Goal: Task Accomplishment & Management: Complete application form

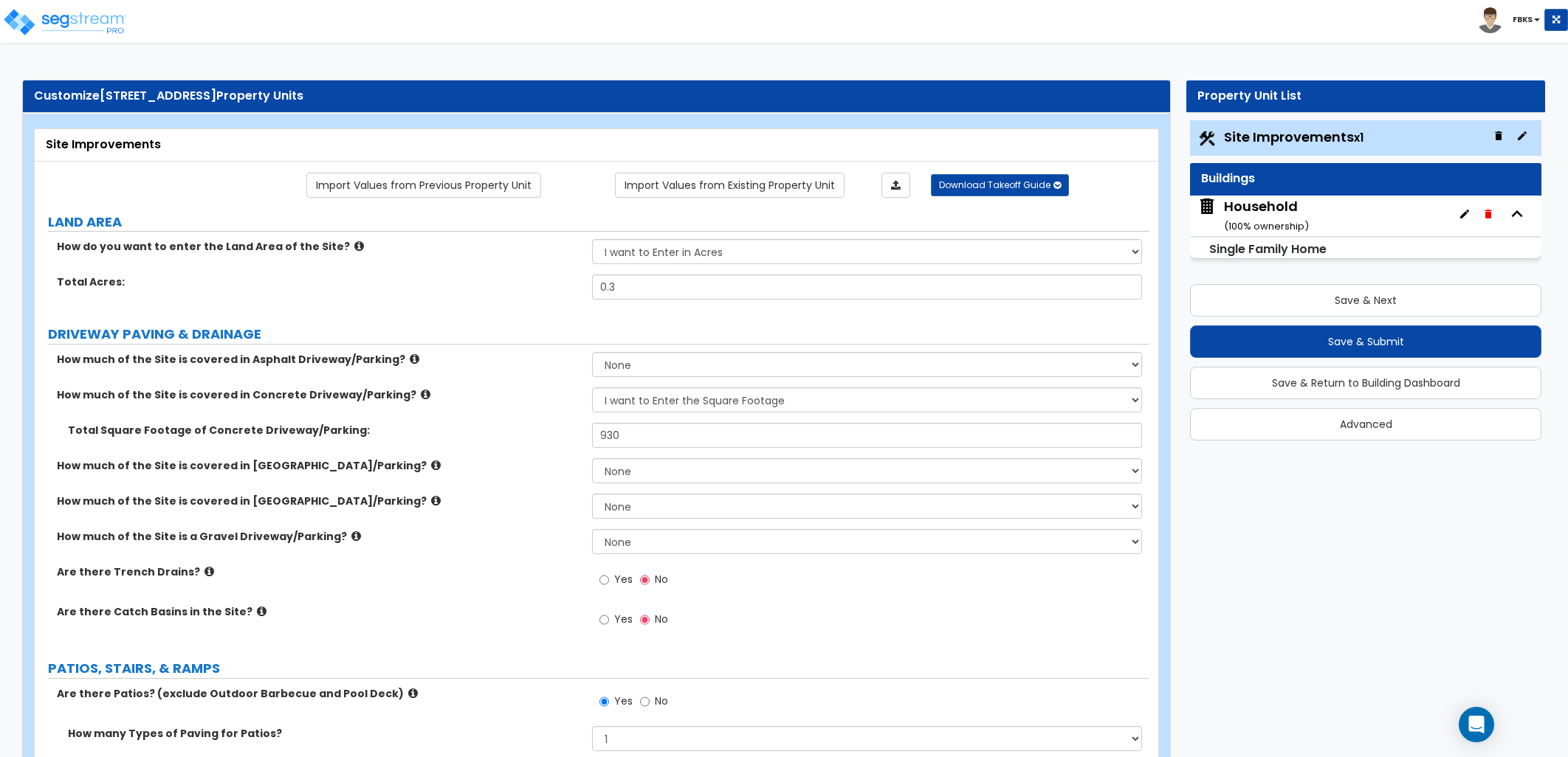
select select "2"
select select "1"
select select "2"
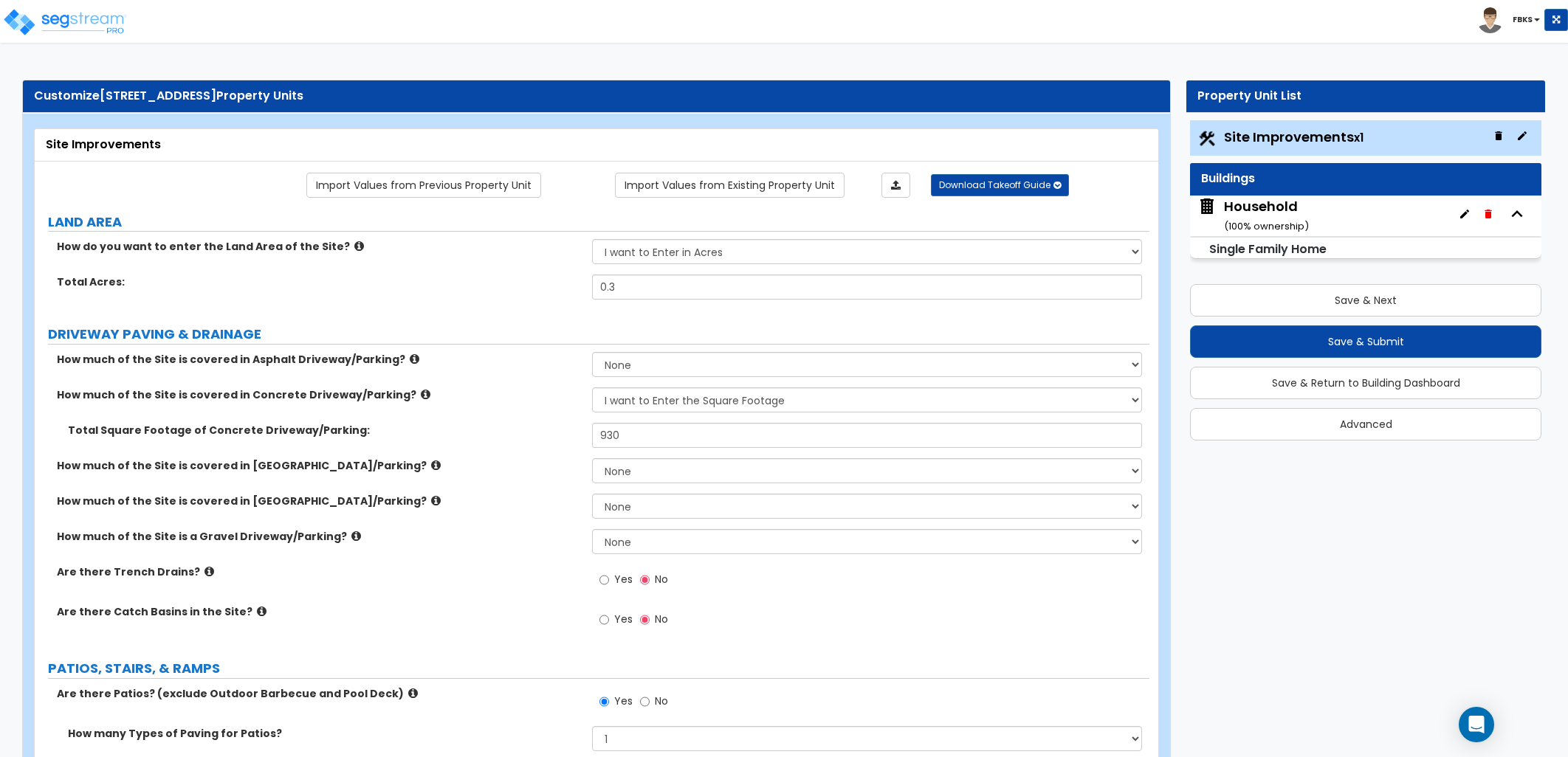
select select "1"
select select "9"
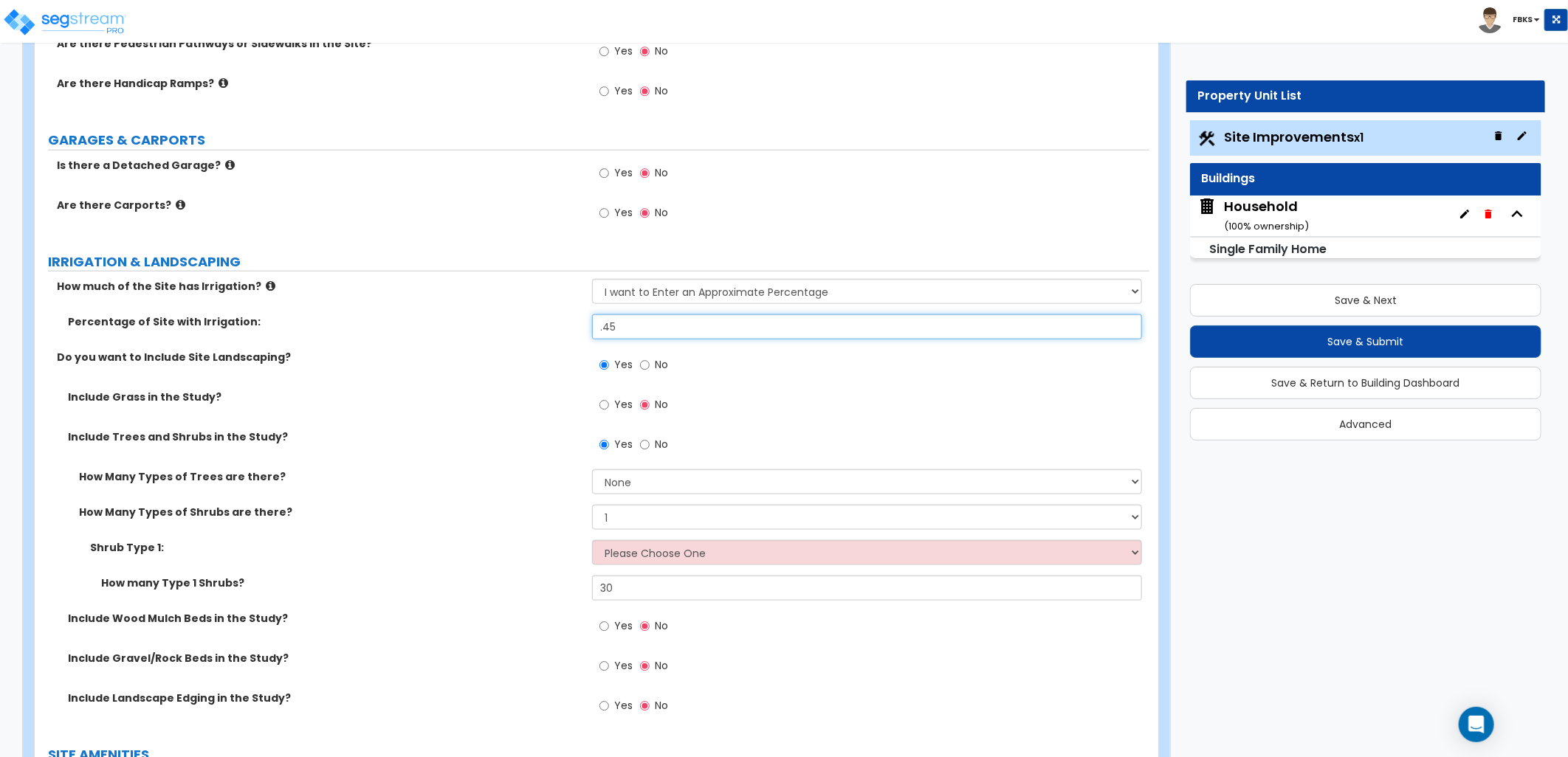
scroll to position [902, 0]
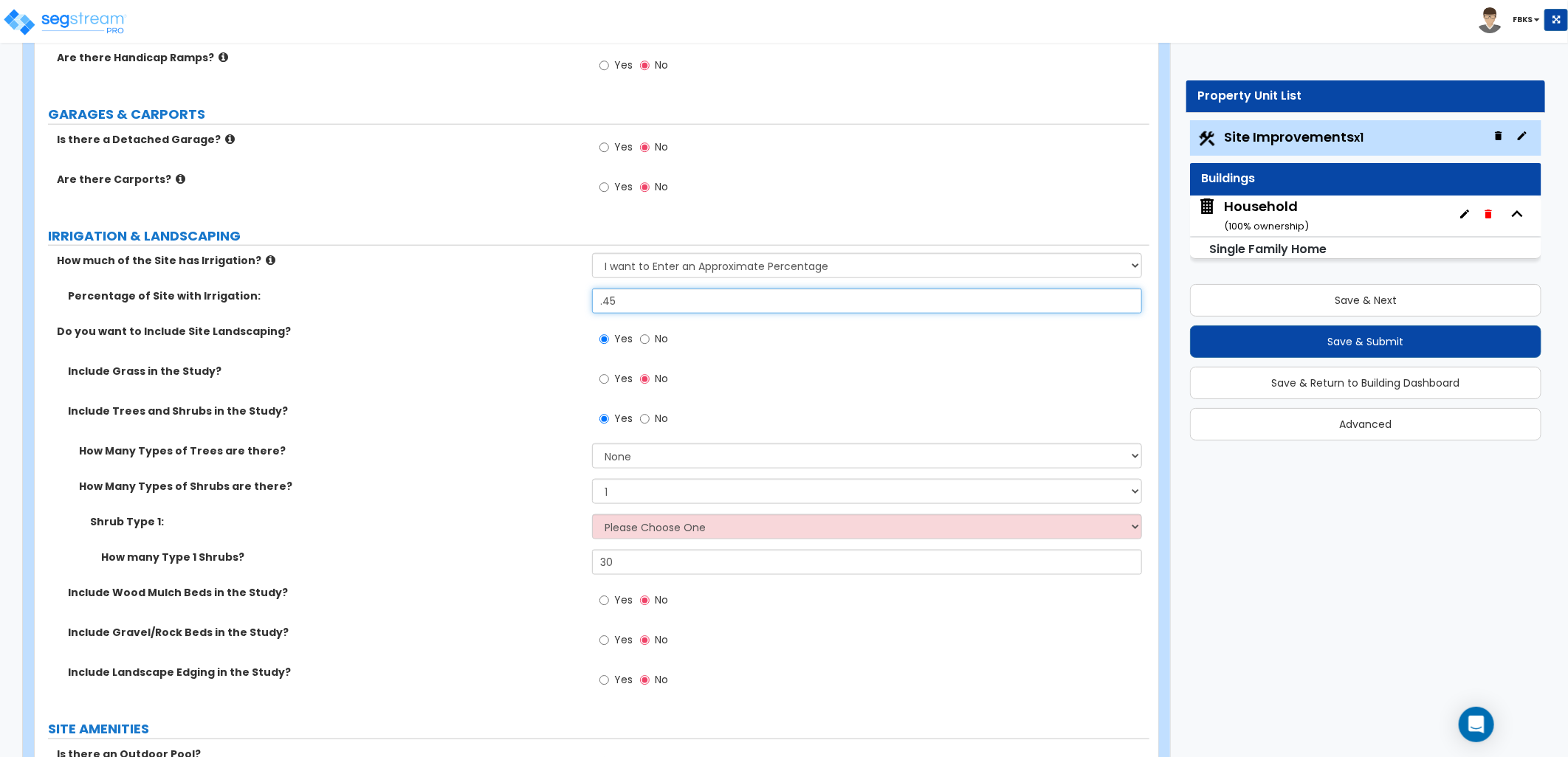
type input ".45"
click at [715, 519] on select "Please Choose One Arborvitae Azalea Yew Boxwood Juniper Holly Cotoneaster Euony…" at bounding box center [866, 527] width 550 height 26
click at [246, 517] on label "Shrub Type 1:" at bounding box center [335, 521] width 491 height 15
click at [642, 421] on input "No" at bounding box center [645, 419] width 10 height 17
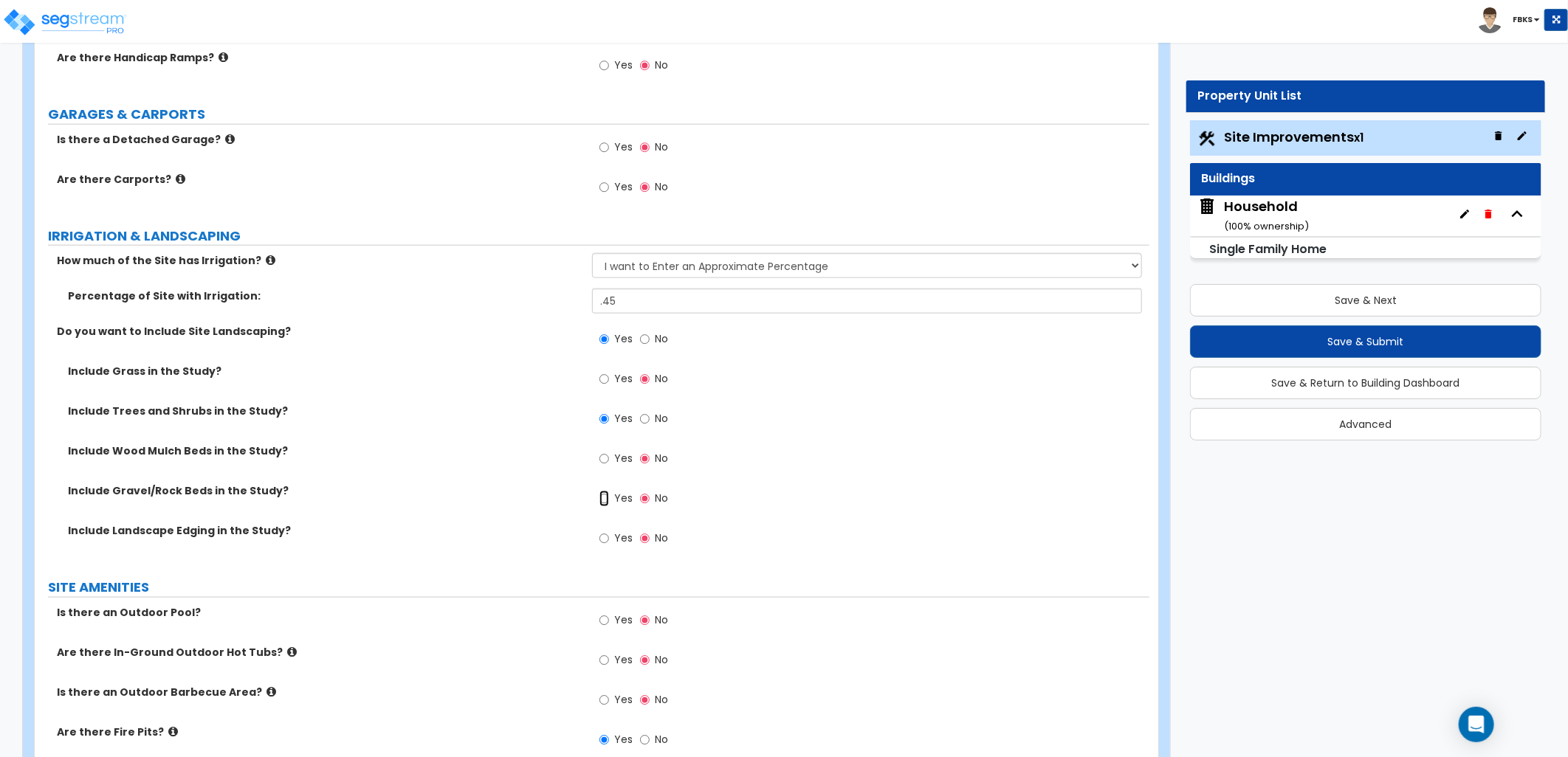
click at [603, 499] on input "Yes" at bounding box center [605, 498] width 10 height 17
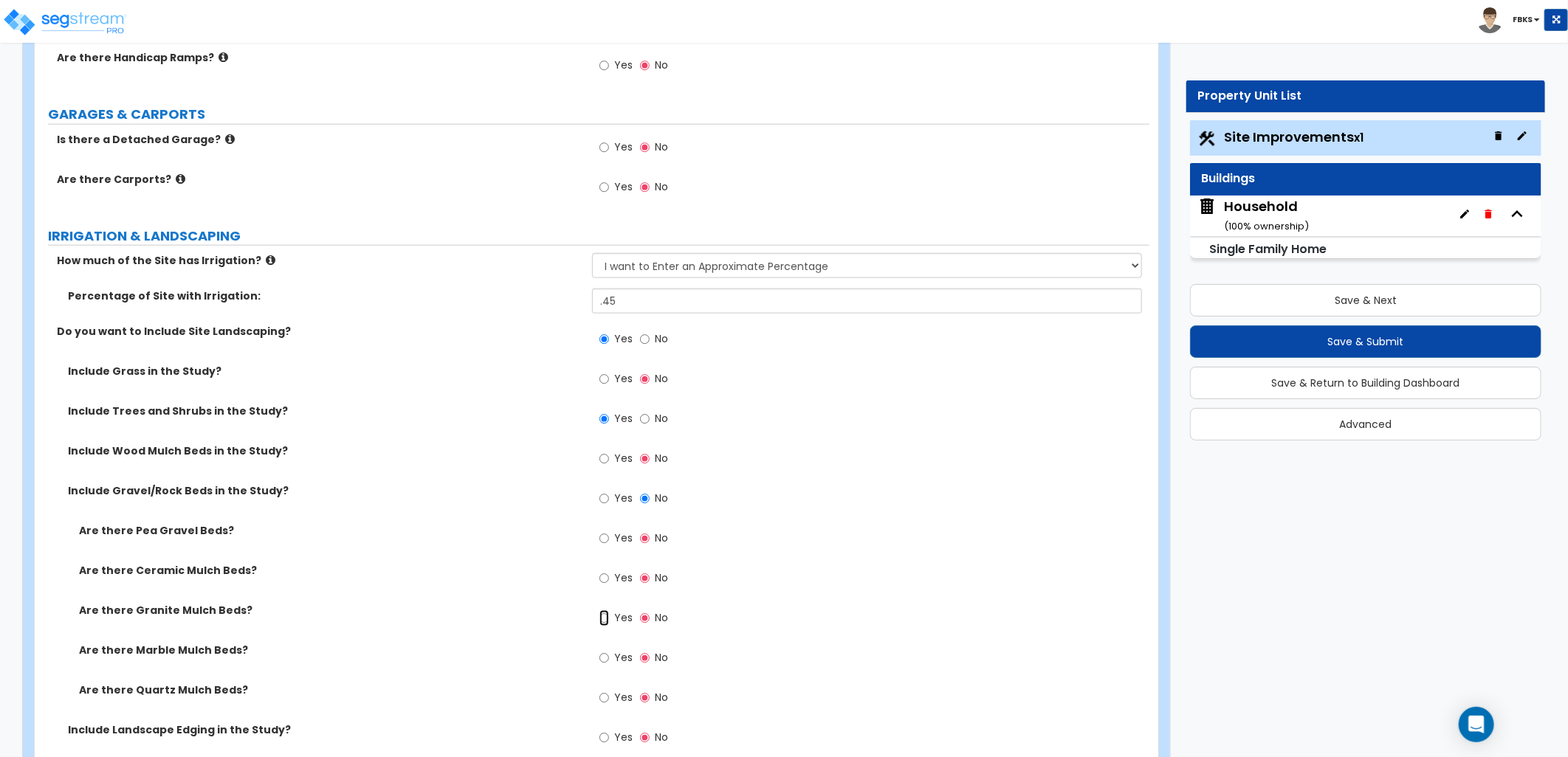
click at [602, 617] on input "Yes" at bounding box center [605, 618] width 10 height 17
radio input "true"
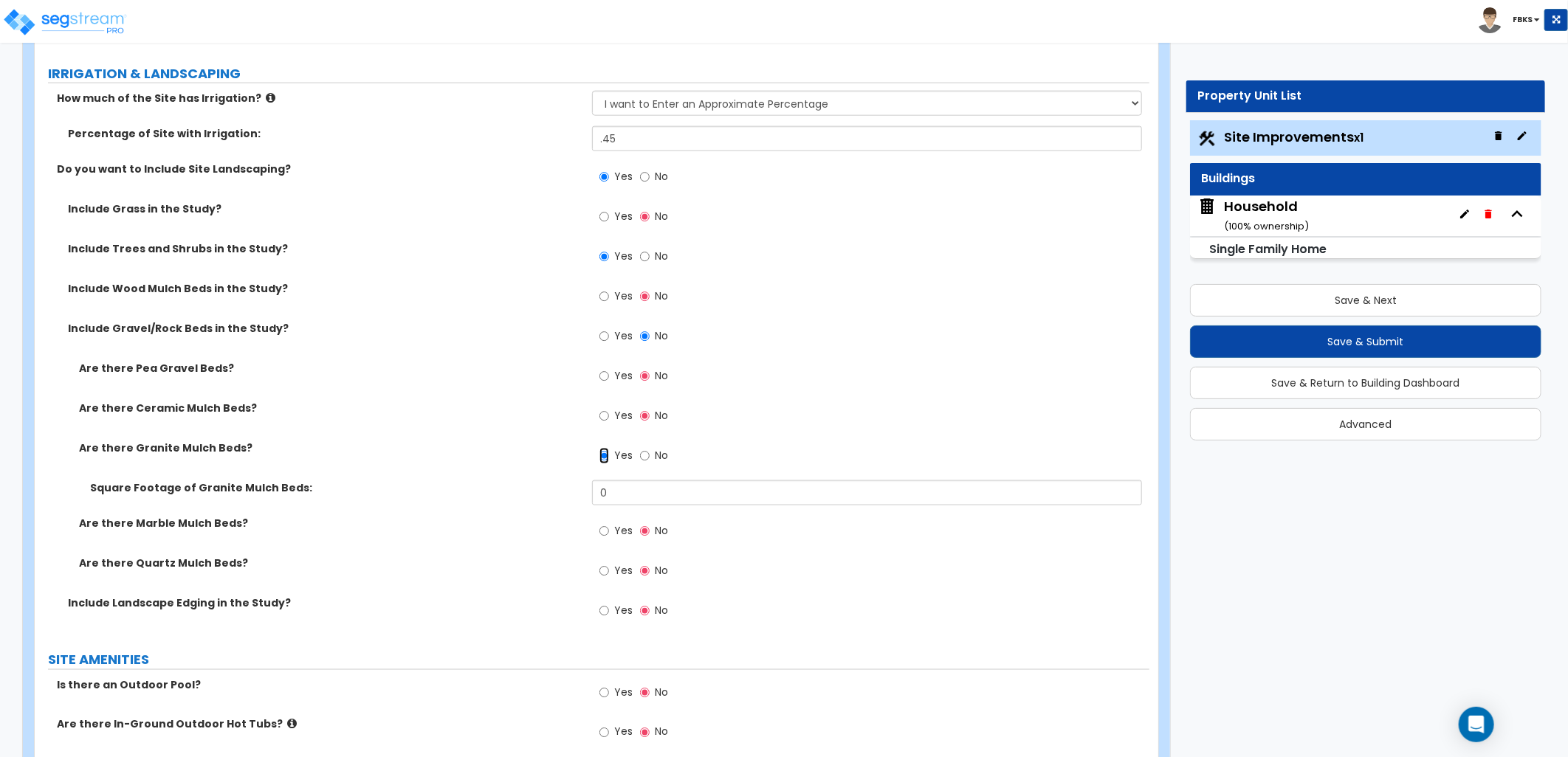
scroll to position [1066, 0]
drag, startPoint x: 613, startPoint y: 495, endPoint x: 433, endPoint y: 496, distance: 180.0
click at [433, 496] on div "Square Footage of Granite Mulch Beds: 0" at bounding box center [592, 496] width 1115 height 35
type input "177"
click at [607, 606] on input "Yes" at bounding box center [605, 610] width 10 height 17
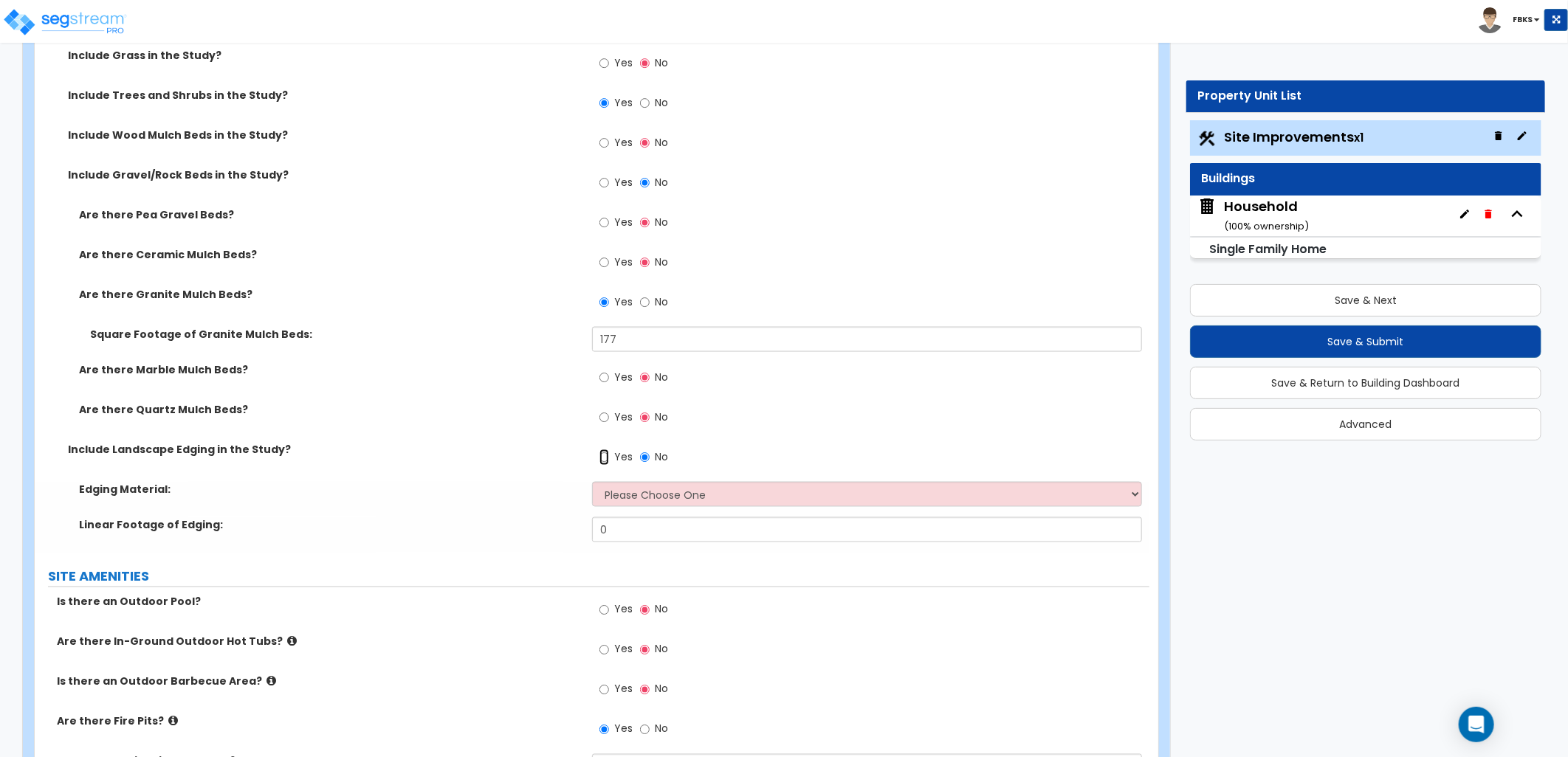
scroll to position [1230, 0]
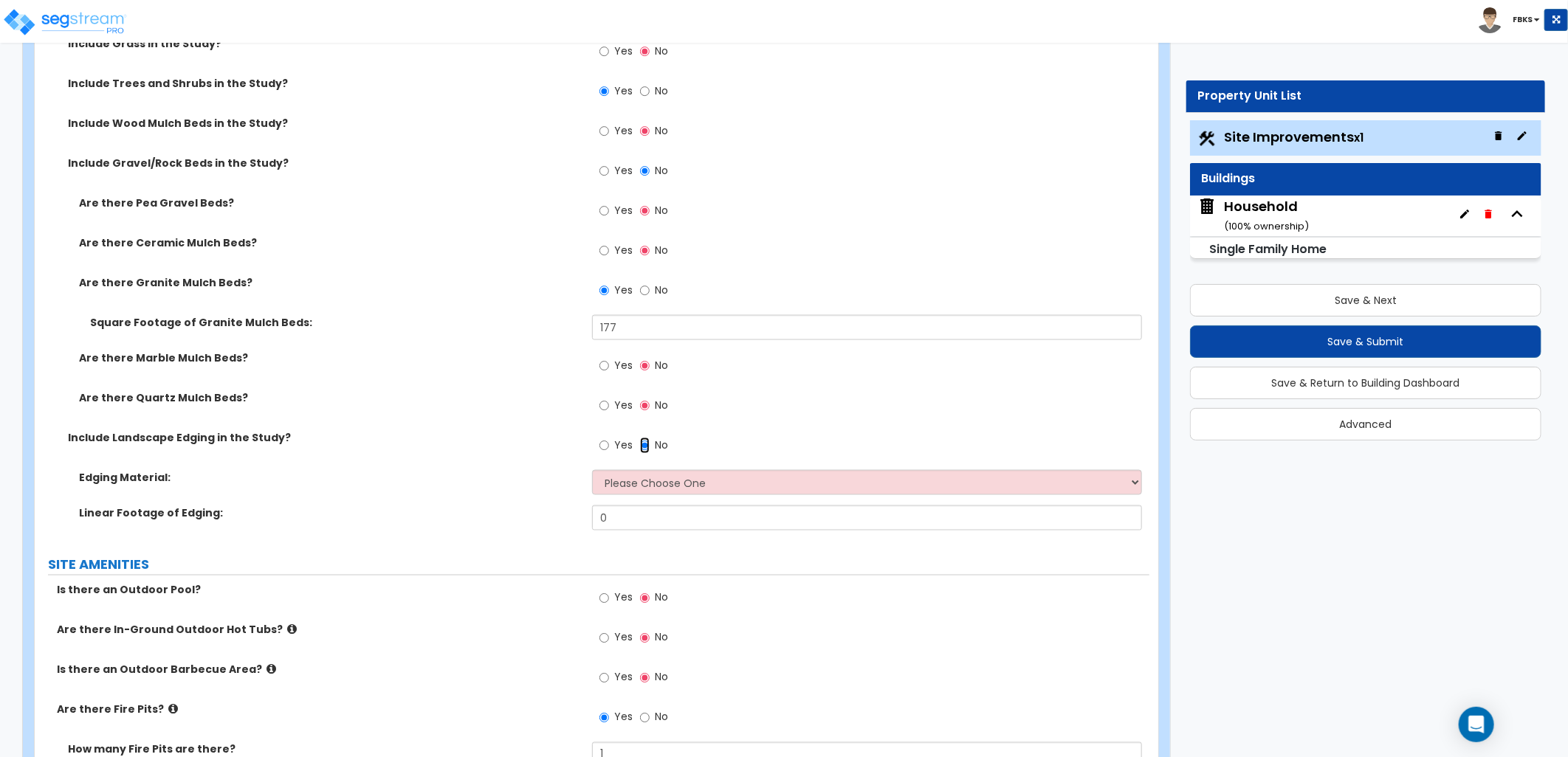
click at [645, 443] on input "No" at bounding box center [645, 445] width 10 height 17
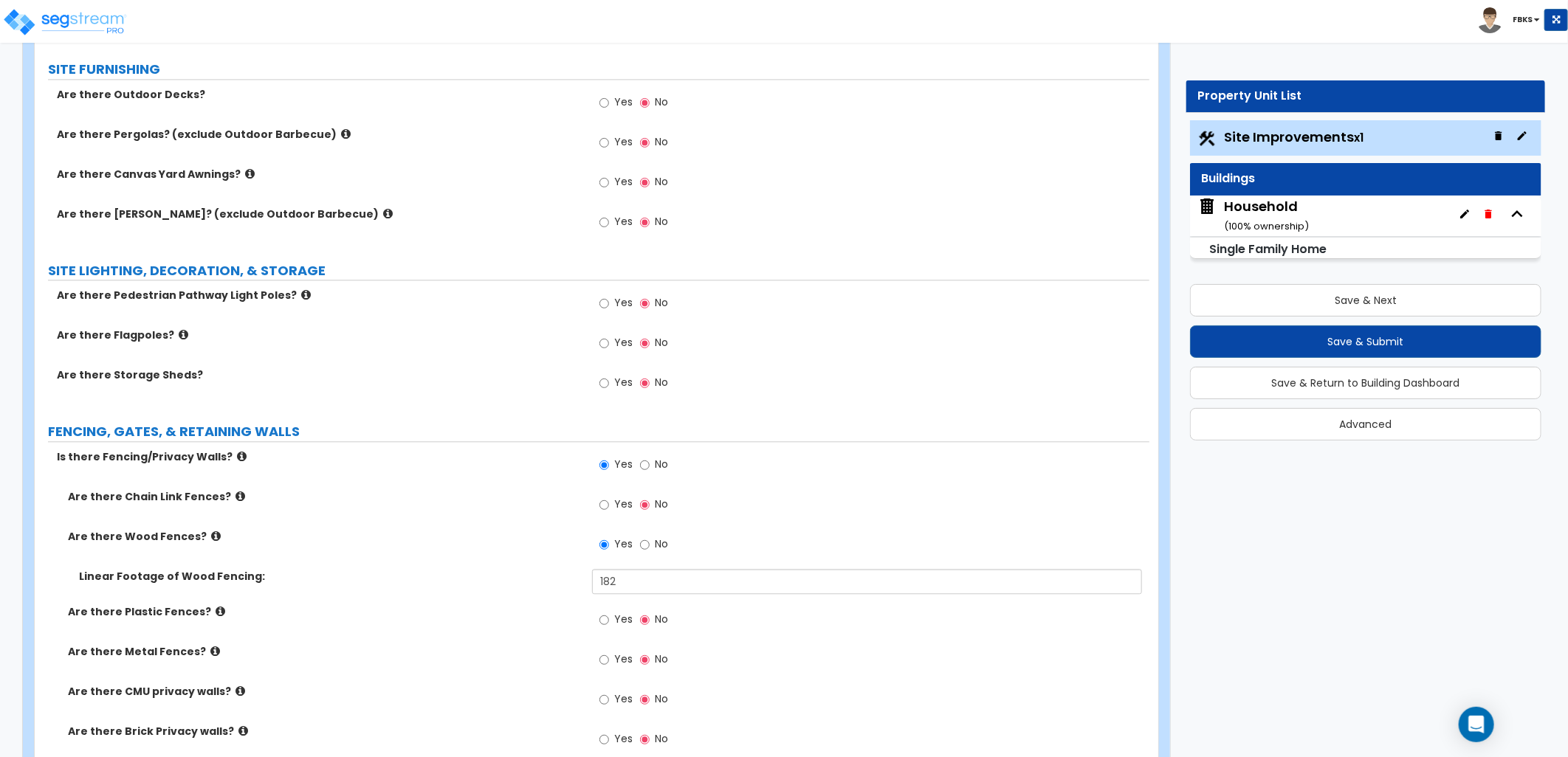
scroll to position [1967, 0]
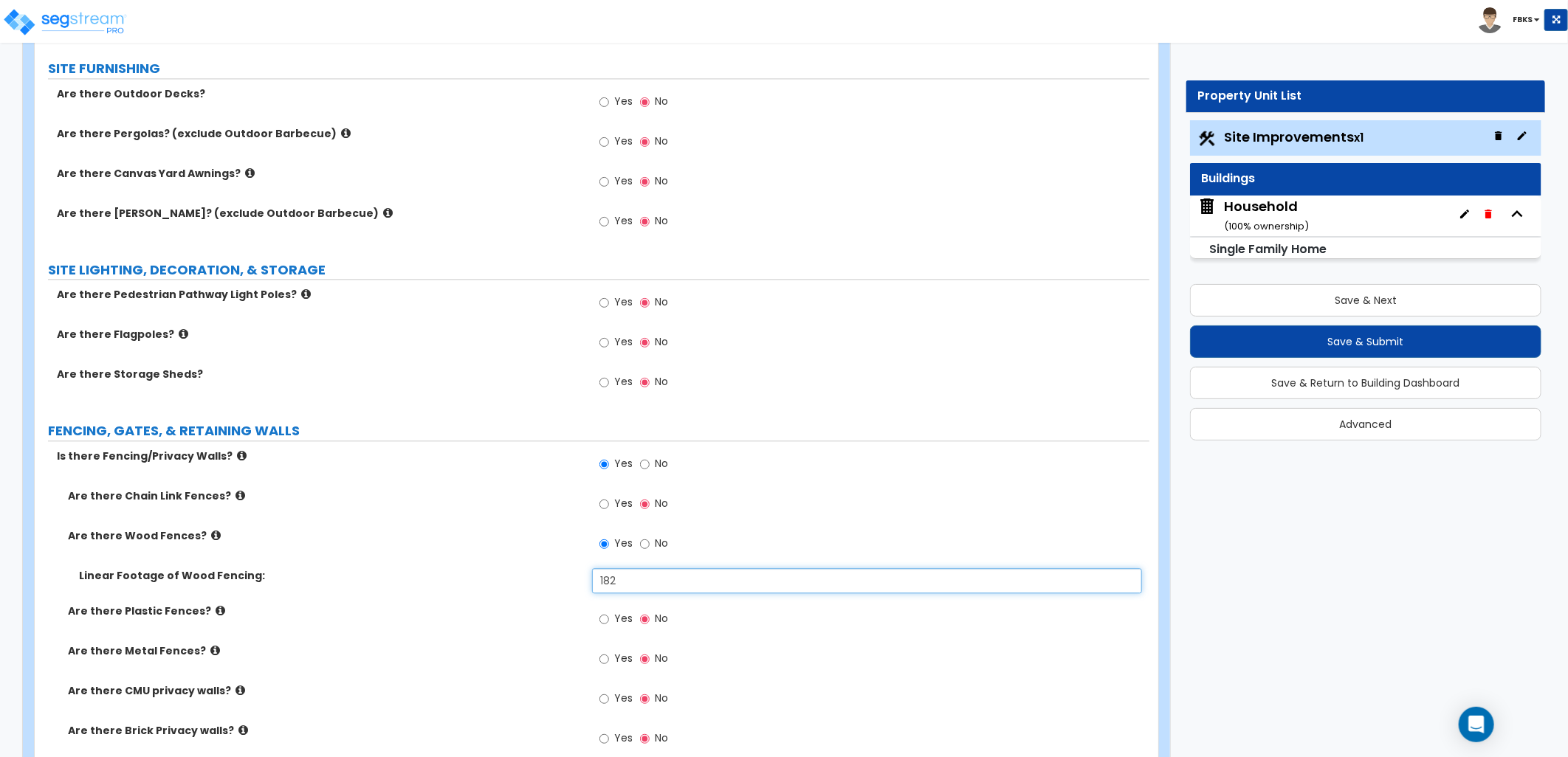
drag, startPoint x: 623, startPoint y: 576, endPoint x: 448, endPoint y: 539, distance: 178.9
click at [487, 558] on div "Are there Chain Link Fences? Yes No Are there Wood Fences? Yes No Linear Footag…" at bounding box center [592, 705] width 1092 height 434
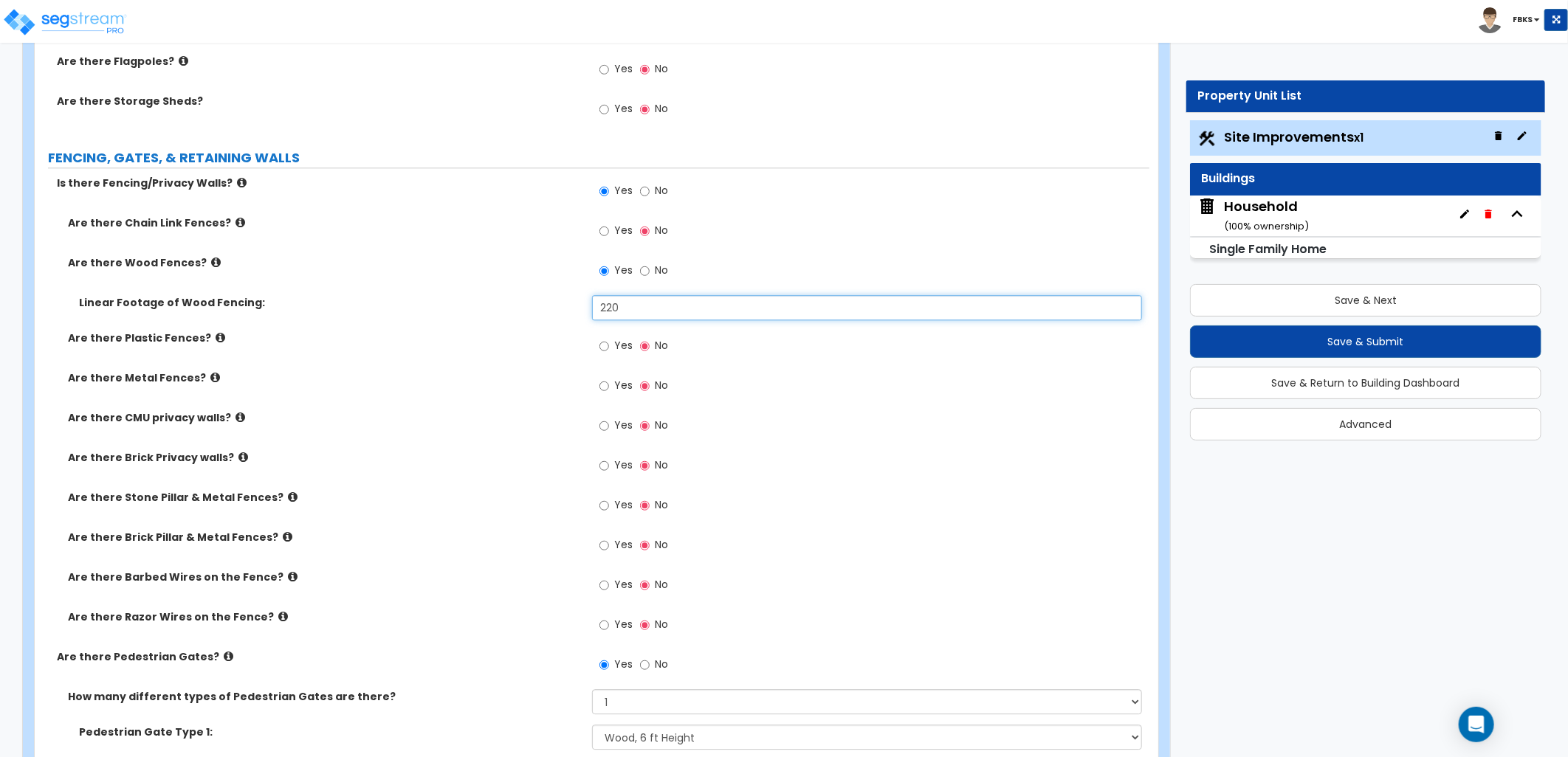
scroll to position [2214, 0]
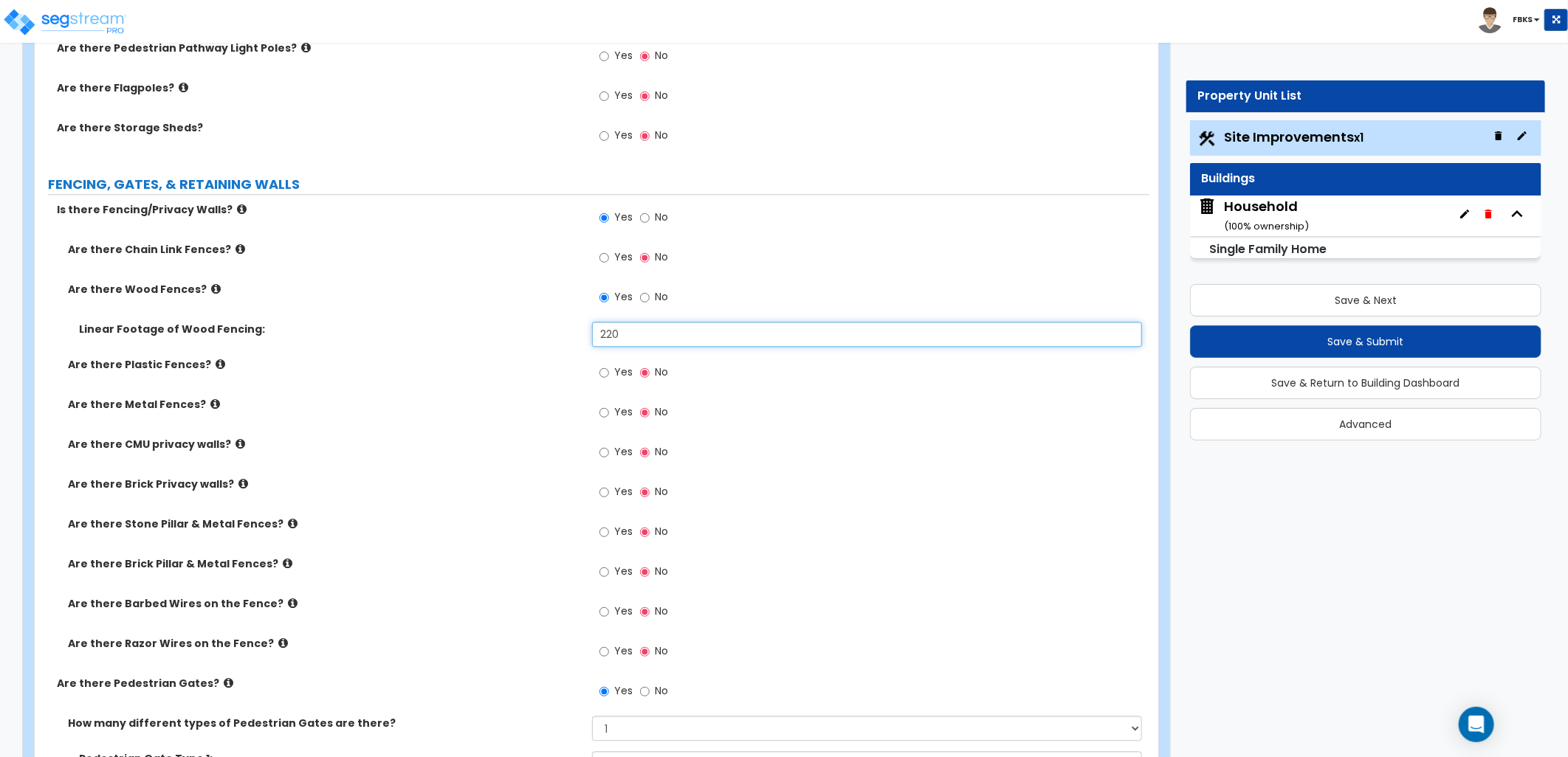
type input "220"
click at [604, 491] on input "Yes" at bounding box center [605, 492] width 10 height 17
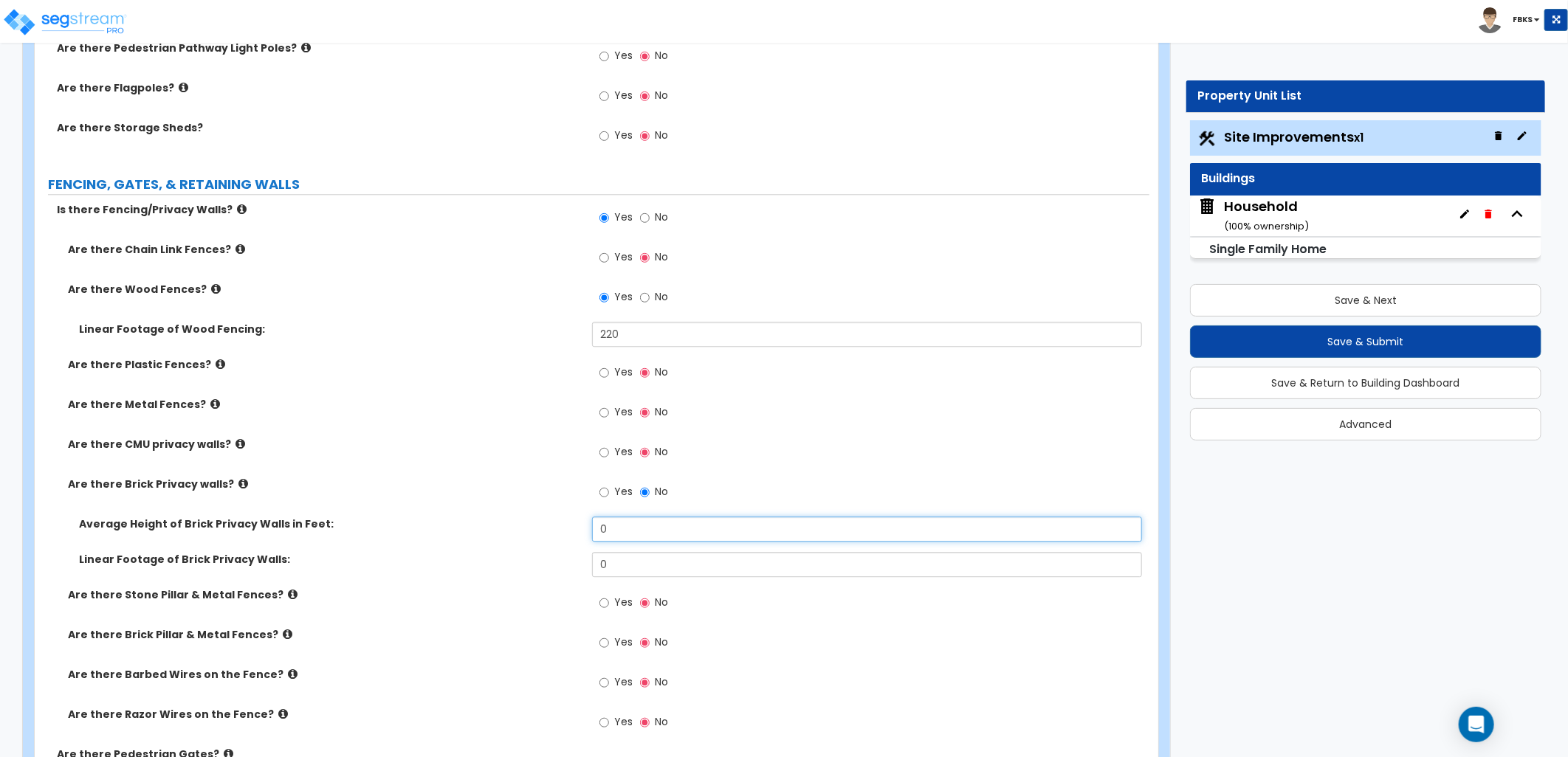
drag, startPoint x: 617, startPoint y: 527, endPoint x: 538, endPoint y: 526, distance: 79.0
click at [538, 526] on div "Average Height of Brick Privacy Walls in Feet: 0" at bounding box center [592, 535] width 1115 height 35
type input "3"
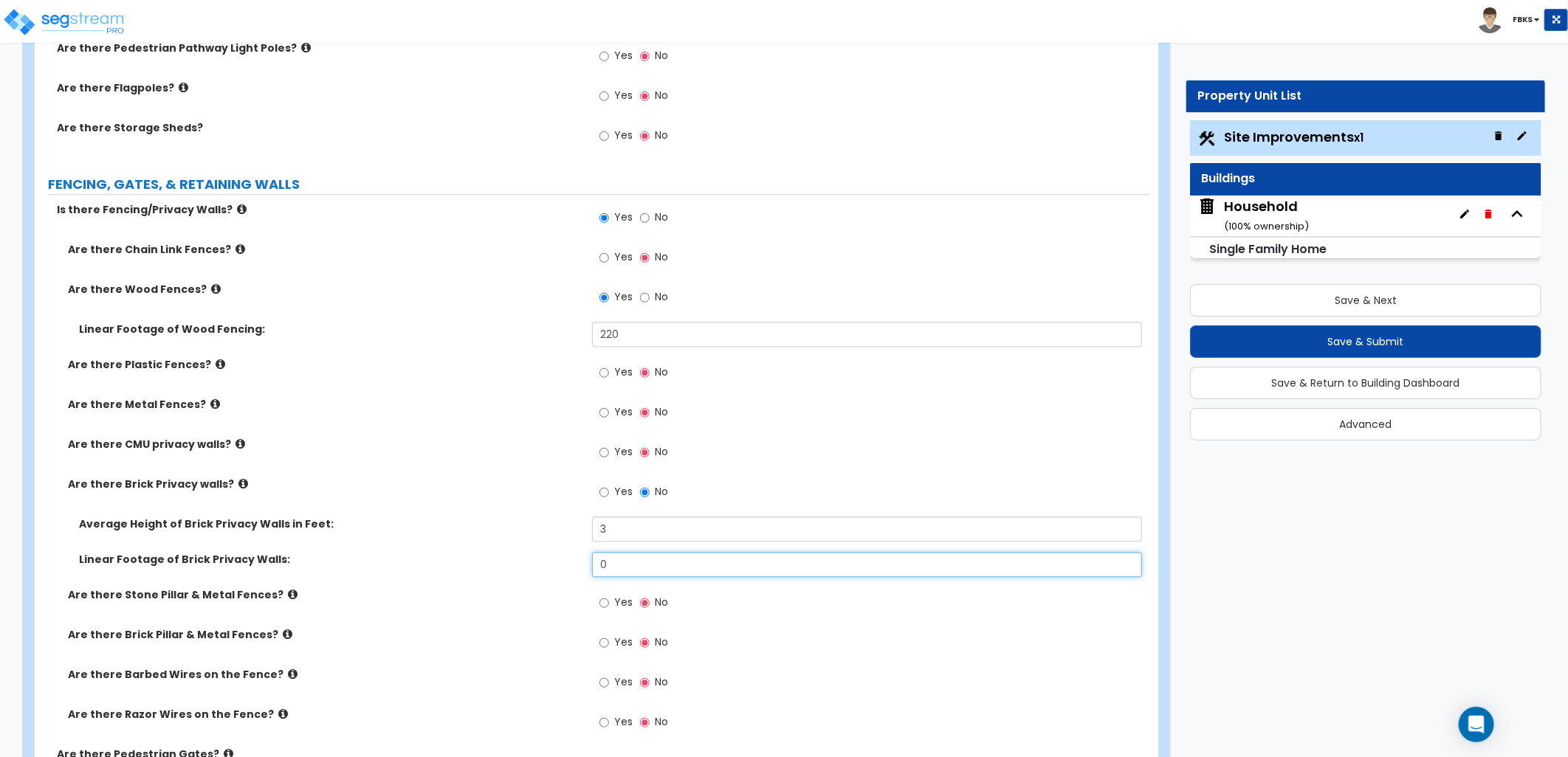
drag, startPoint x: 643, startPoint y: 561, endPoint x: 469, endPoint y: 576, distance: 174.6
click at [473, 579] on div "Linear Footage of Brick Privacy Walls: 0" at bounding box center [592, 570] width 1115 height 35
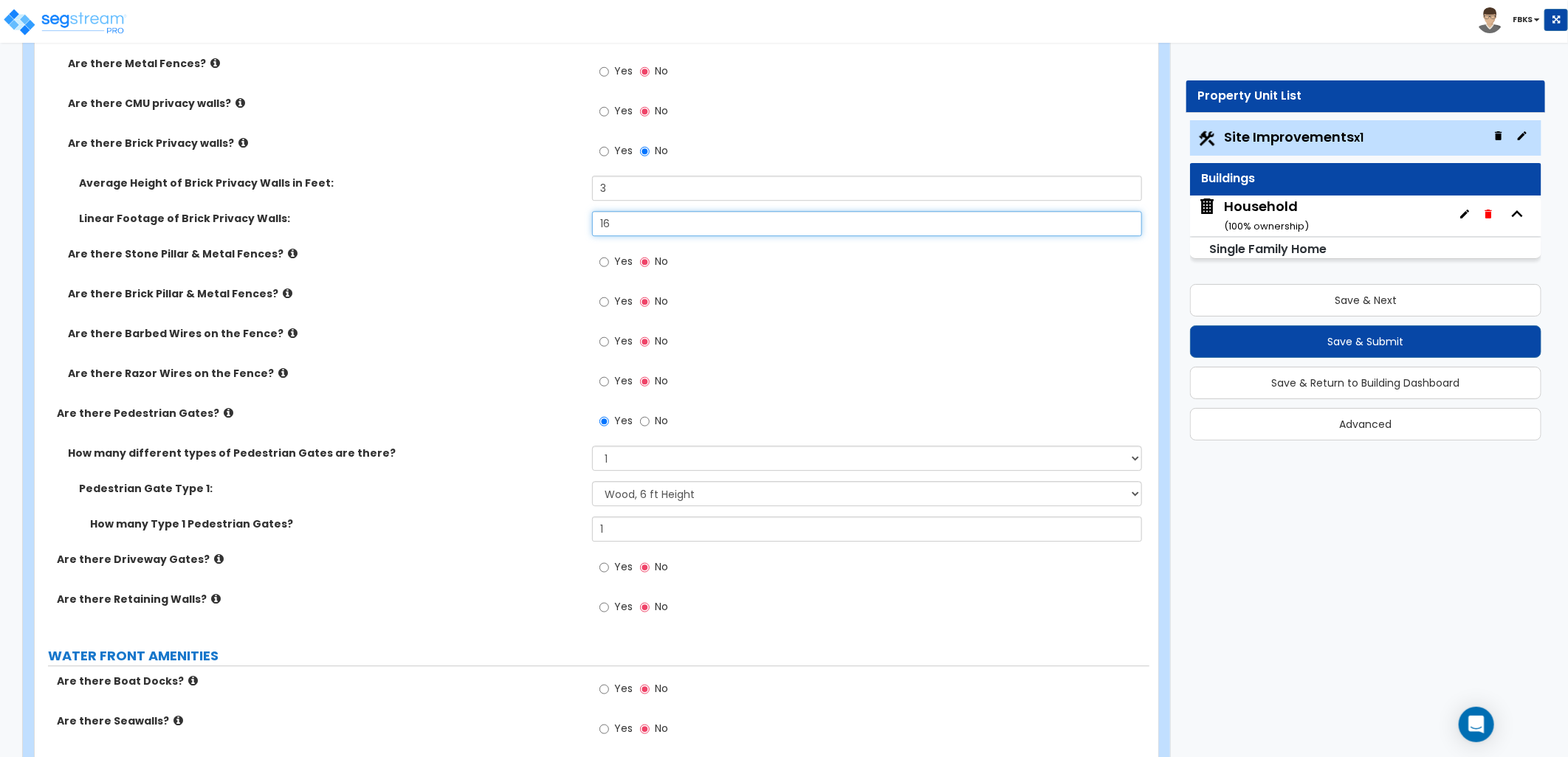
scroll to position [2624, 0]
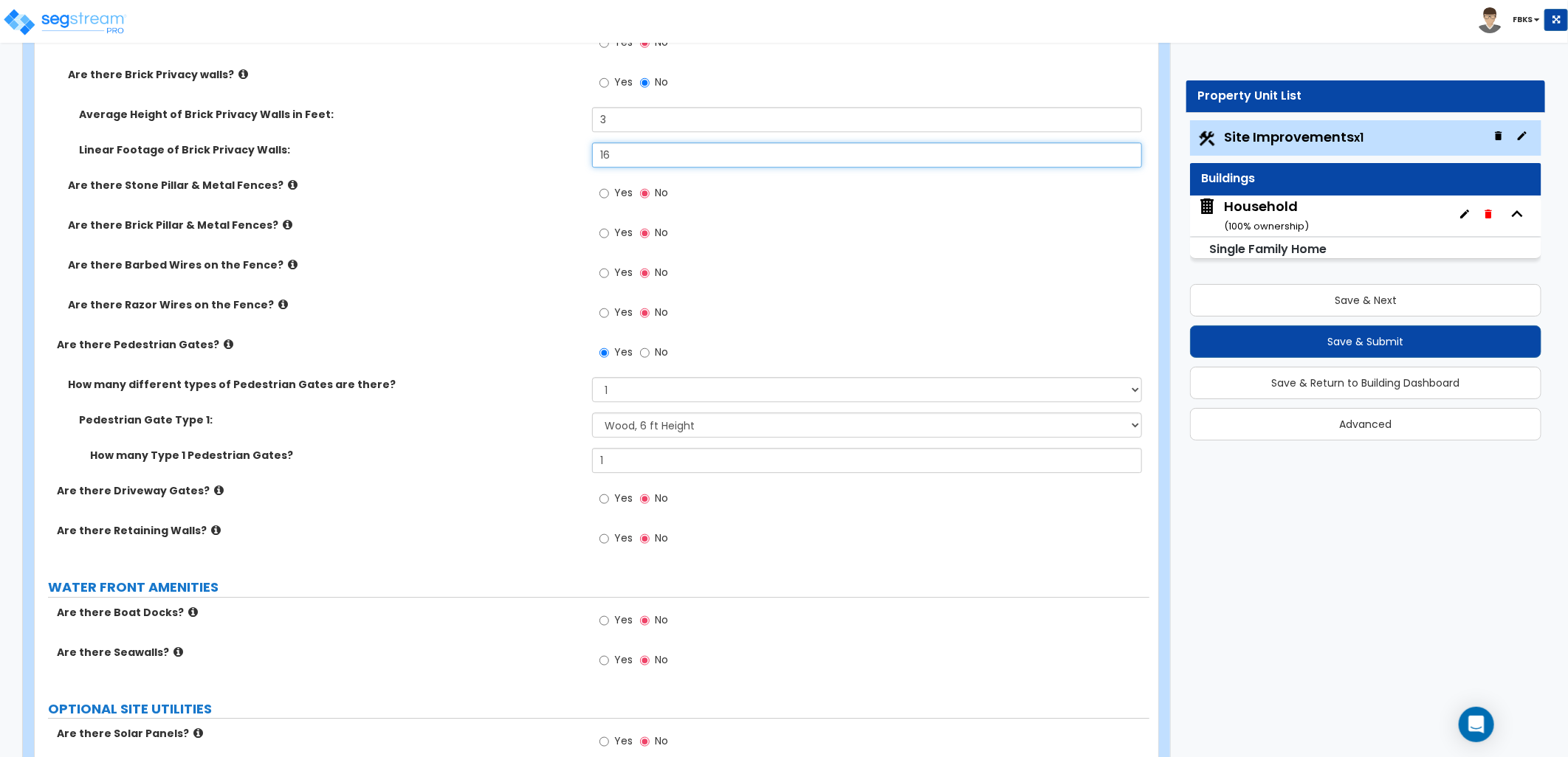
type input "16"
drag, startPoint x: 629, startPoint y: 456, endPoint x: 519, endPoint y: 451, distance: 110.1
click at [519, 451] on div "How many Type 1 Pedestrian Gates? 1" at bounding box center [592, 466] width 1115 height 35
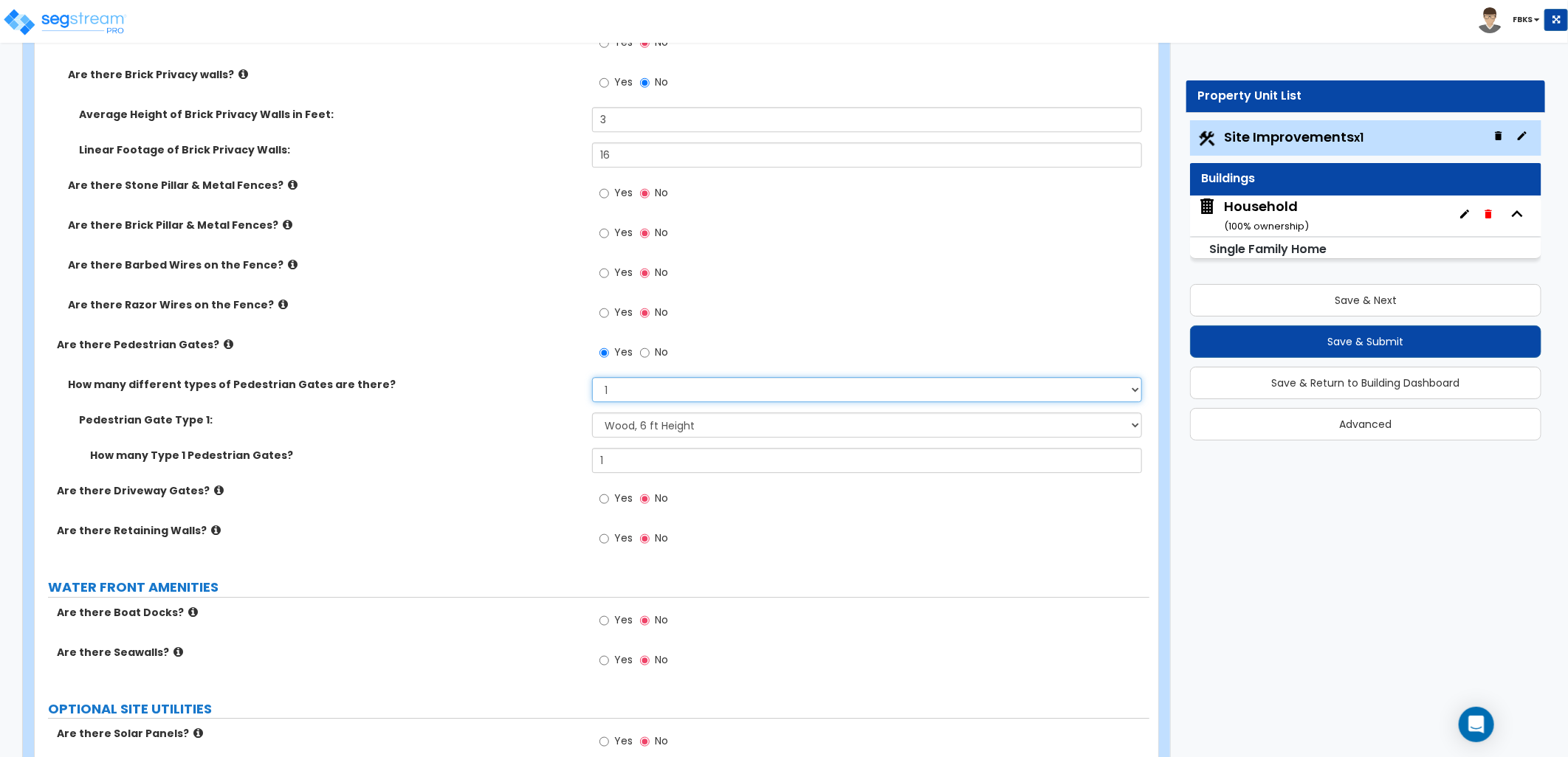
click at [622, 386] on select "Please Choose One 1 2 3" at bounding box center [866, 390] width 550 height 26
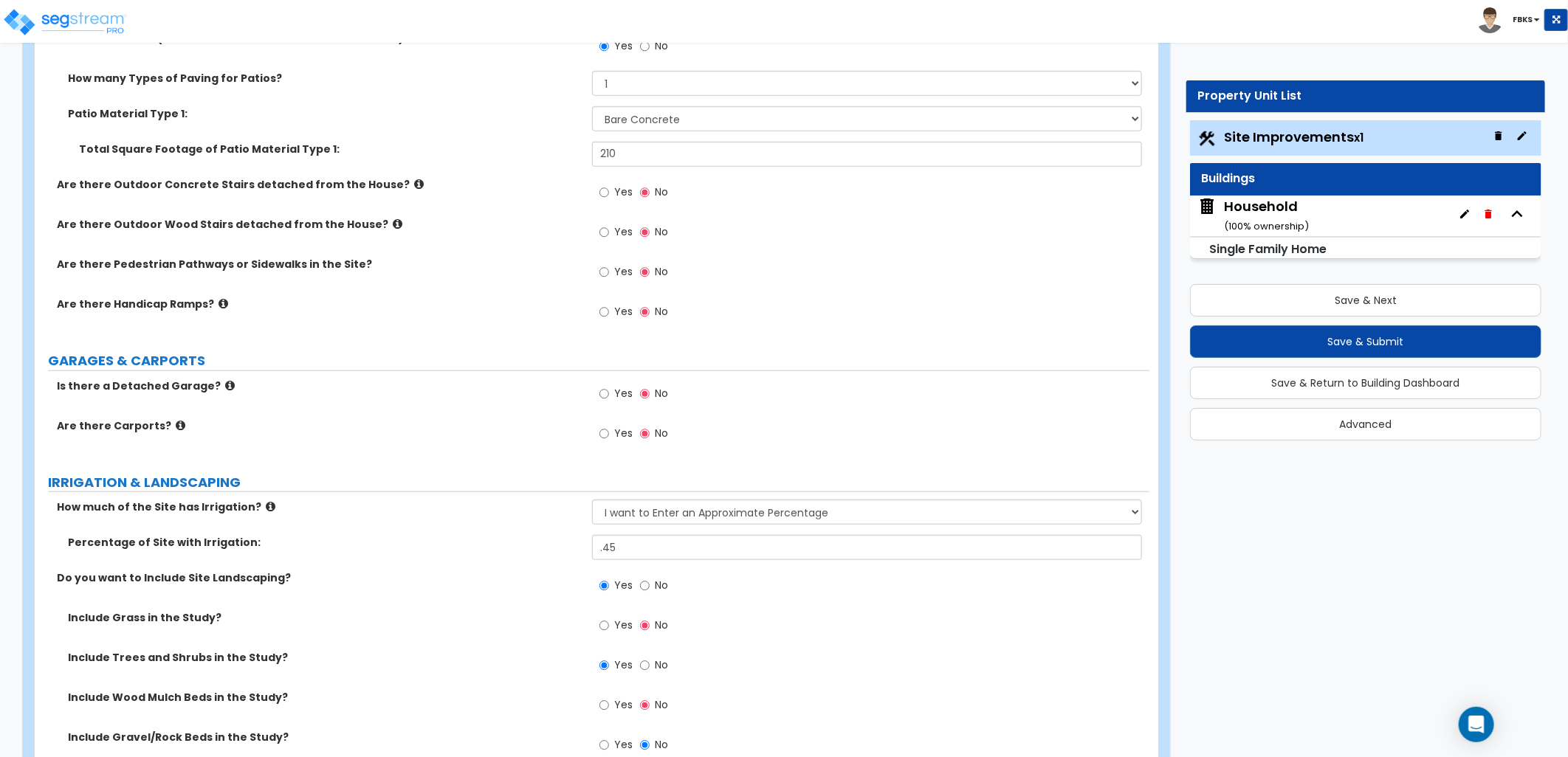
scroll to position [573, 0]
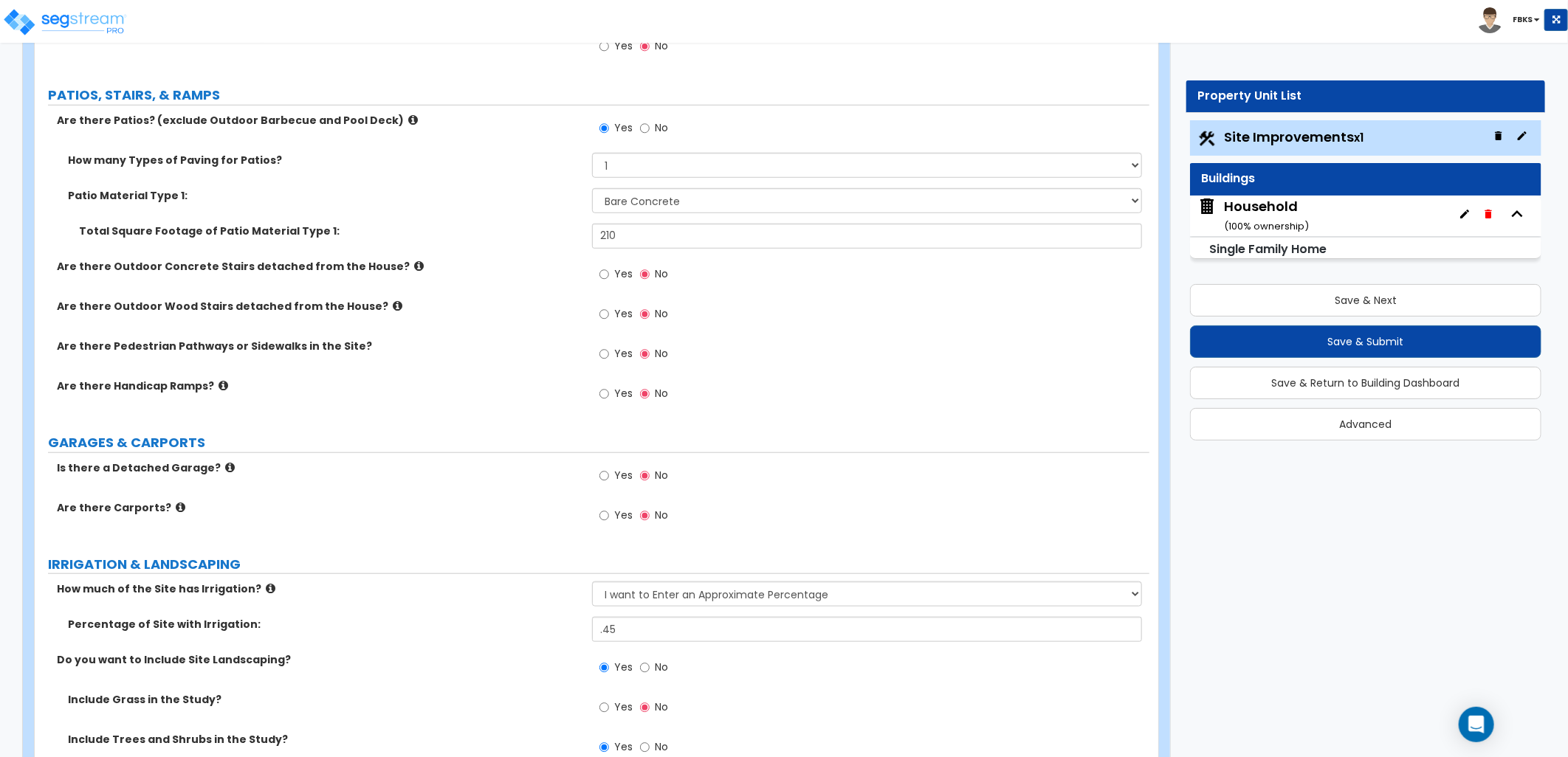
type input "2"
click at [609, 351] on label "Yes" at bounding box center [616, 356] width 33 height 26
click at [609, 351] on input "Yes" at bounding box center [605, 354] width 10 height 17
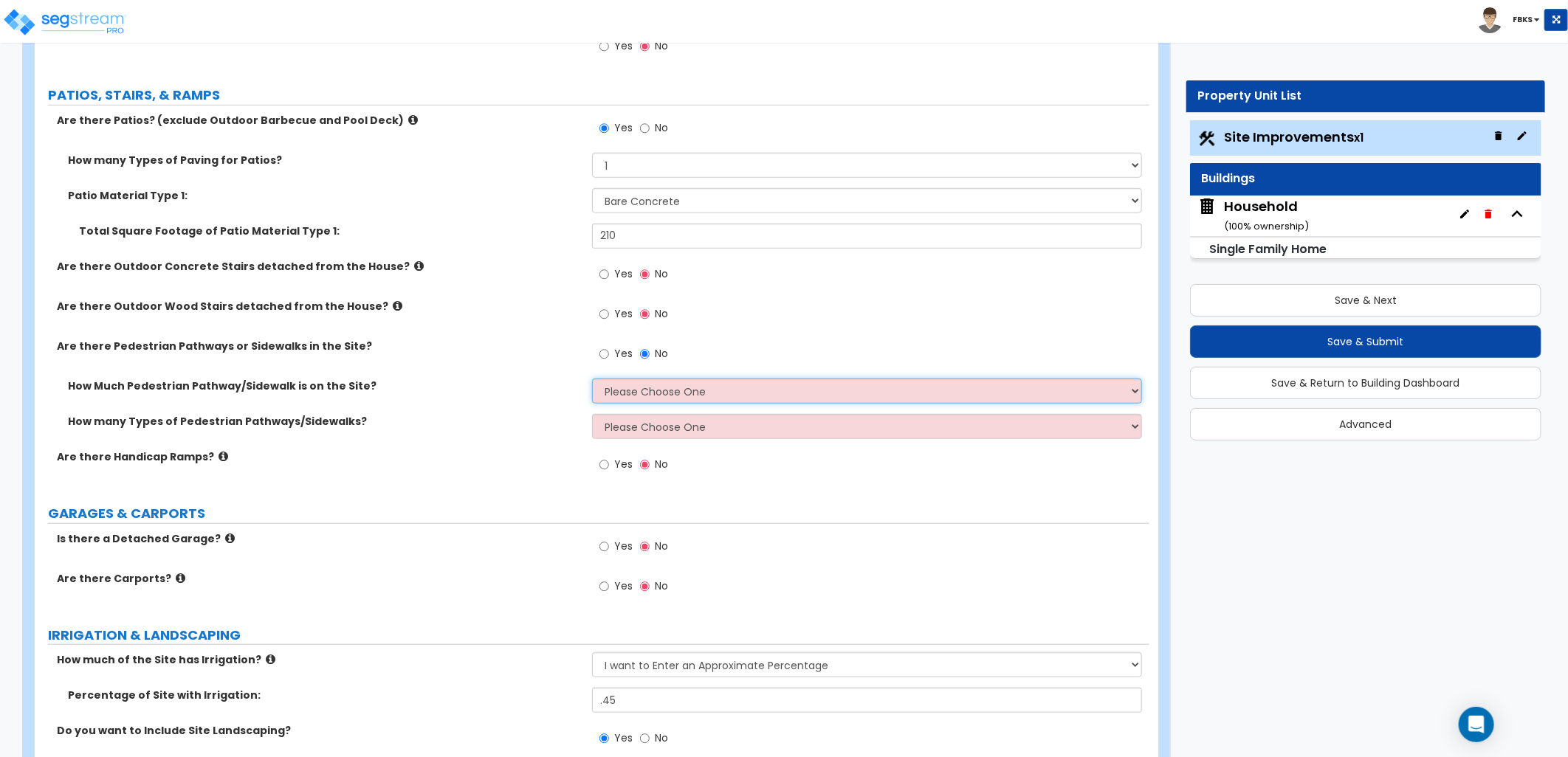
click at [665, 388] on select "Please Choose One I Don't Know, Please Estimate For Me Enter Linear Footage" at bounding box center [866, 391] width 550 height 26
select select "2"
click at [592, 378] on select "Please Choose One I Don't Know, Please Estimate For Me Enter Linear Footage" at bounding box center [866, 391] width 550 height 26
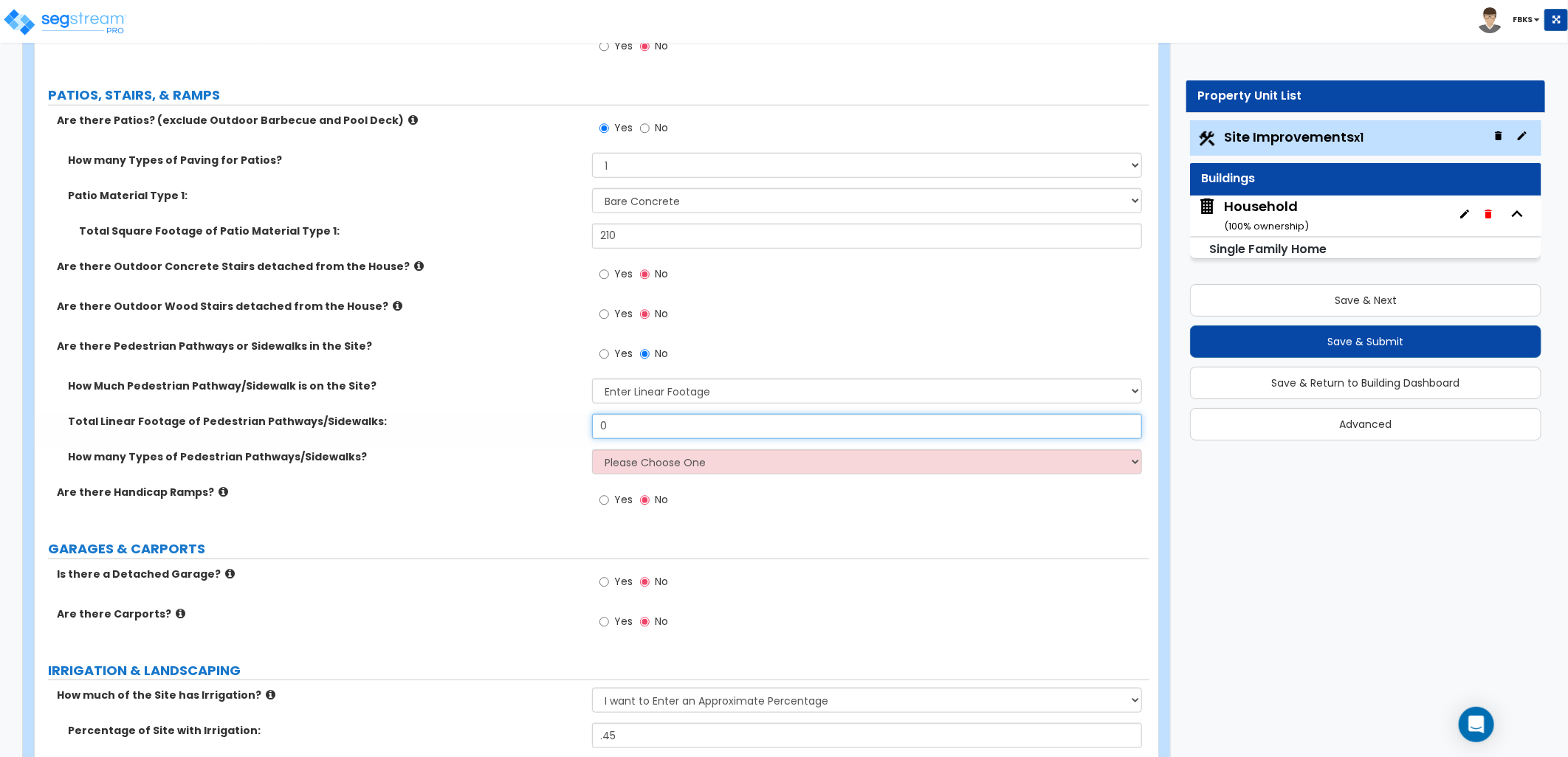
drag, startPoint x: 638, startPoint y: 424, endPoint x: 579, endPoint y: 424, distance: 59.0
click at [576, 422] on div "Total Linear Footage of Pedestrian Pathways/Sidewalks: 0" at bounding box center [592, 432] width 1115 height 35
click at [644, 463] on select "Please Choose One 1 2 3" at bounding box center [866, 462] width 550 height 26
select select "1"
click at [592, 449] on select "Please Choose One 1 2 3" at bounding box center [866, 462] width 550 height 26
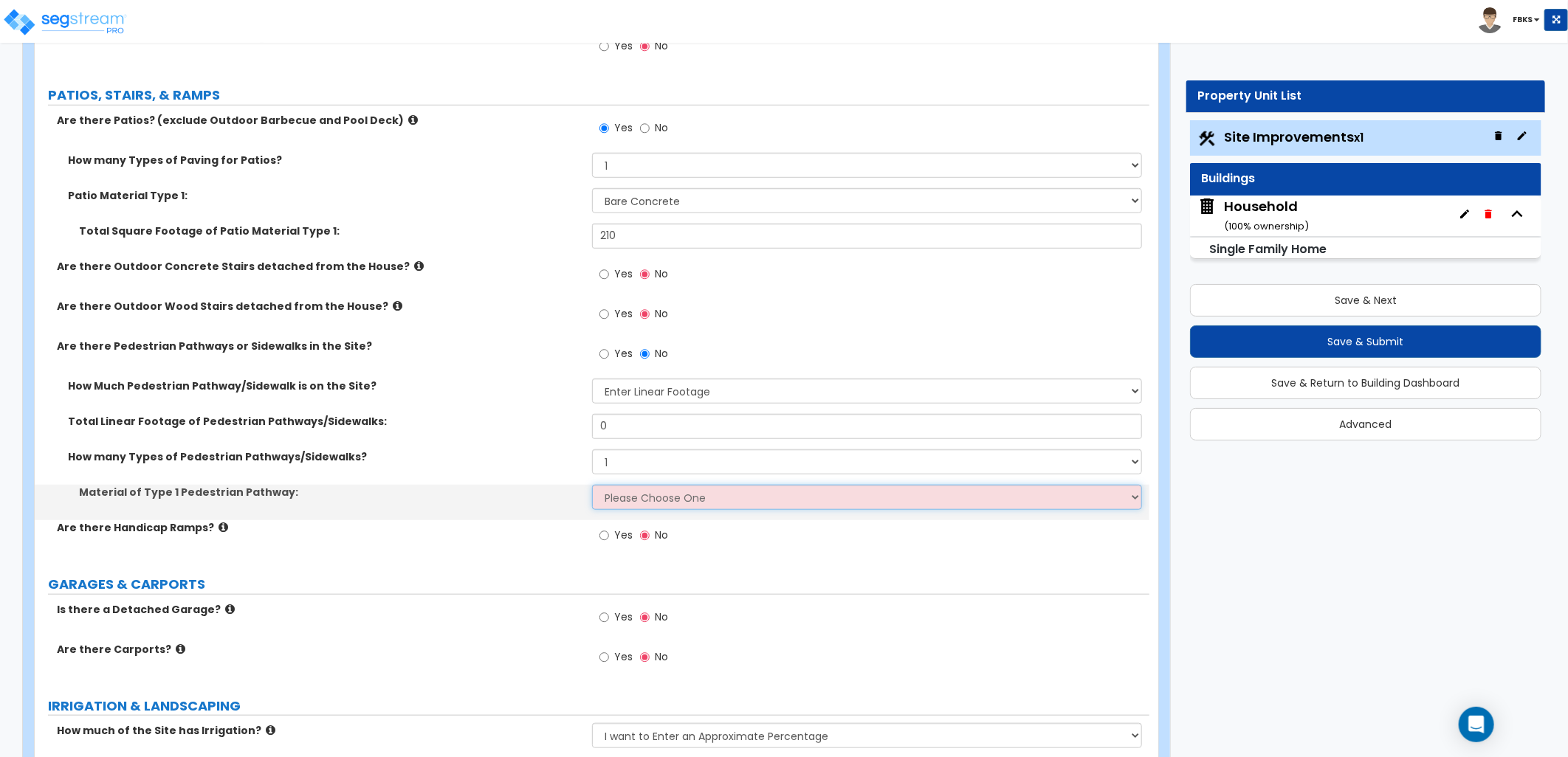
click at [625, 500] on select "Please Choose One Bare Concrete Stamped Concrete Brick Pavers Stone Pavers Wood…" at bounding box center [866, 497] width 550 height 26
select select "1"
click at [592, 485] on select "Please Choose One Bare Concrete Stamped Concrete Brick Pavers Stone Pavers Wood…" at bounding box center [866, 497] width 550 height 26
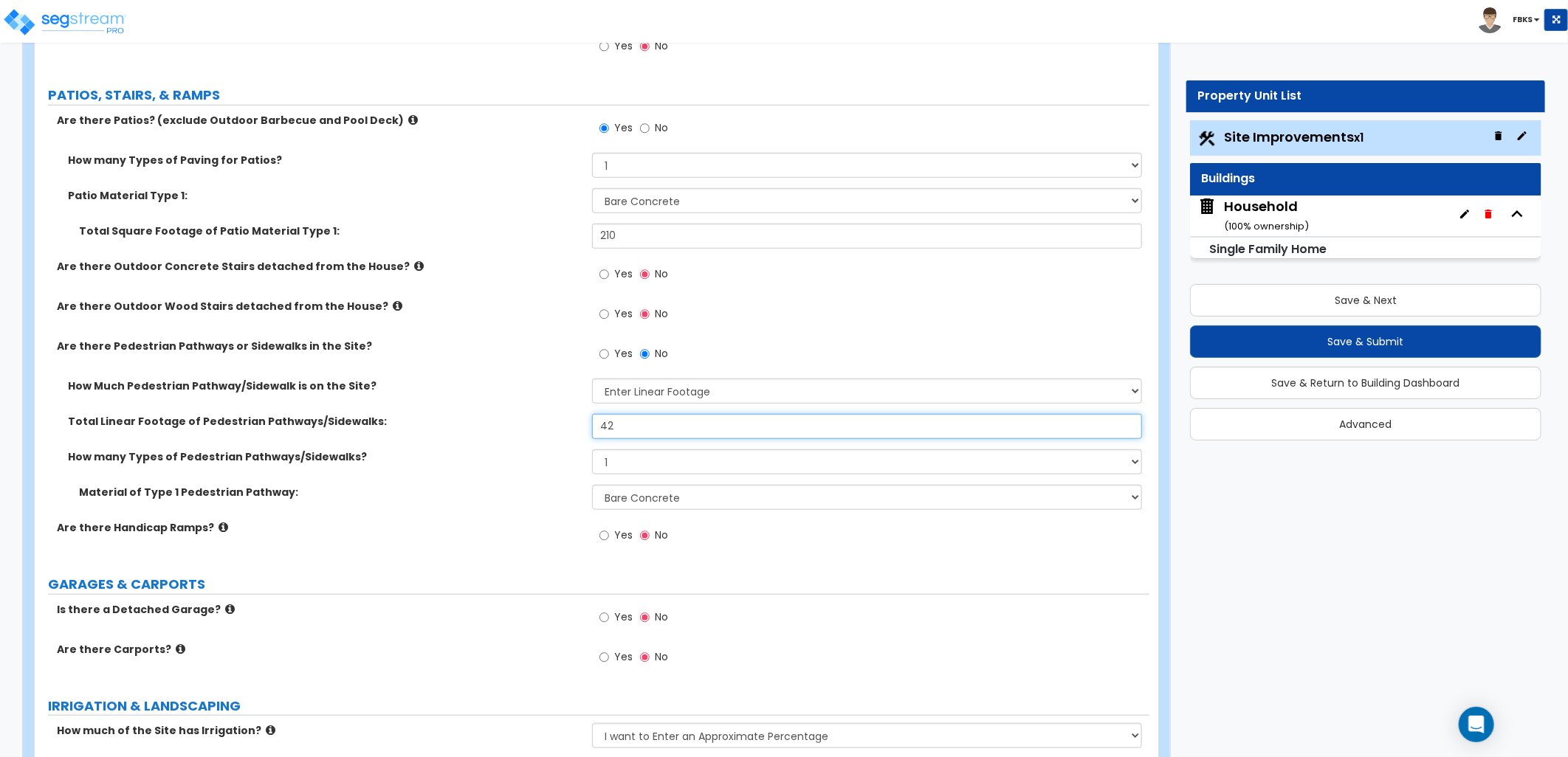
type input "42"
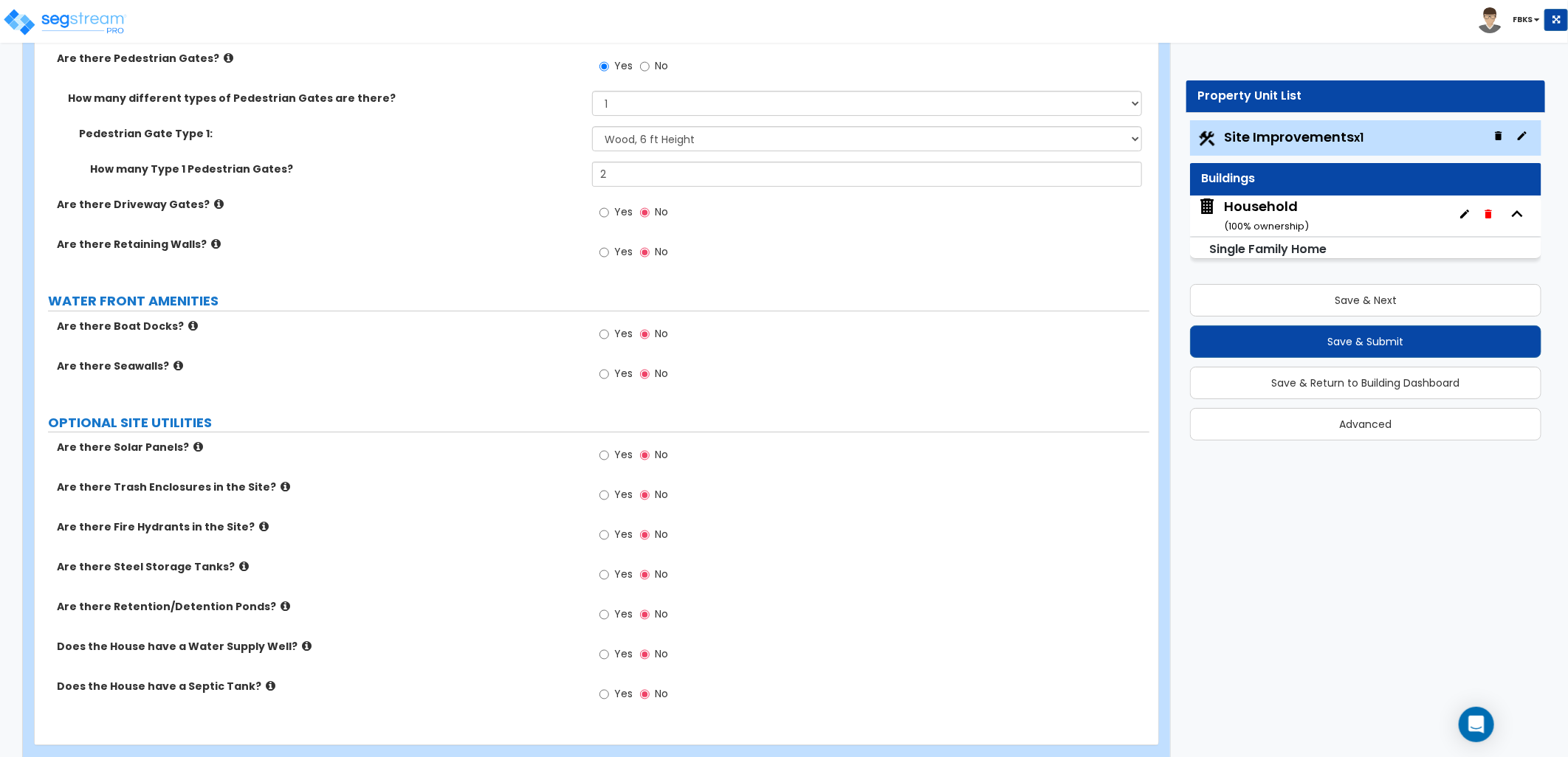
scroll to position [3080, 0]
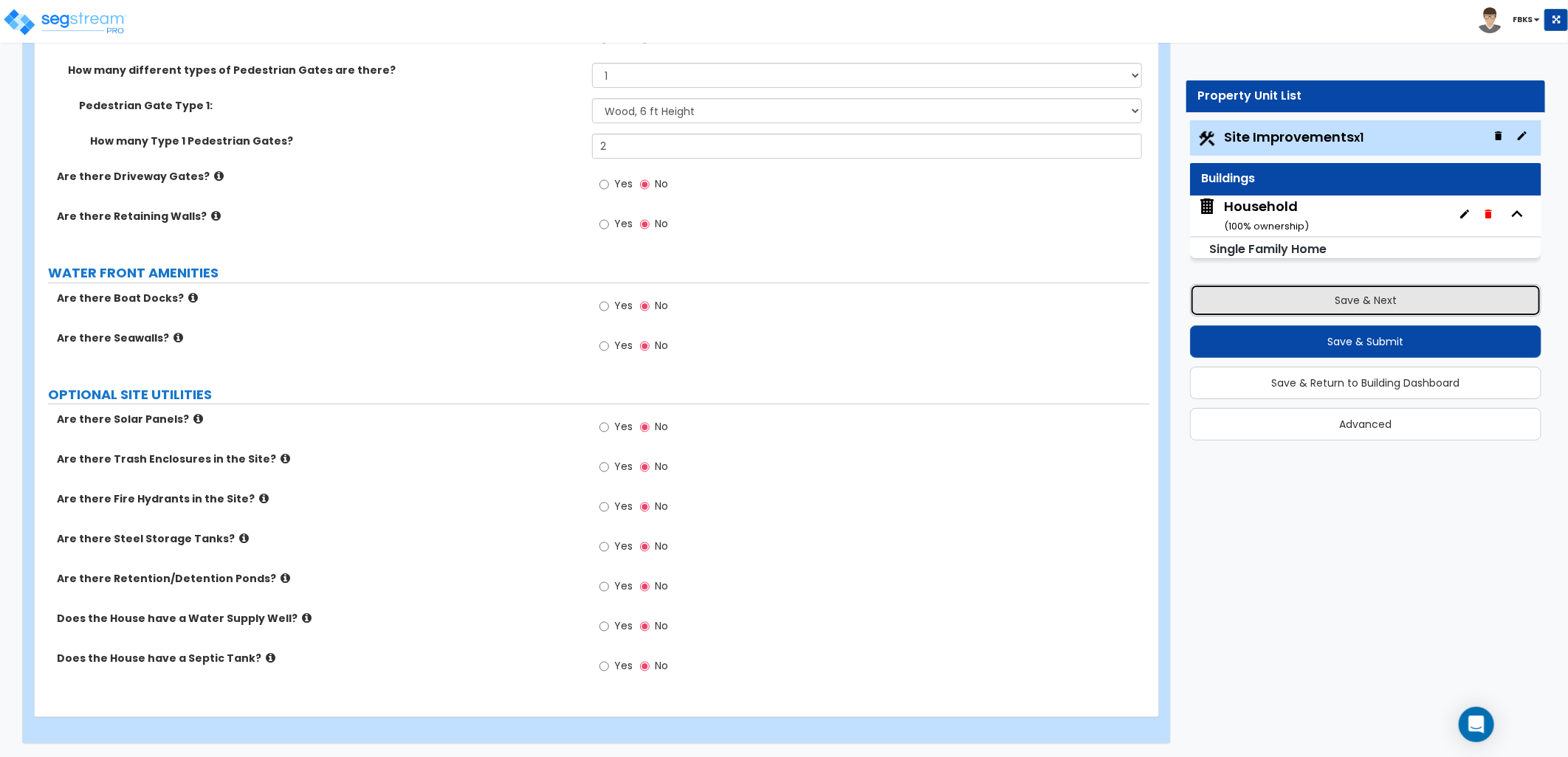
click at [1366, 307] on button "Save & Next" at bounding box center [1365, 300] width 351 height 32
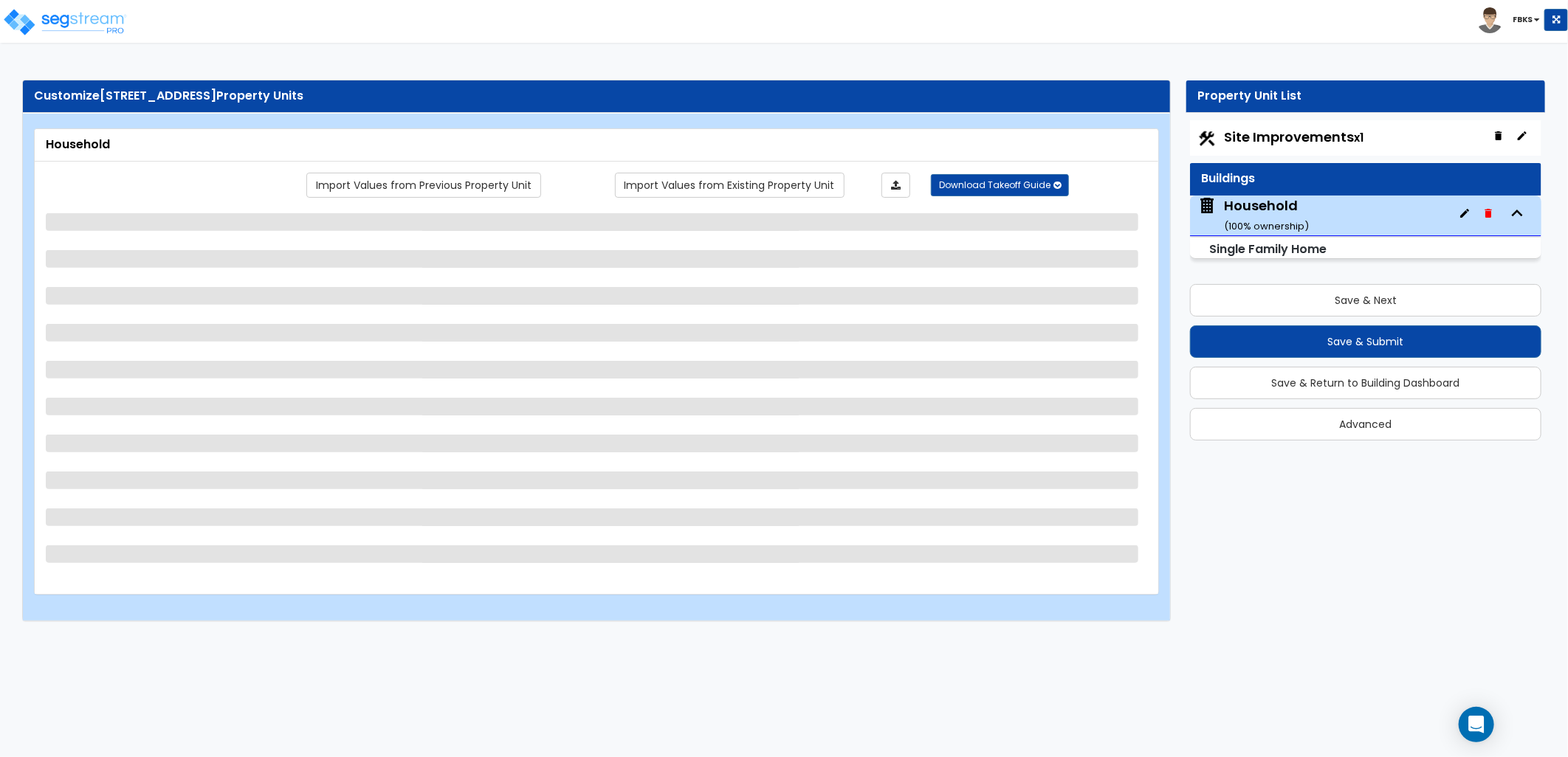
scroll to position [0, 0]
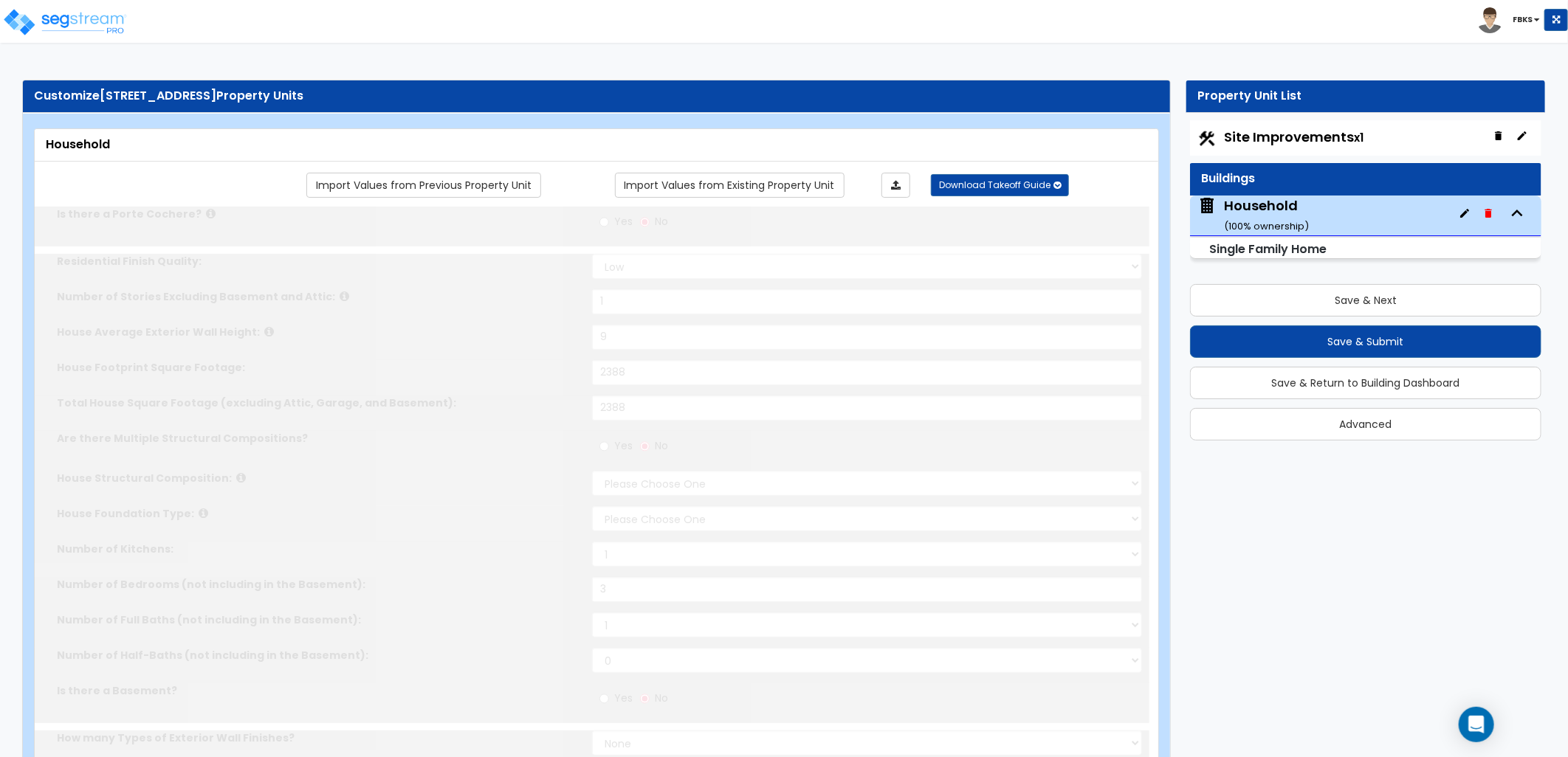
select select "2"
type input "1"
type input "9"
type input "2388"
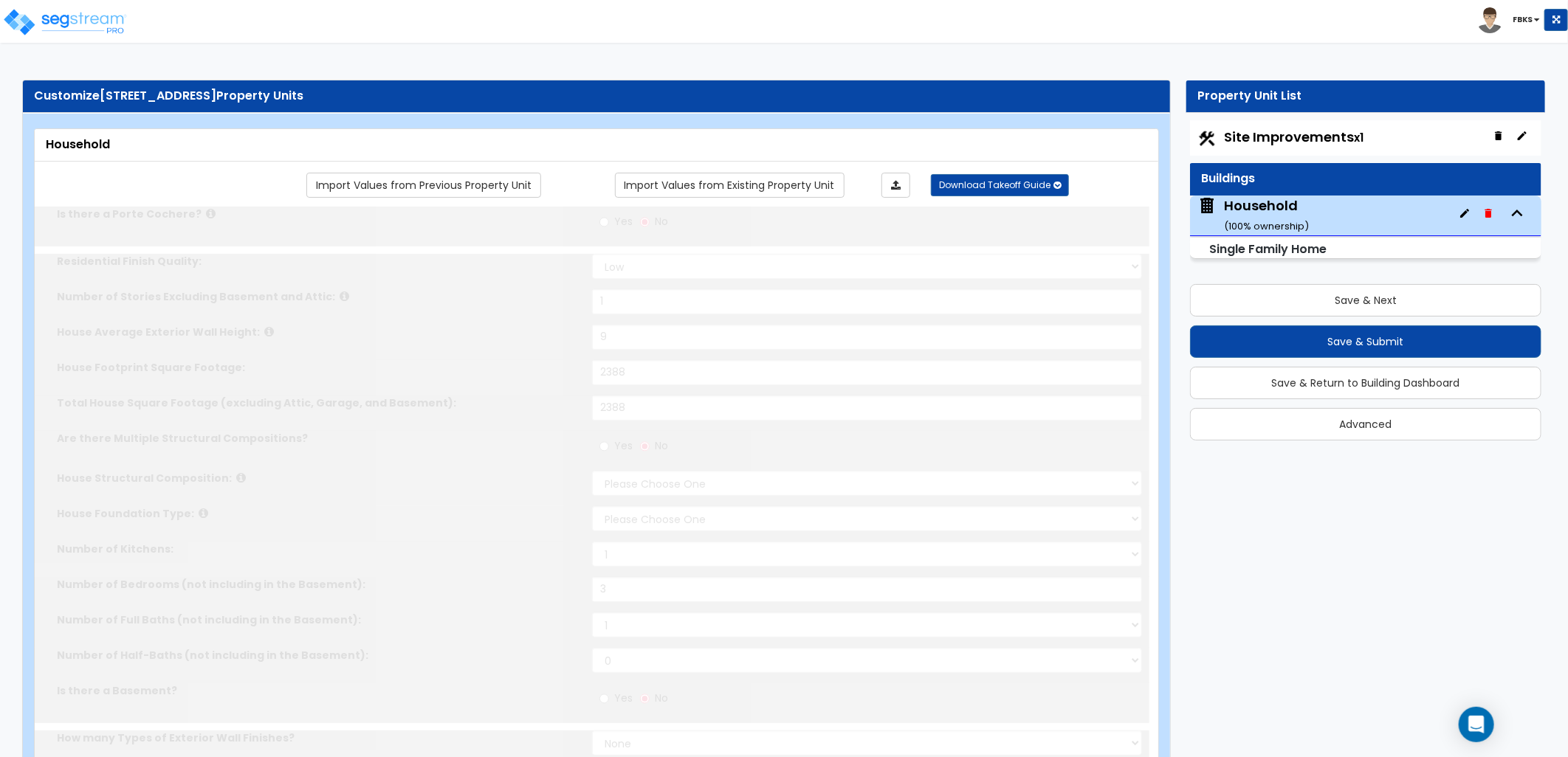
select select "7"
select select "3"
type input "3"
select select "3"
select select "1"
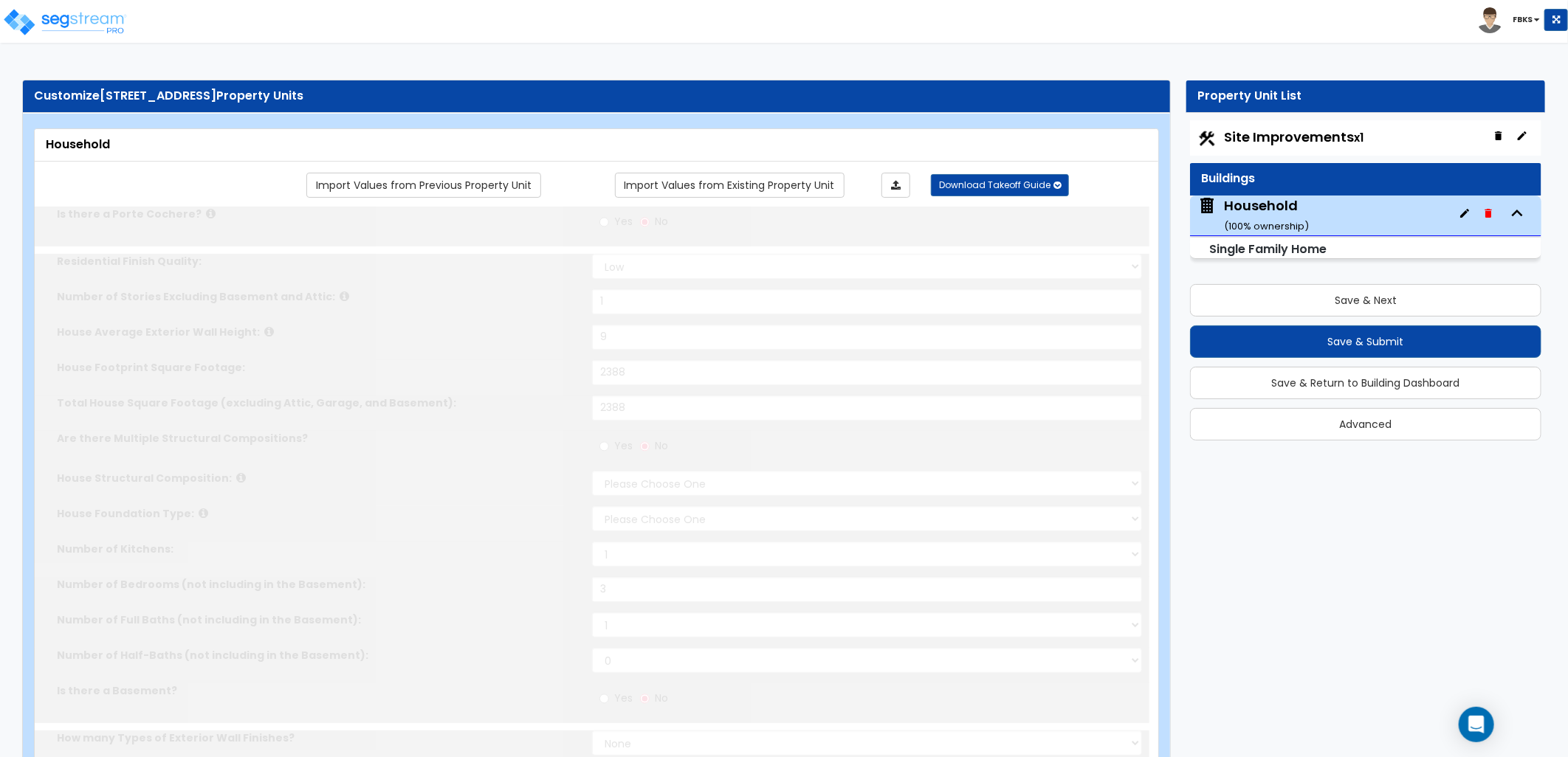
select select "2"
select select "1"
radio input "true"
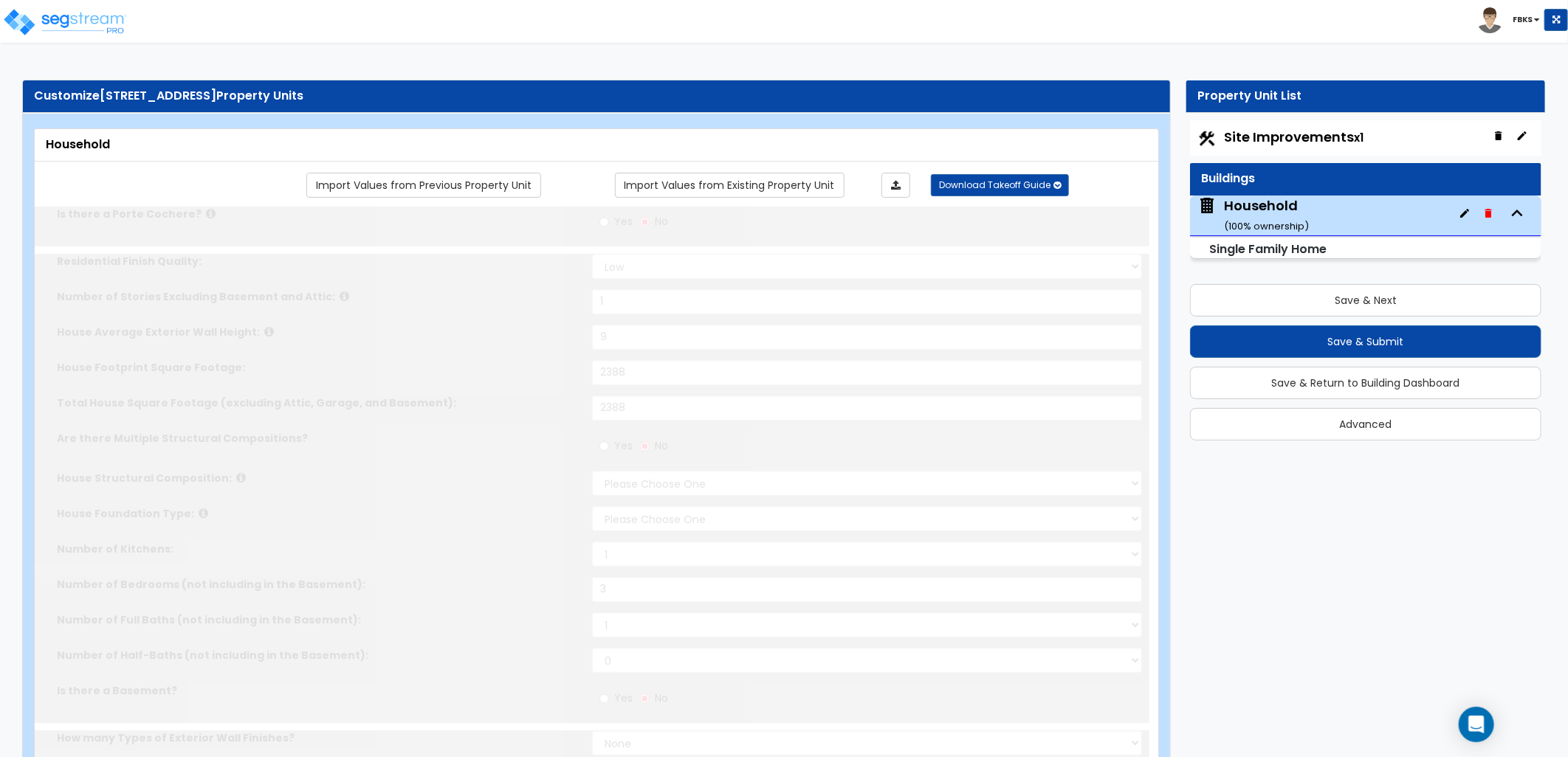
select select "2"
select select "1"
radio input "true"
type input "1"
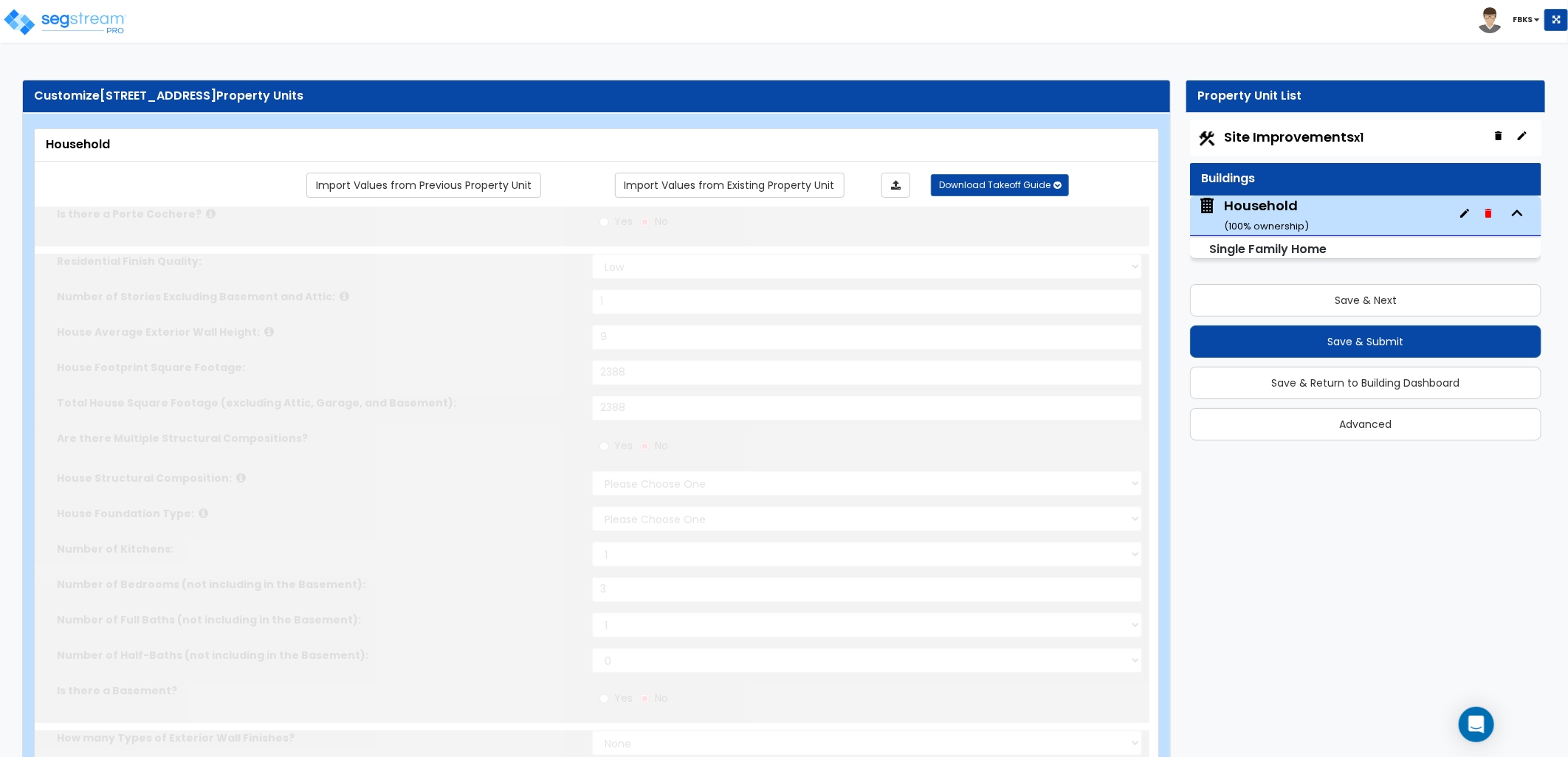
select select "2"
radio input "true"
type input "1"
radio input "true"
type input "16"
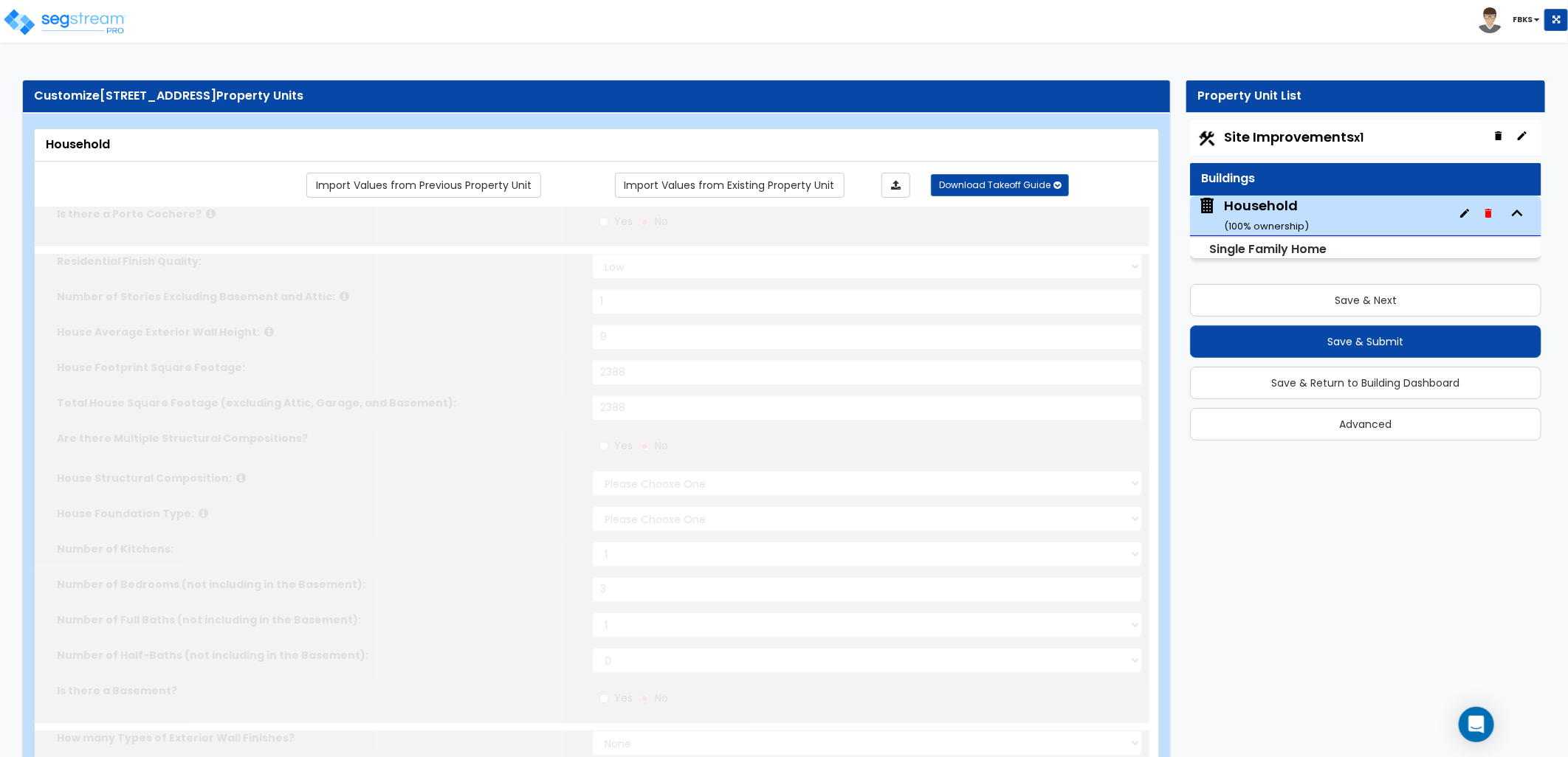
select select "1"
radio input "true"
type input "200"
radio input "true"
select select "1"
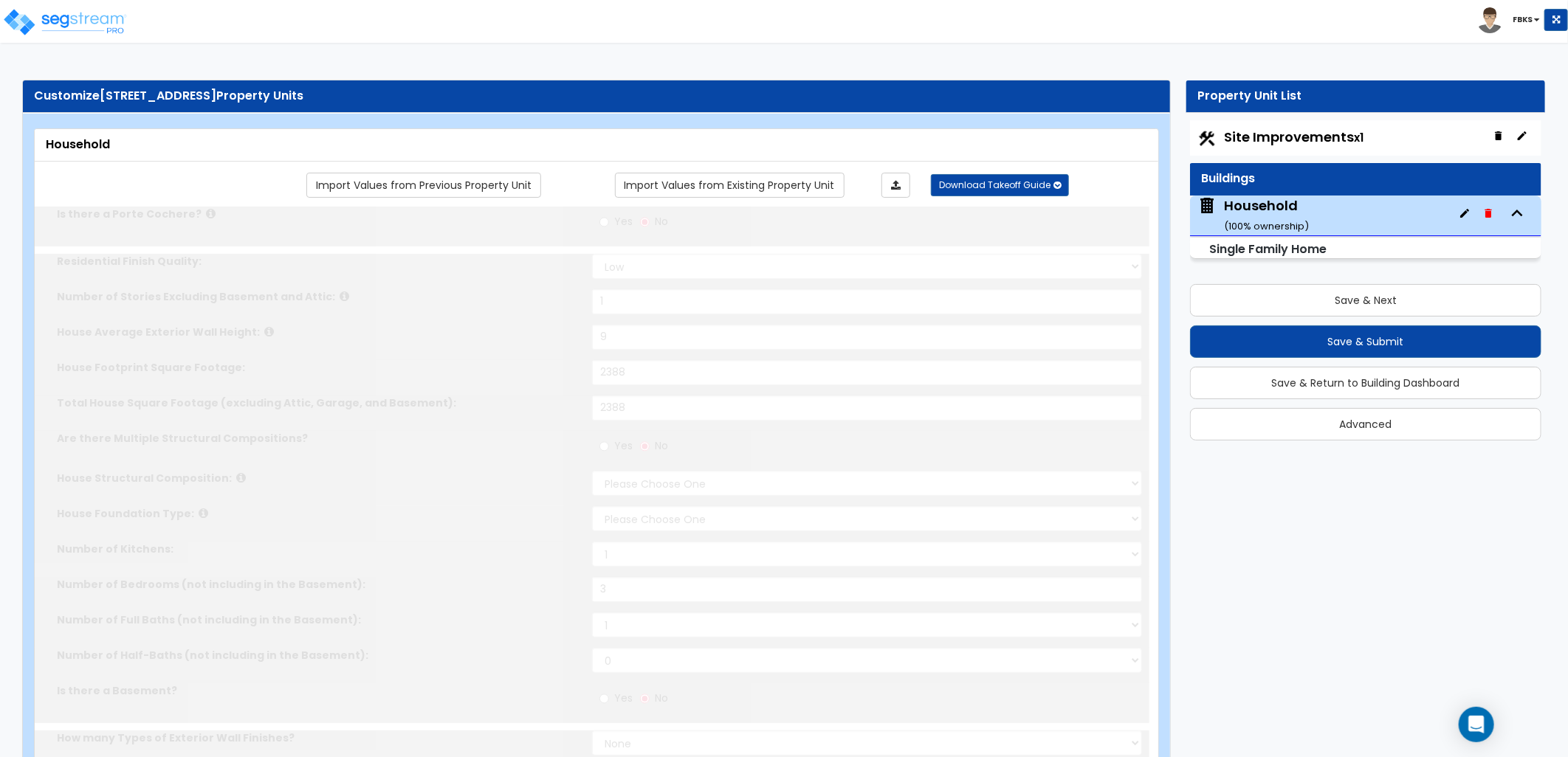
select select "1"
select select "2"
select select "5"
select select "2"
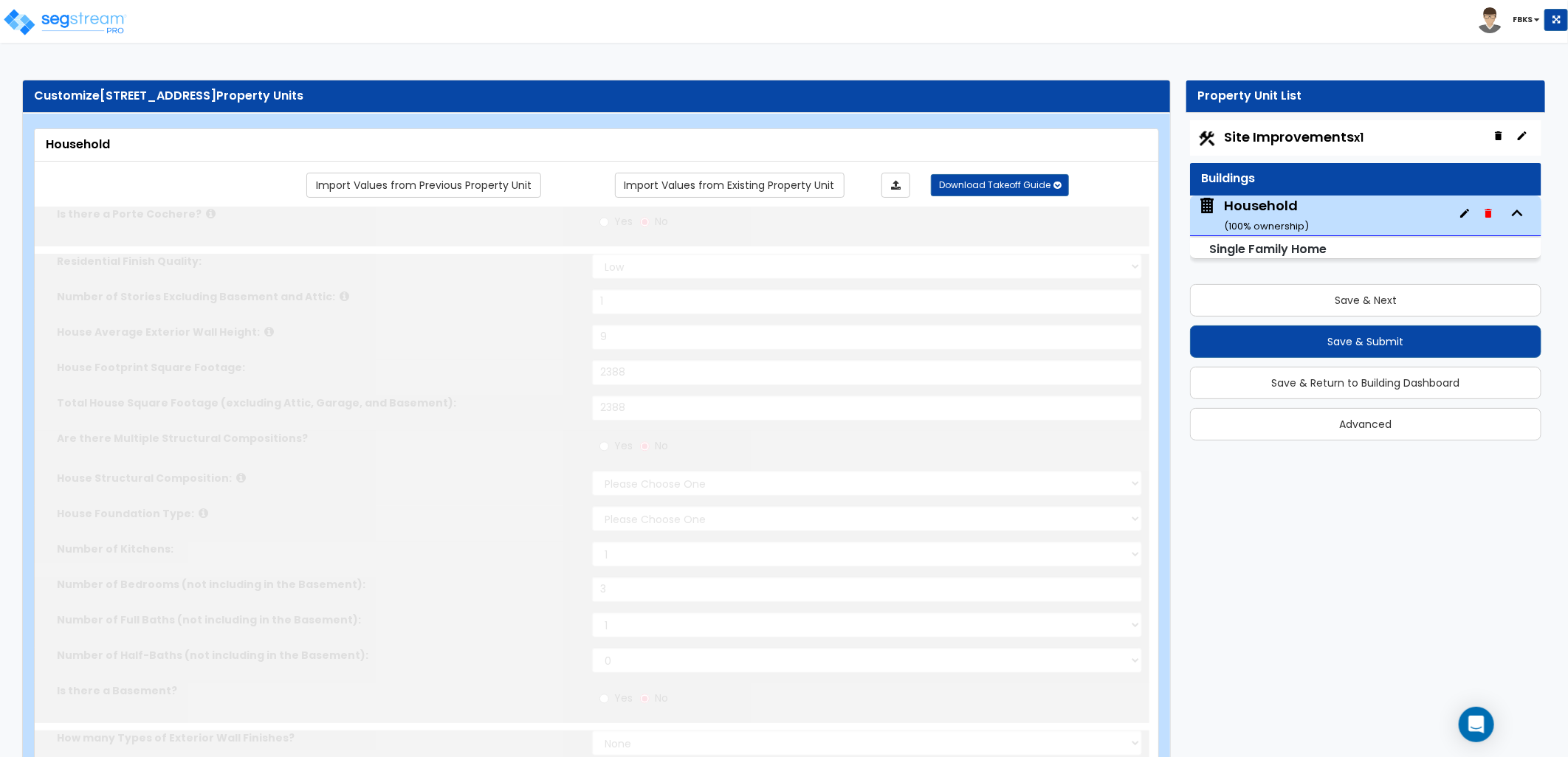
select select "2"
type input "25"
select select "3"
radio input "true"
type input "1"
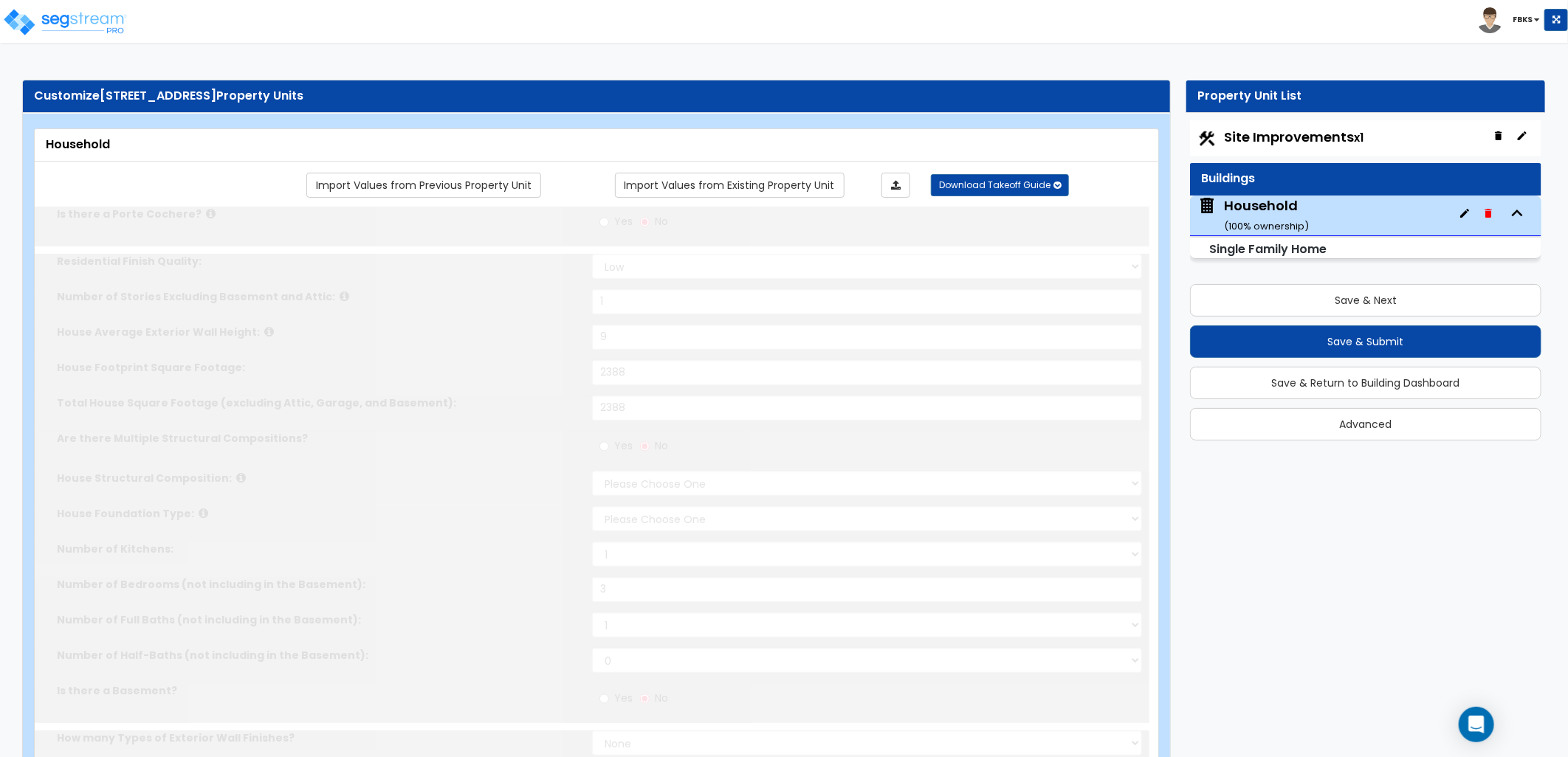
radio input "true"
type input "340"
radio input "true"
type input "15"
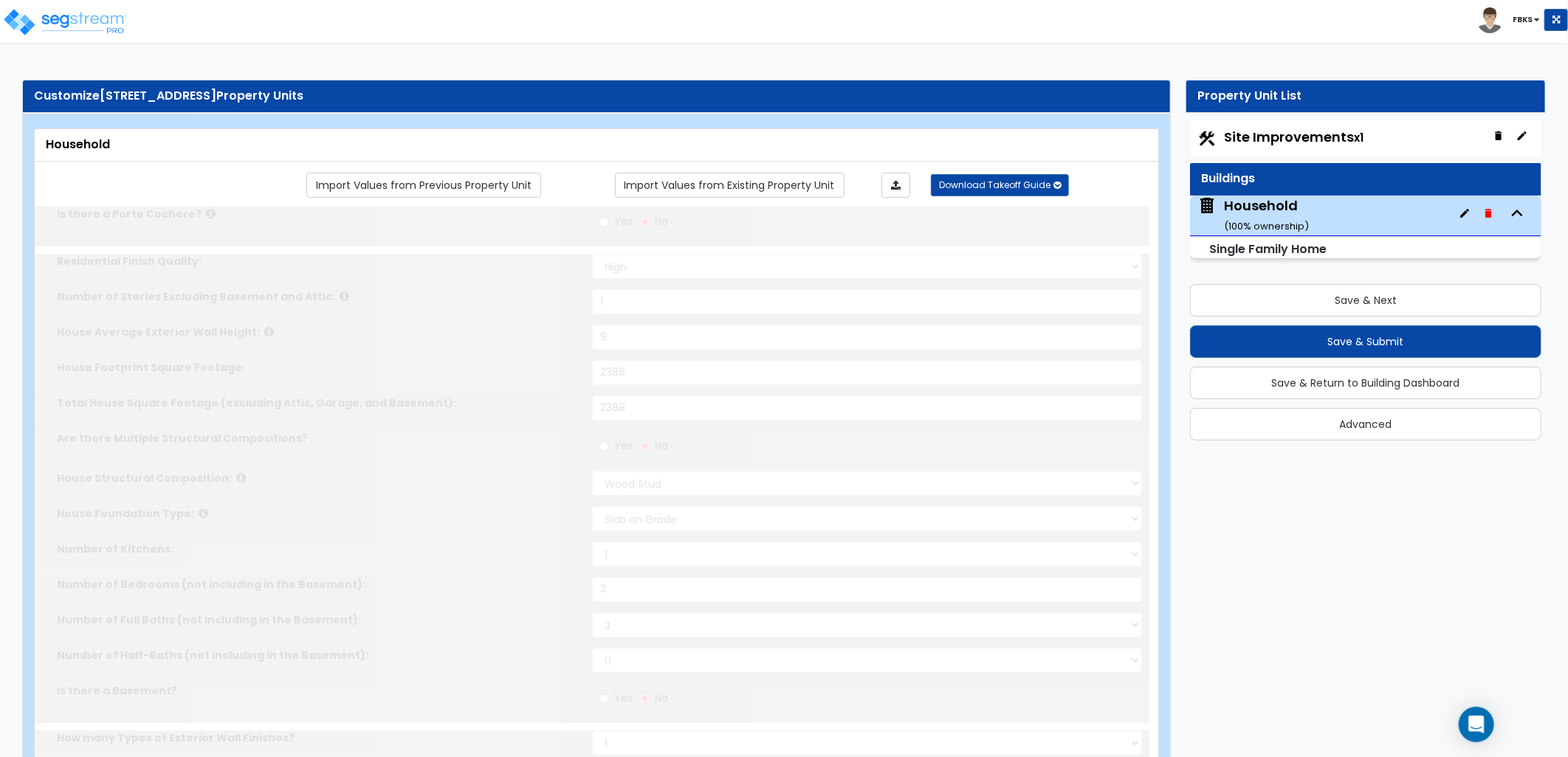
select select "4"
radio input "true"
type input "1"
select select "3"
select select "1"
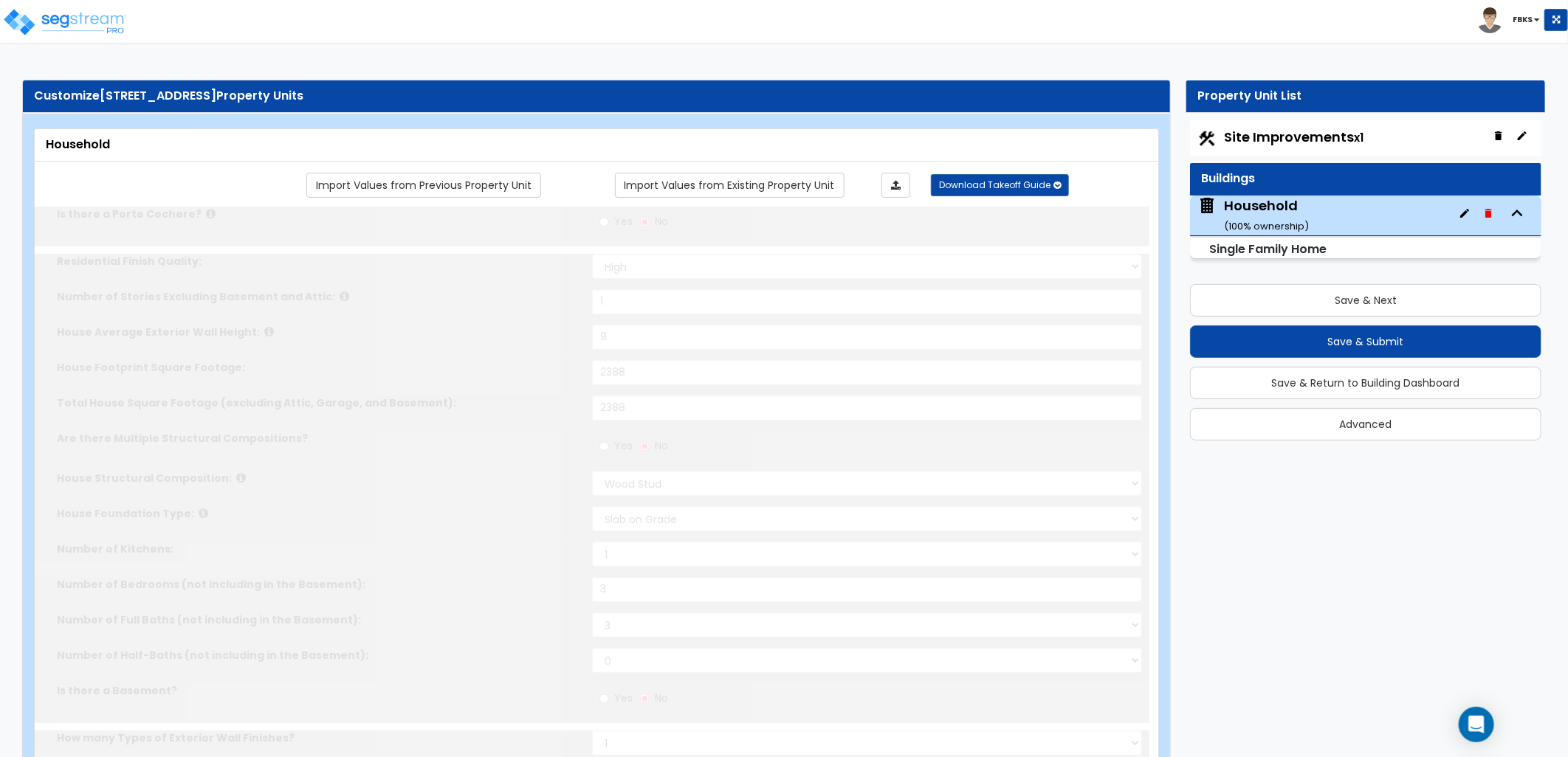
select select "1"
radio input "true"
type input "1"
select select "2"
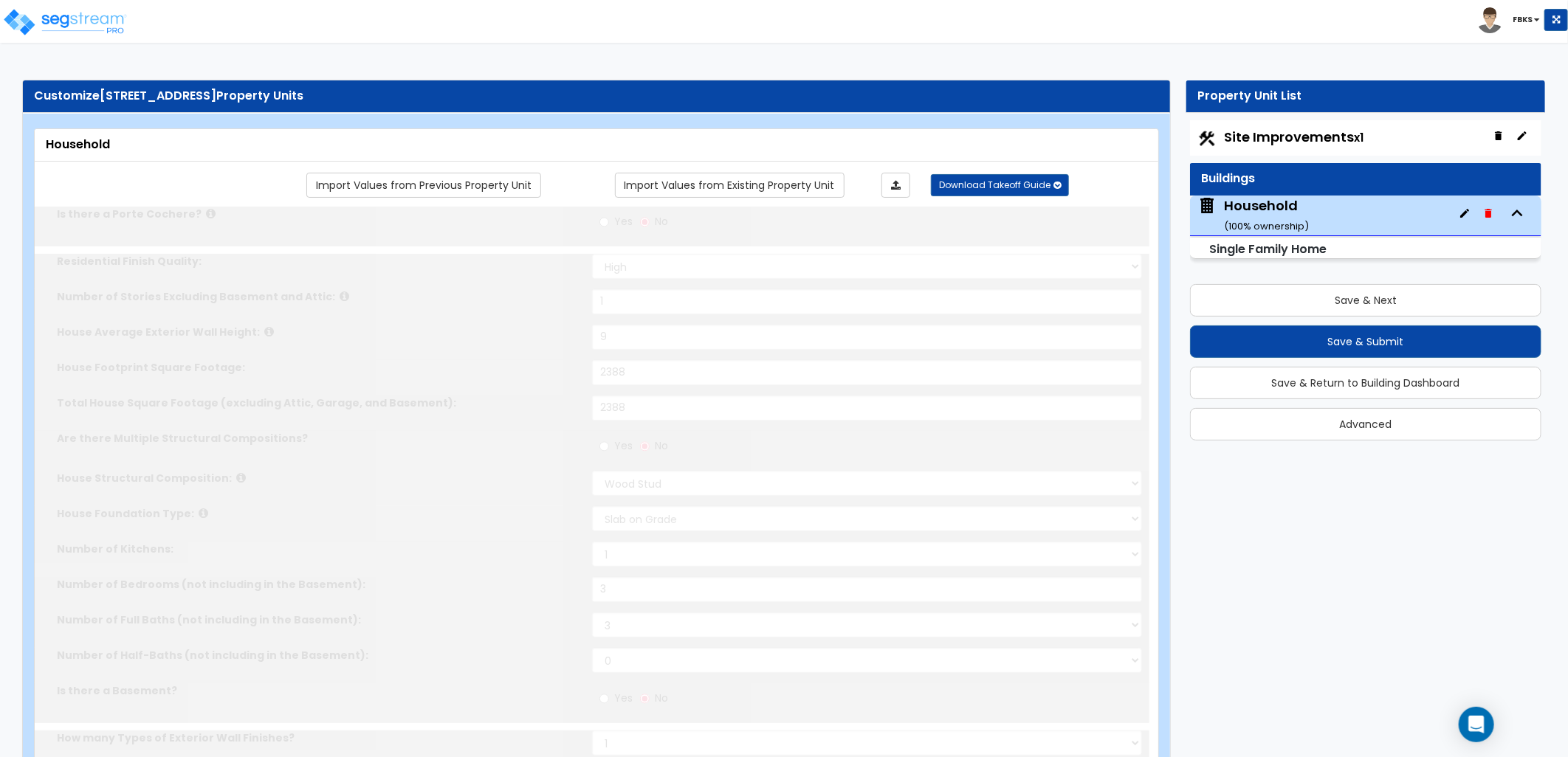
select select "3"
type input "1"
select select "2"
select select "3"
select select "1"
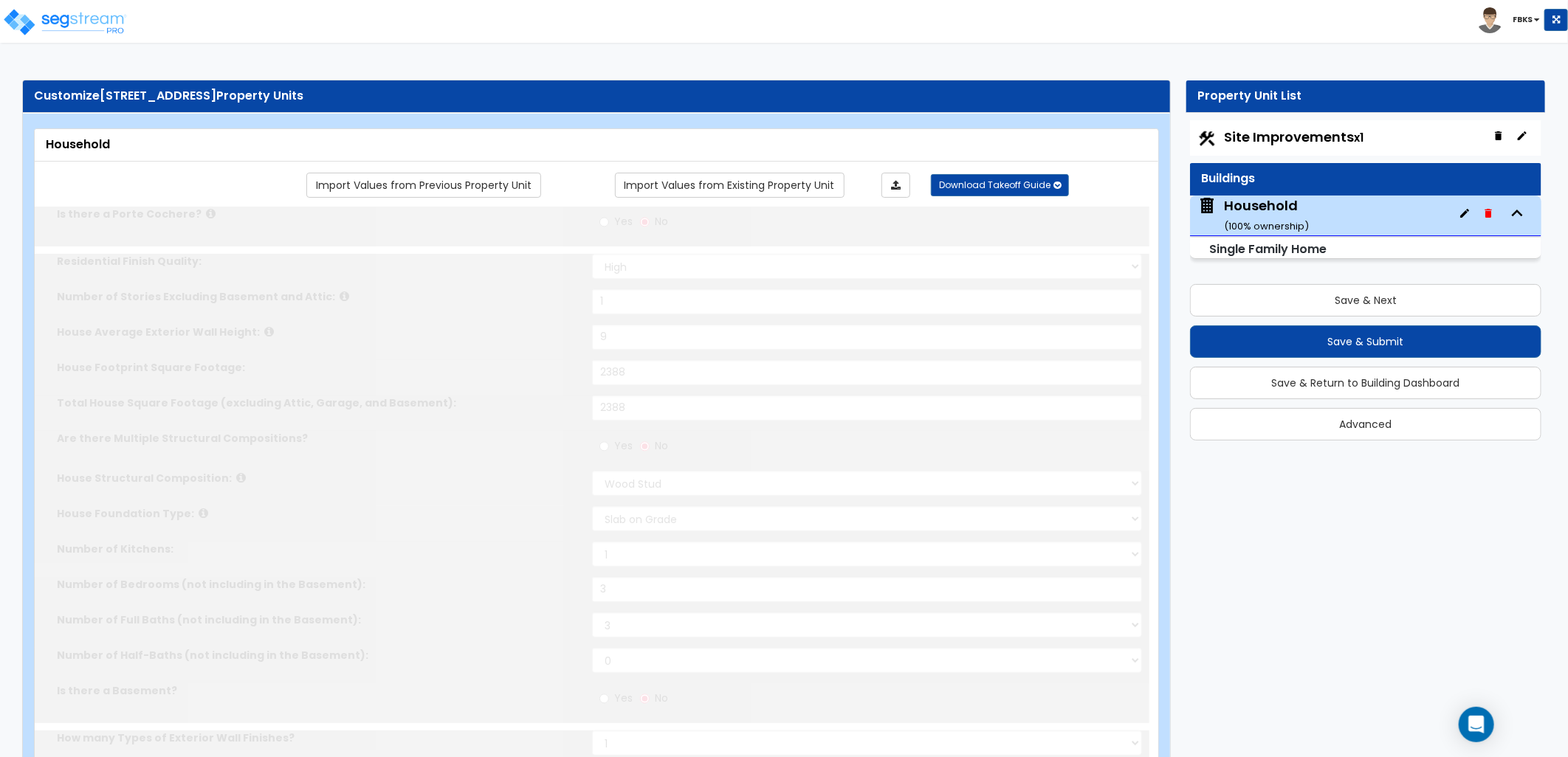
select select "2"
select select "1"
select select "3"
type input "1"
select select "2"
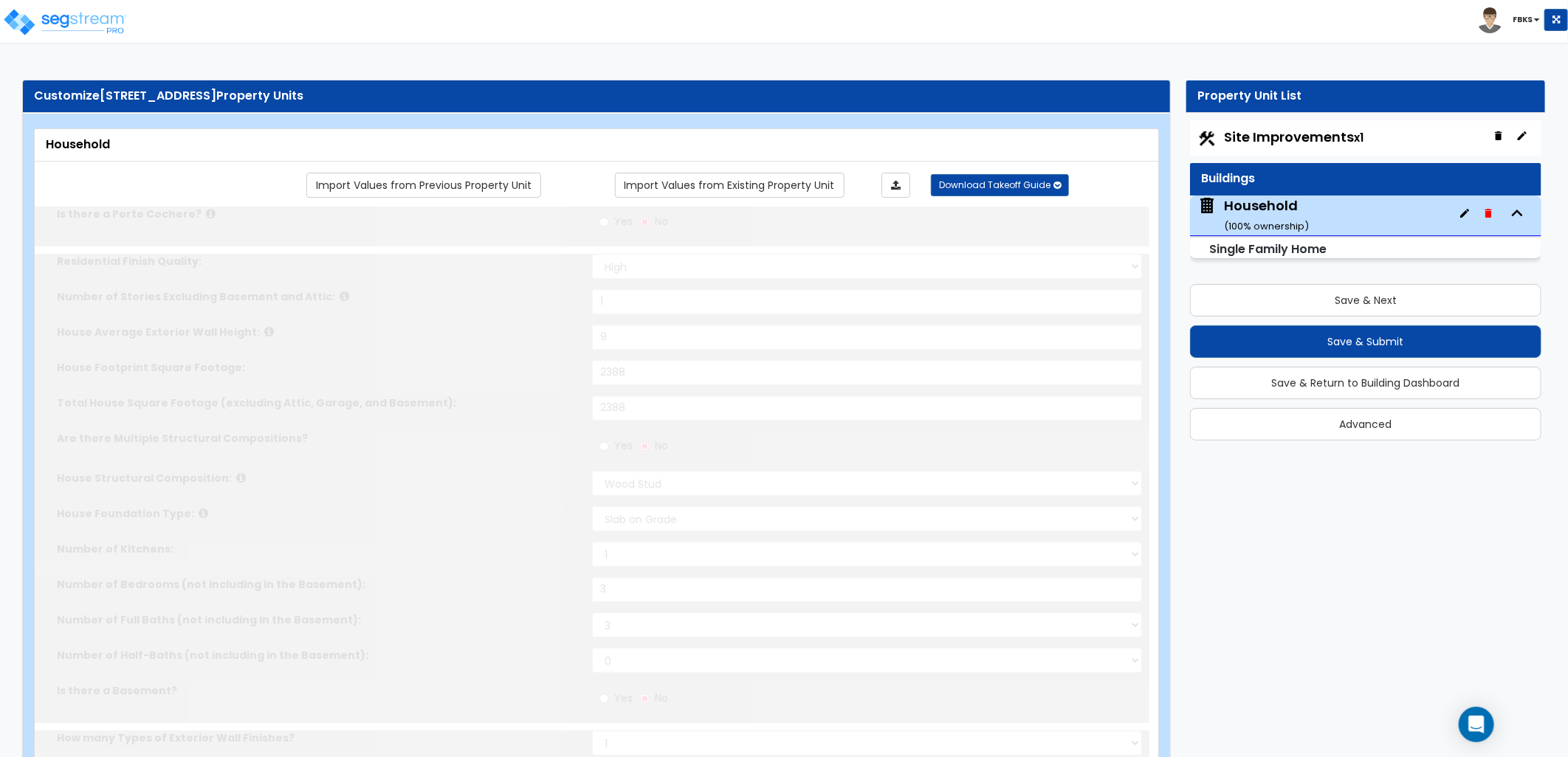
select select "3"
select select "2"
select select "1"
select select "3"
type input "1"
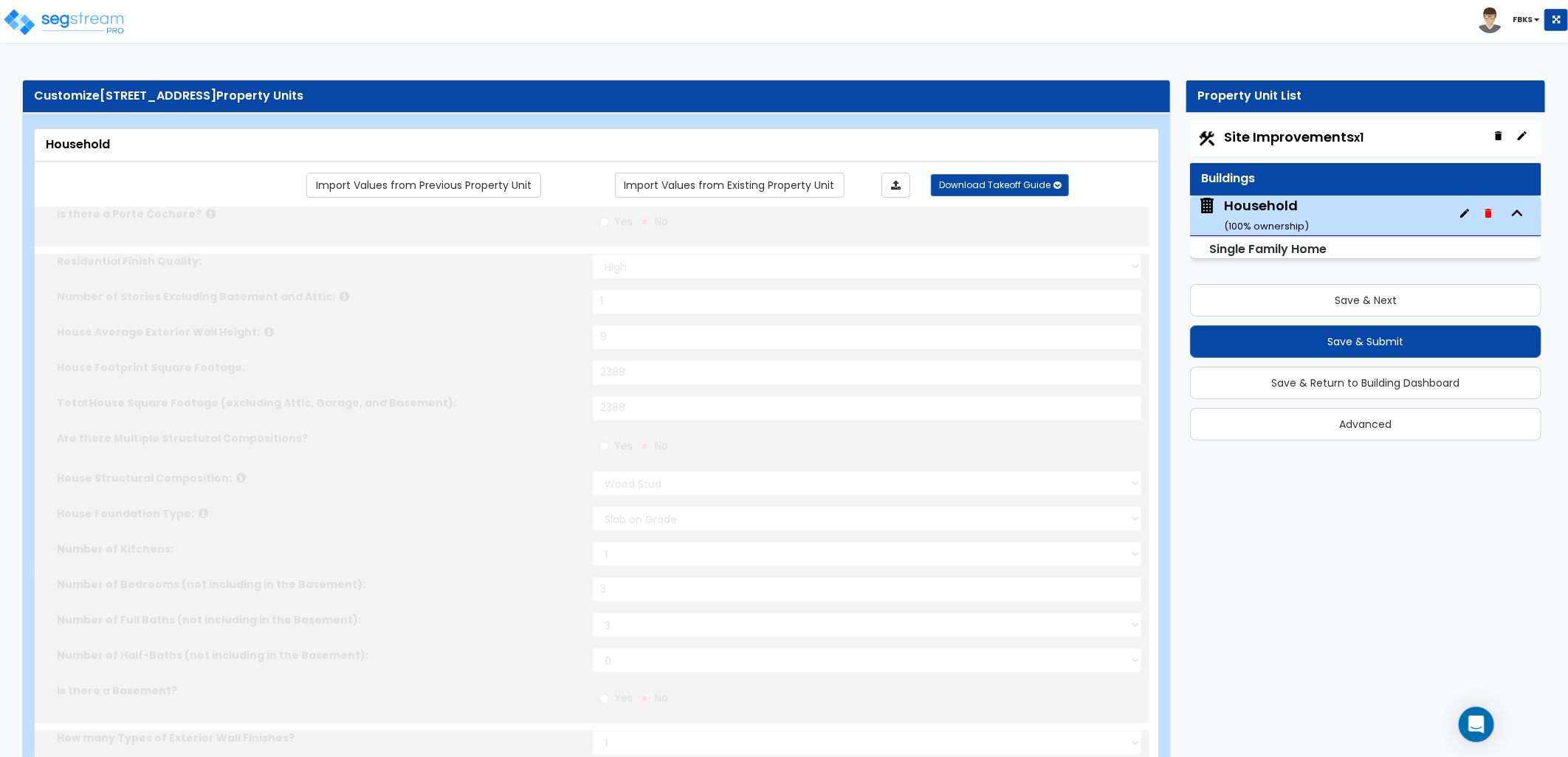
select select "2"
select select "3"
select select "2"
select select "1"
type input "36"
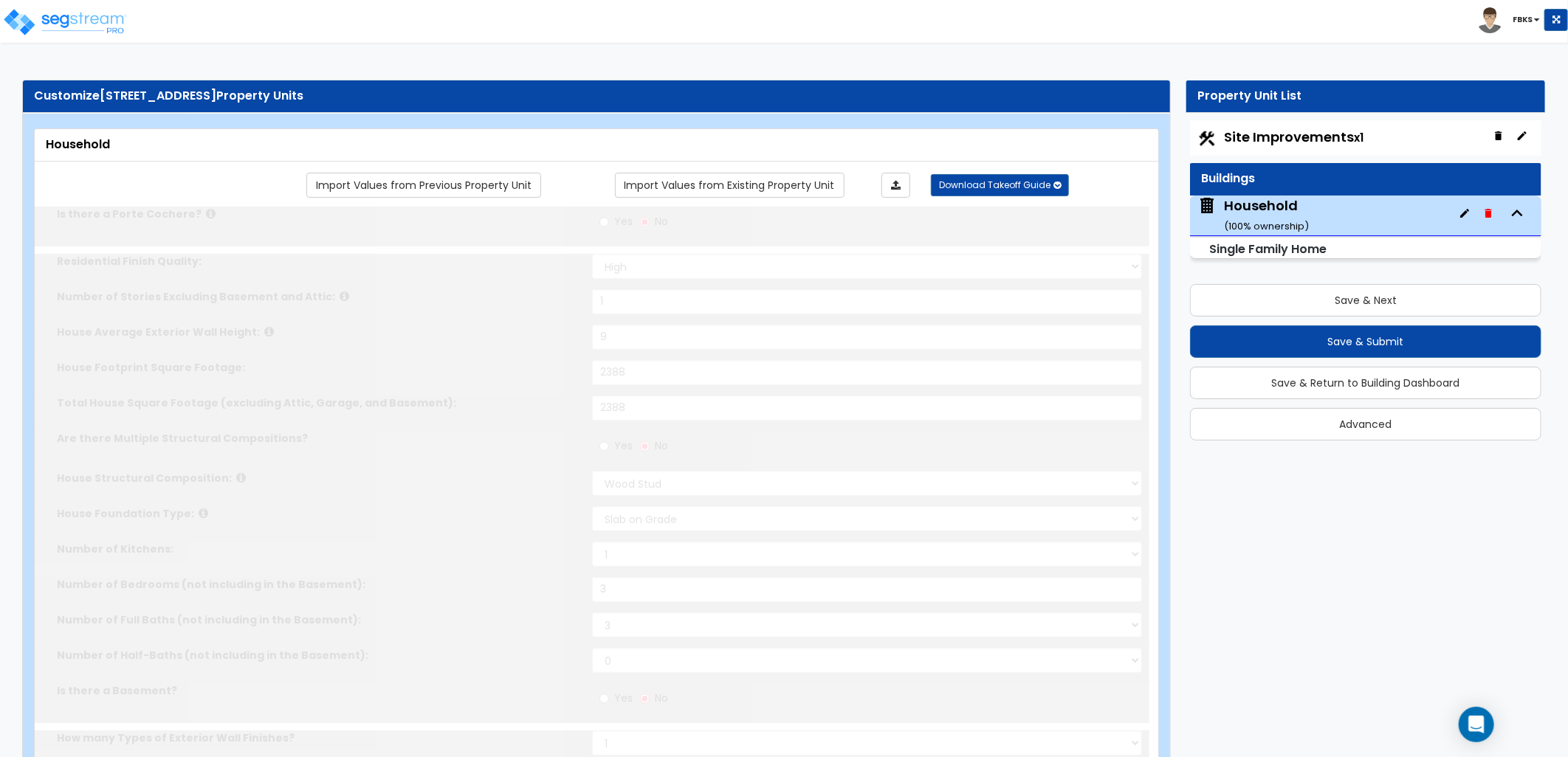
type input "40"
radio input "true"
select select "3"
type input "5"
select select "5"
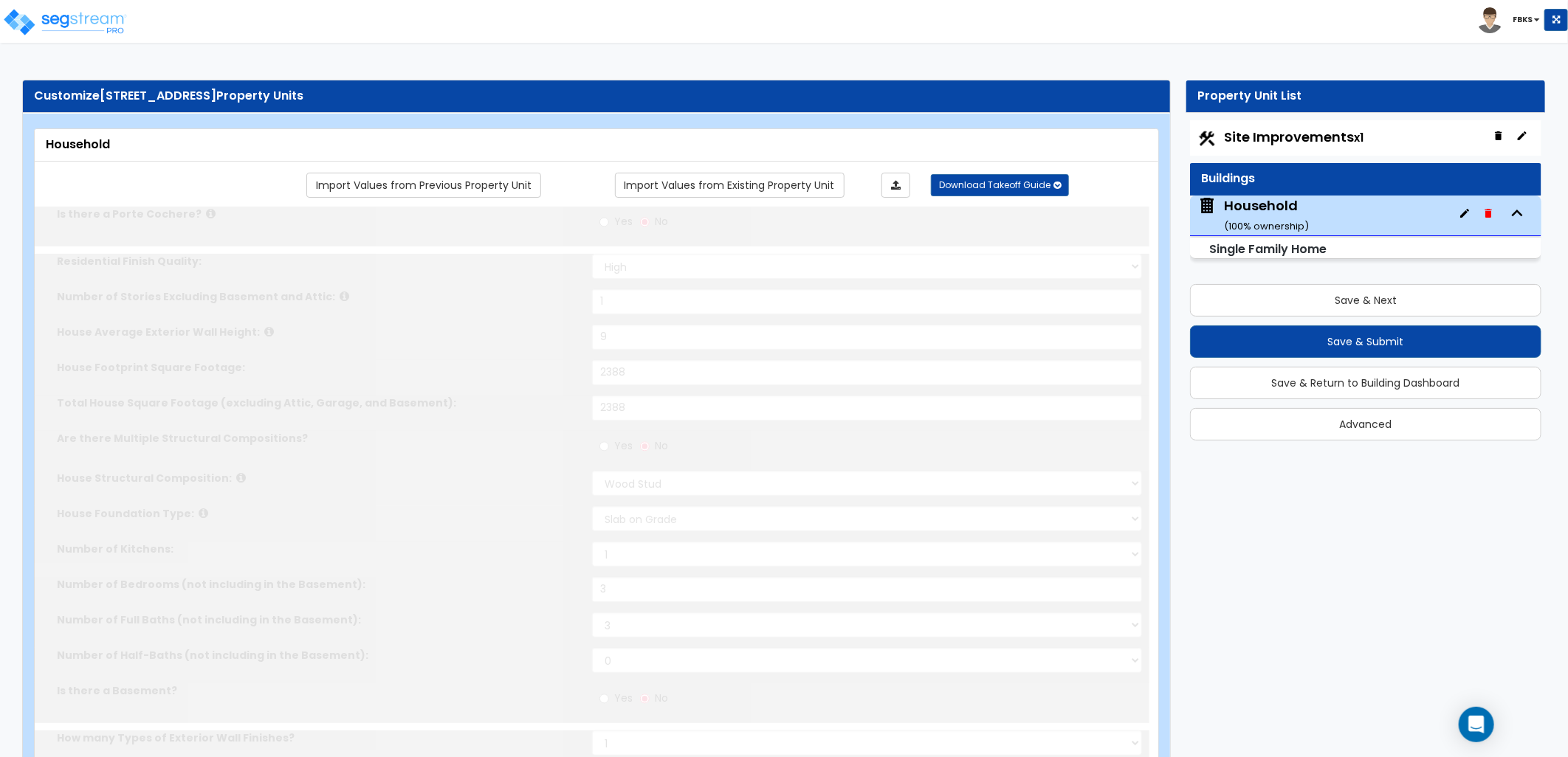
radio input "true"
type input "36"
select select "6"
radio input "true"
select select "5"
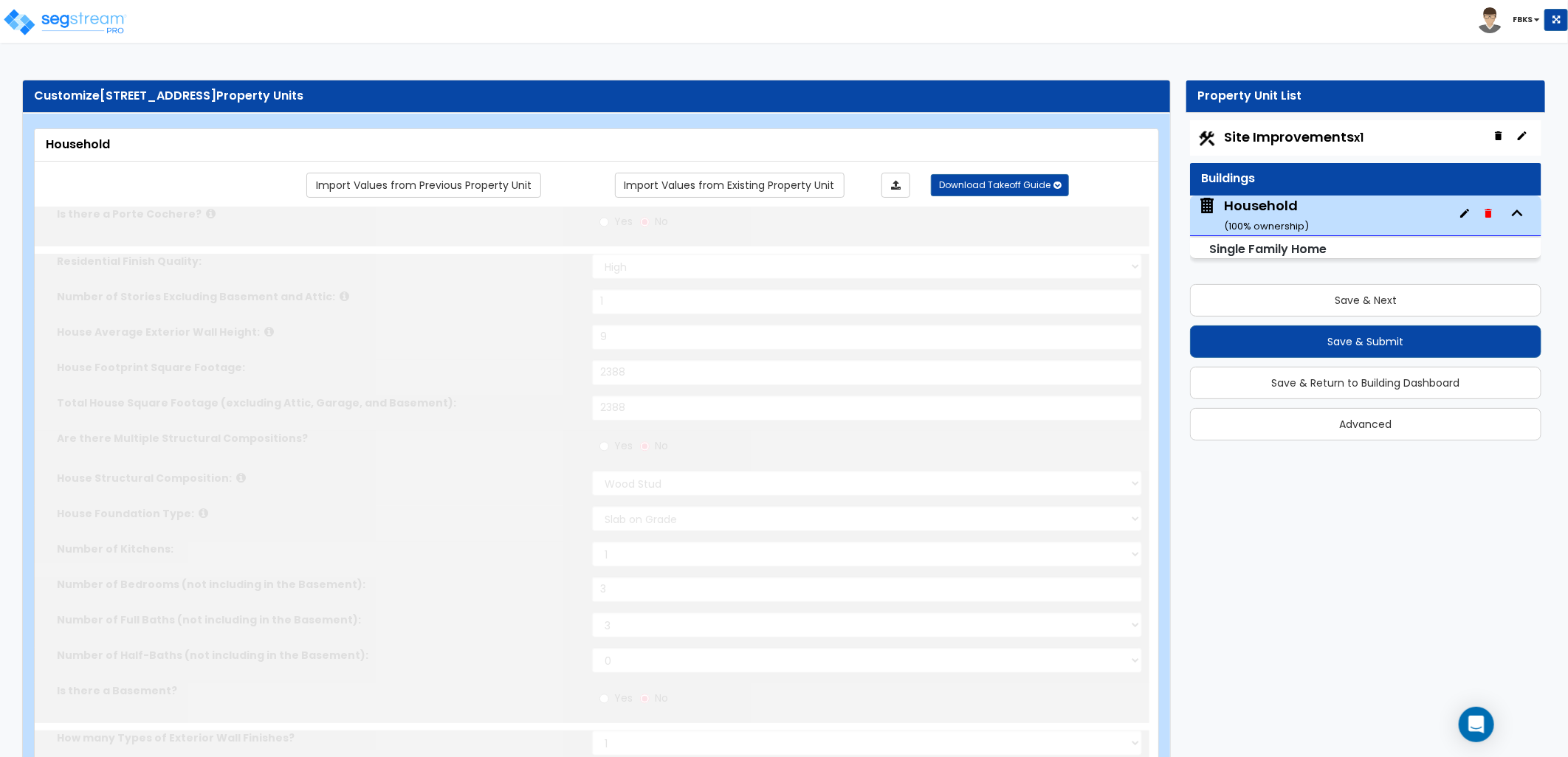
type input "12"
select select "1"
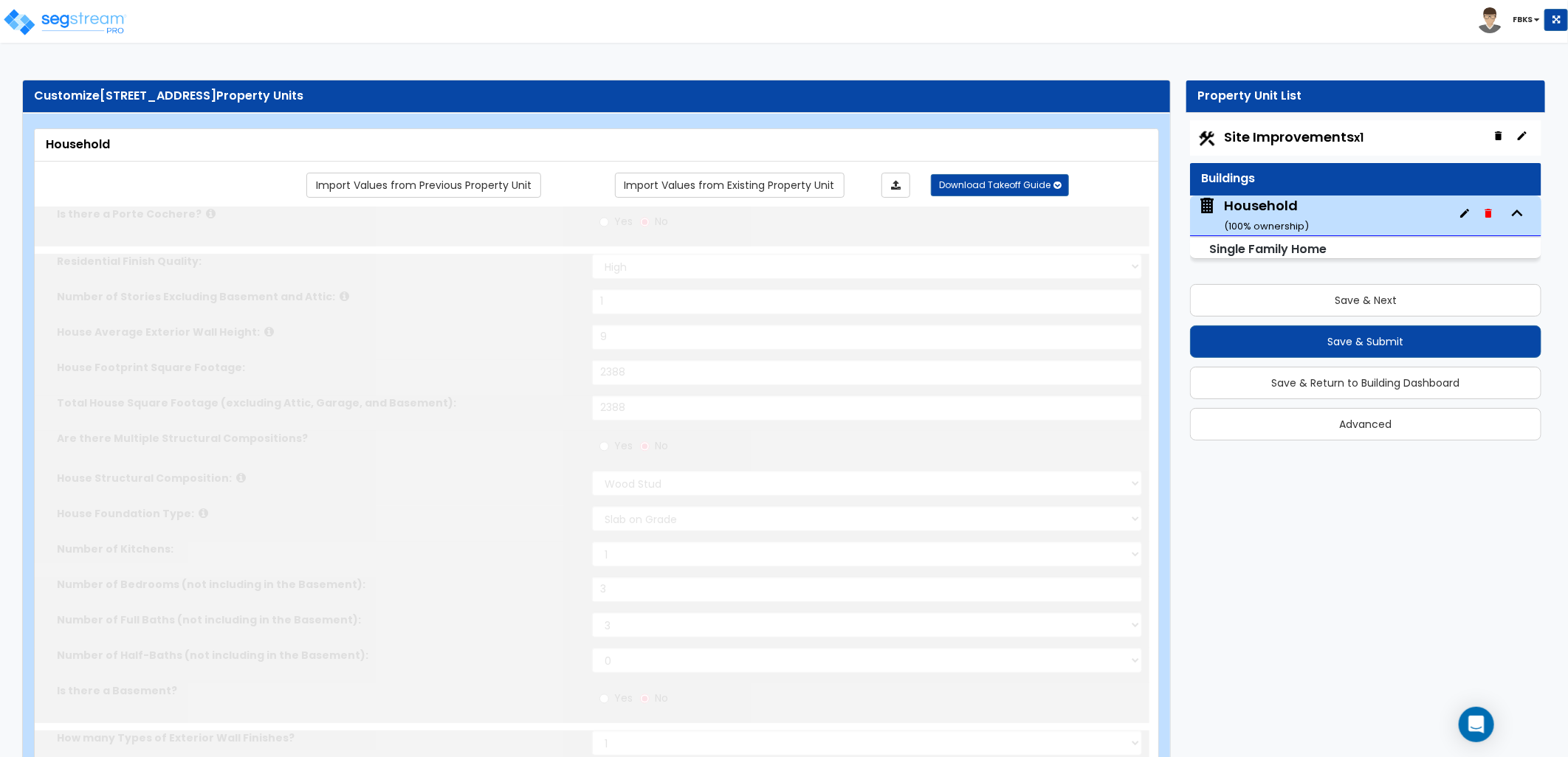
radio input "true"
select select "1"
type input "48"
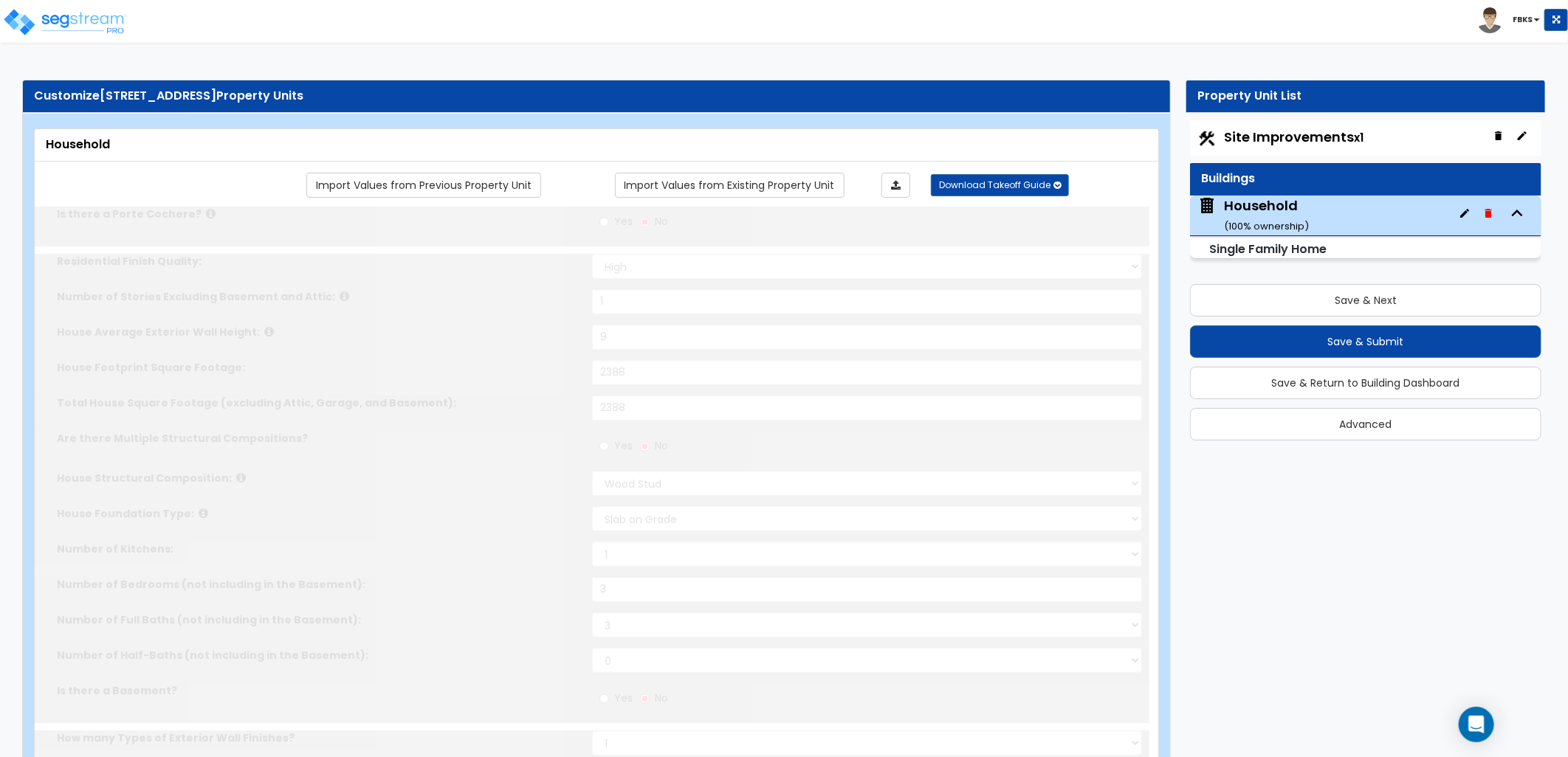
radio input "true"
select select "1"
select select "2"
type input "2"
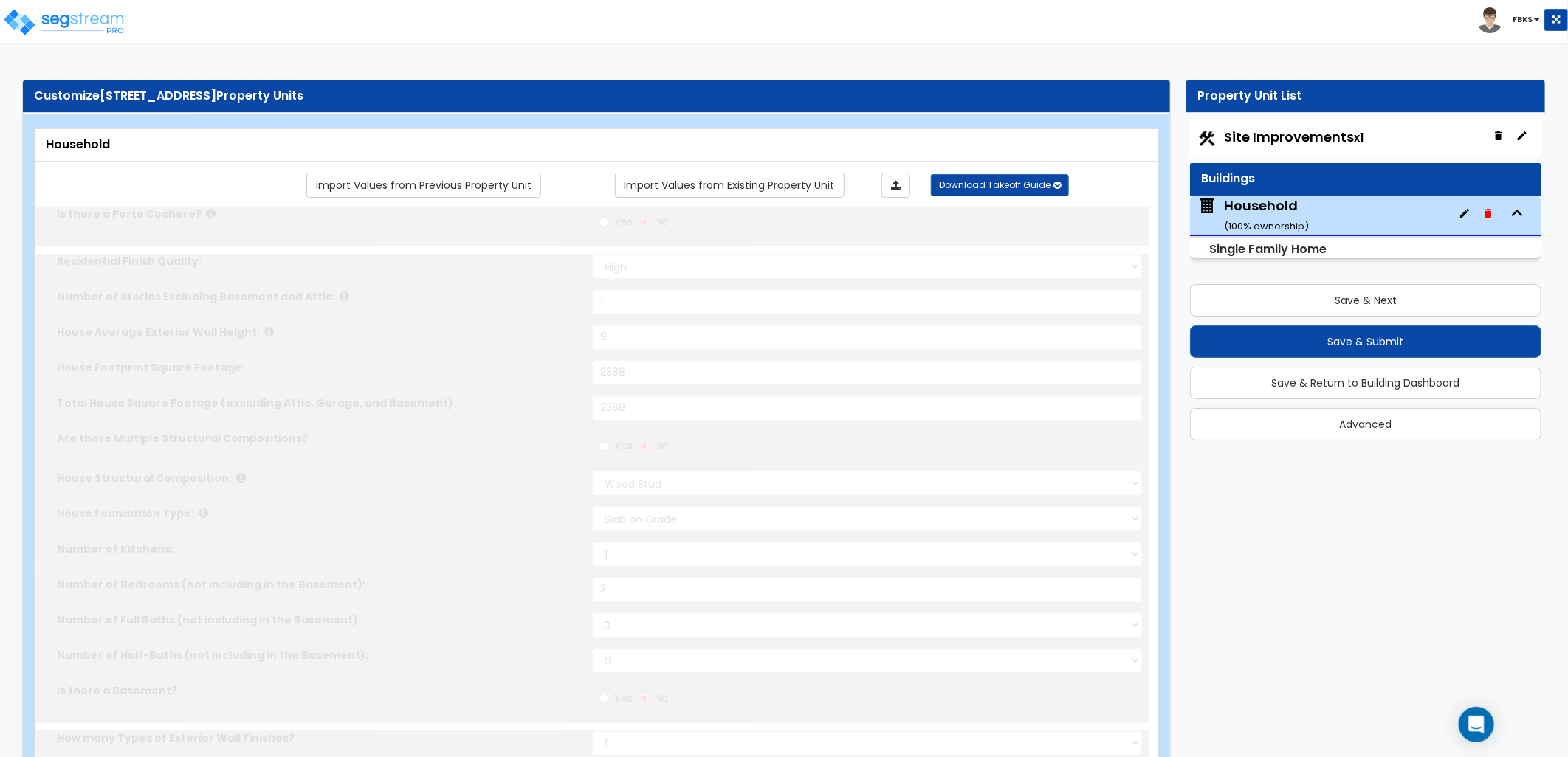
radio input "true"
select select "2"
type input "1"
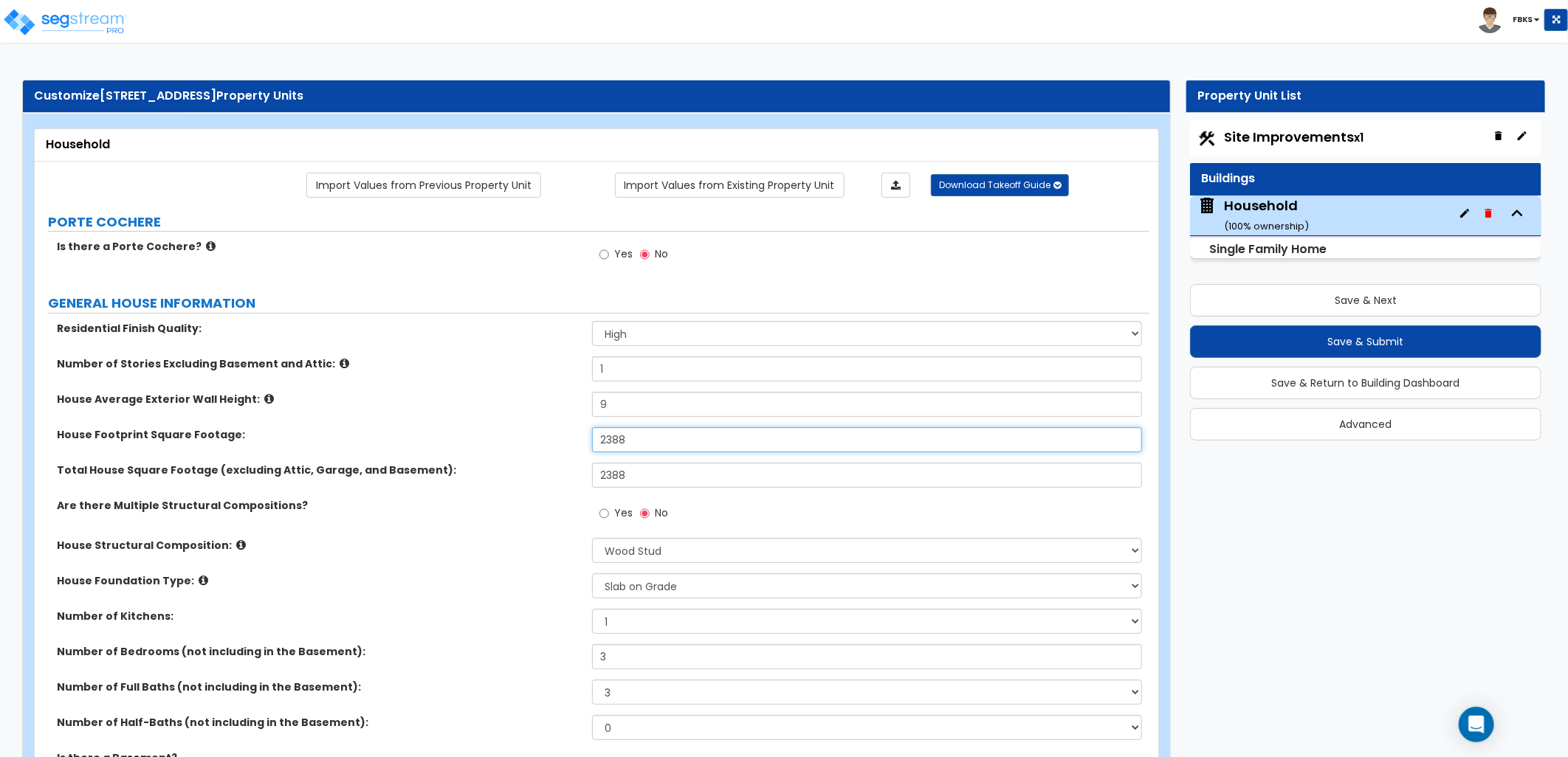
drag, startPoint x: 627, startPoint y: 440, endPoint x: 498, endPoint y: 450, distance: 129.4
click at [498, 450] on div "House Footprint Square Footage: 2388" at bounding box center [592, 445] width 1115 height 35
type input "3,200"
click at [293, 478] on label "Total House Square Footage (excluding Attic, Garage, and Basement):" at bounding box center [319, 470] width 524 height 15
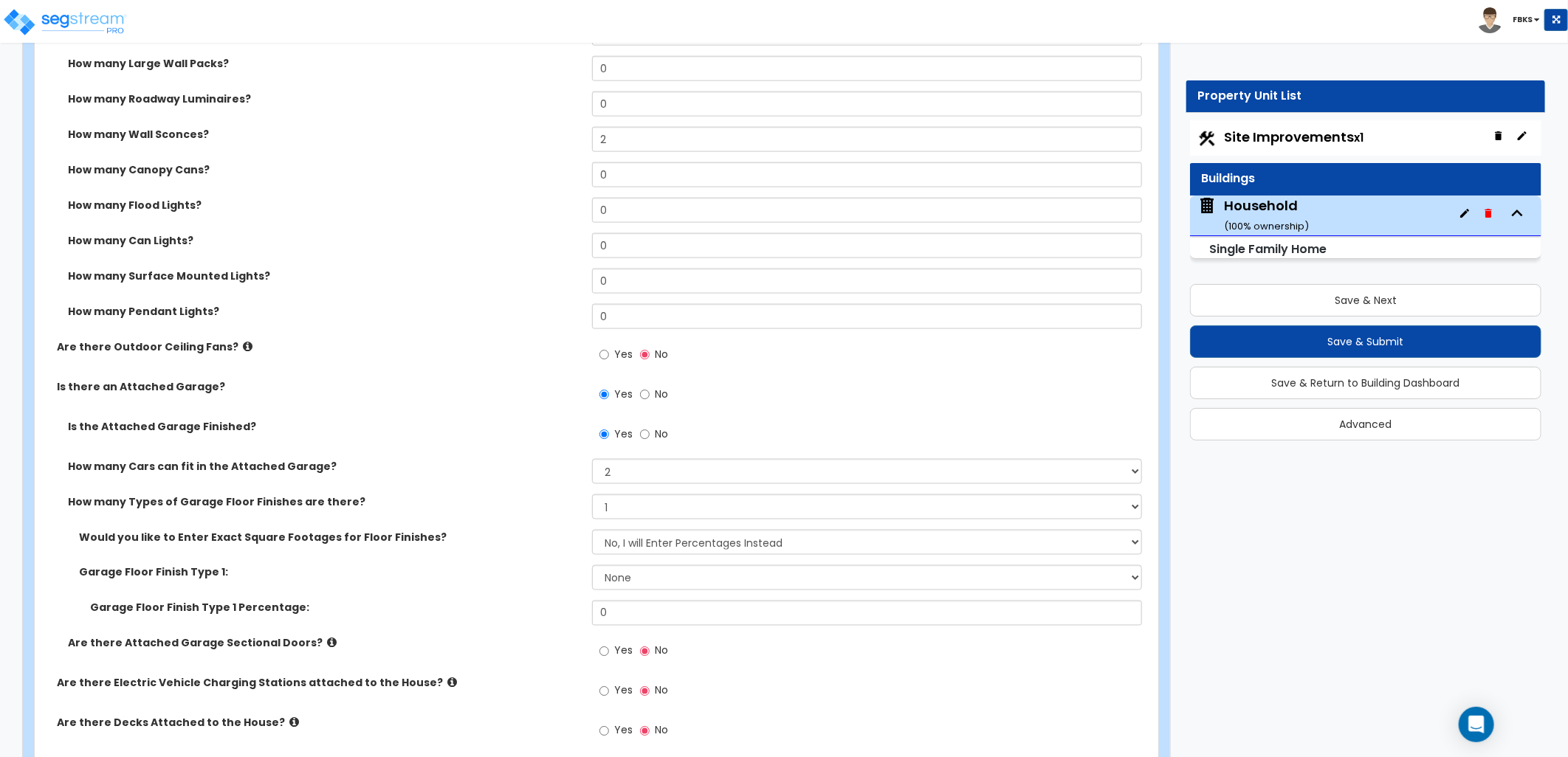
scroll to position [1230, 0]
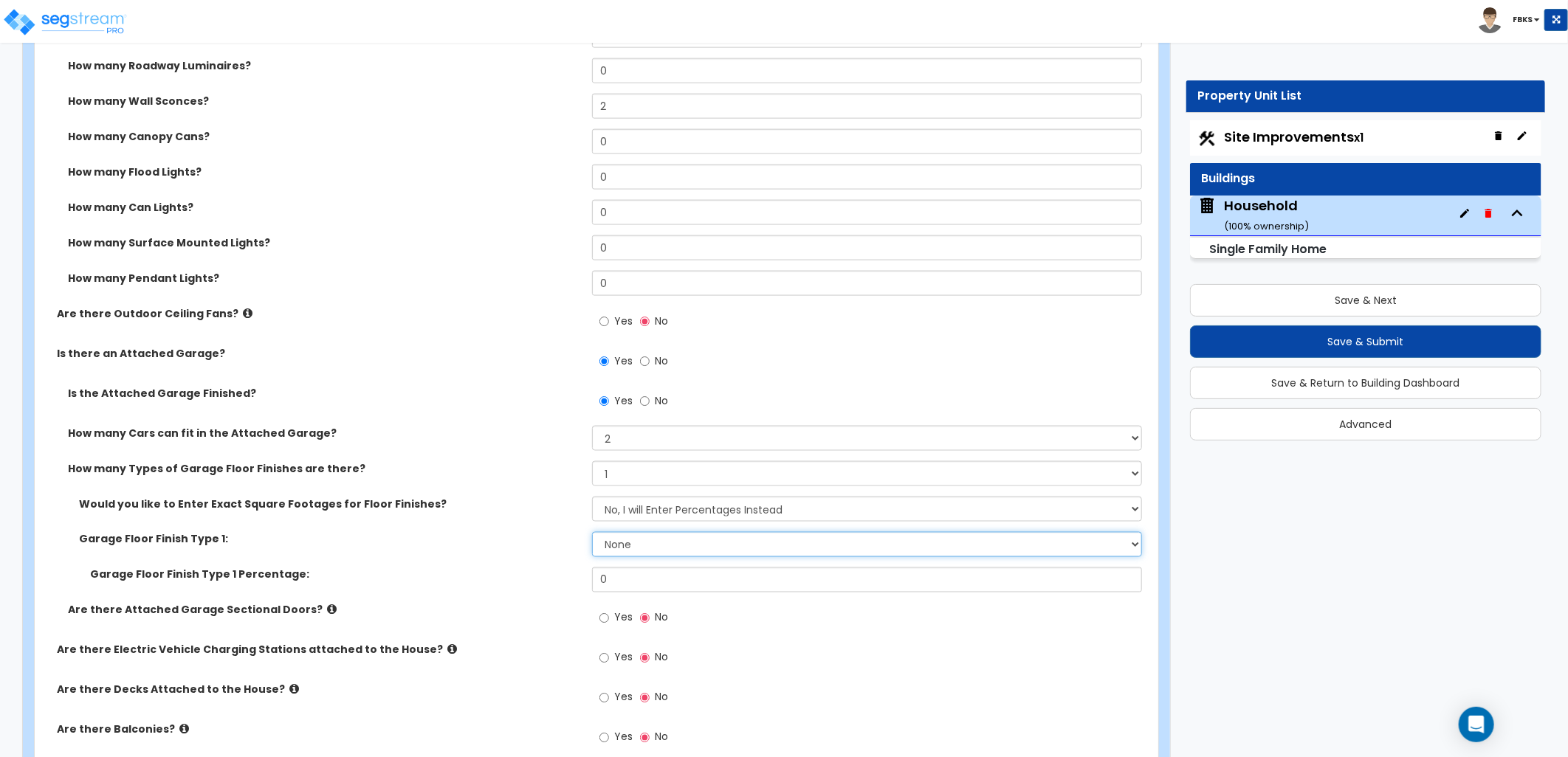
click at [620, 545] on select "None Polished Concrete Flooring Ceramic Tile Flooring Rubber Tile Flooring Epox…" at bounding box center [866, 545] width 550 height 26
click at [629, 517] on select "No, I will Enter Percentages Instead Yes, I will Enter Exact Square Footages" at bounding box center [866, 509] width 550 height 26
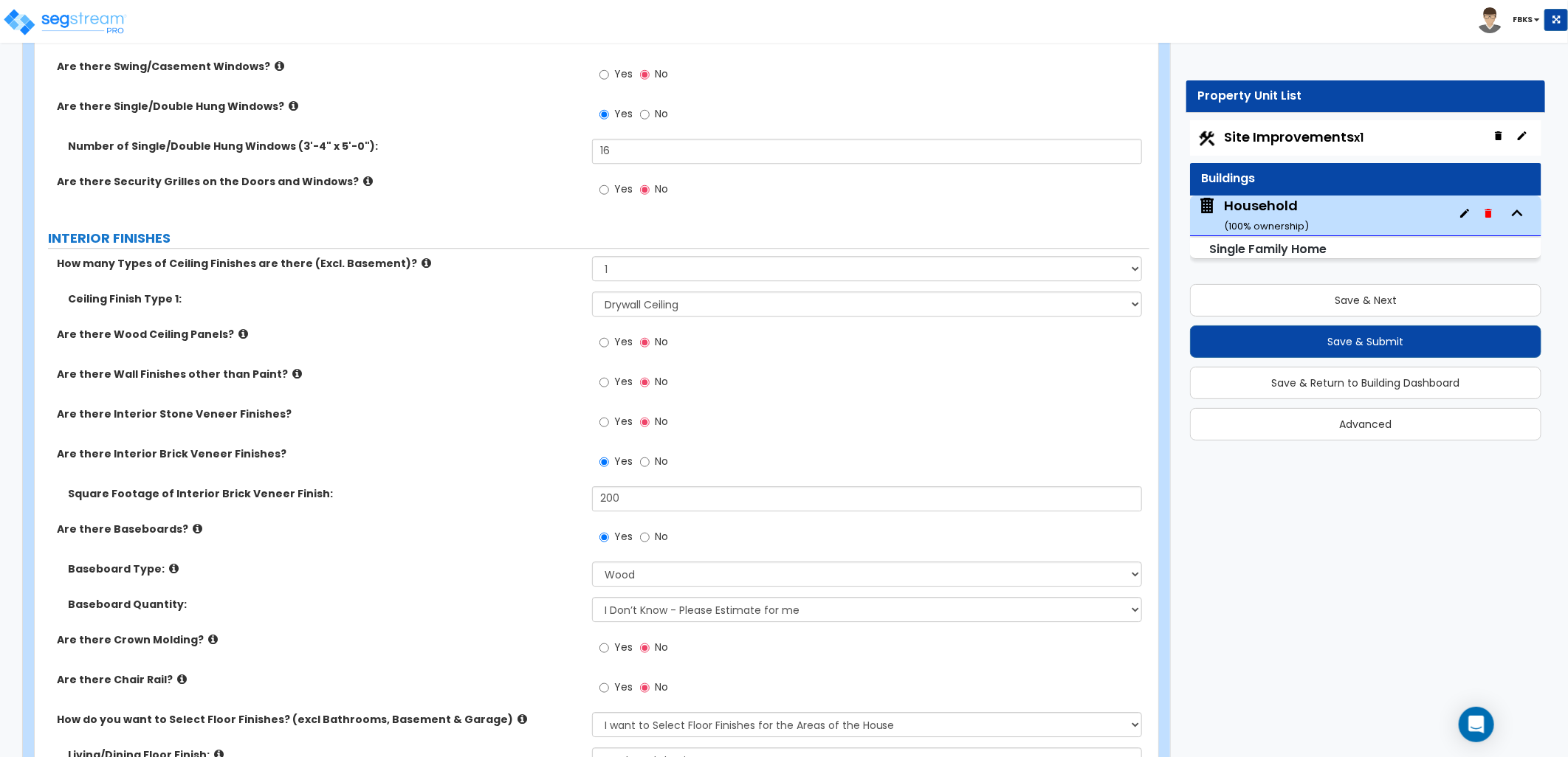
scroll to position [2542, 0]
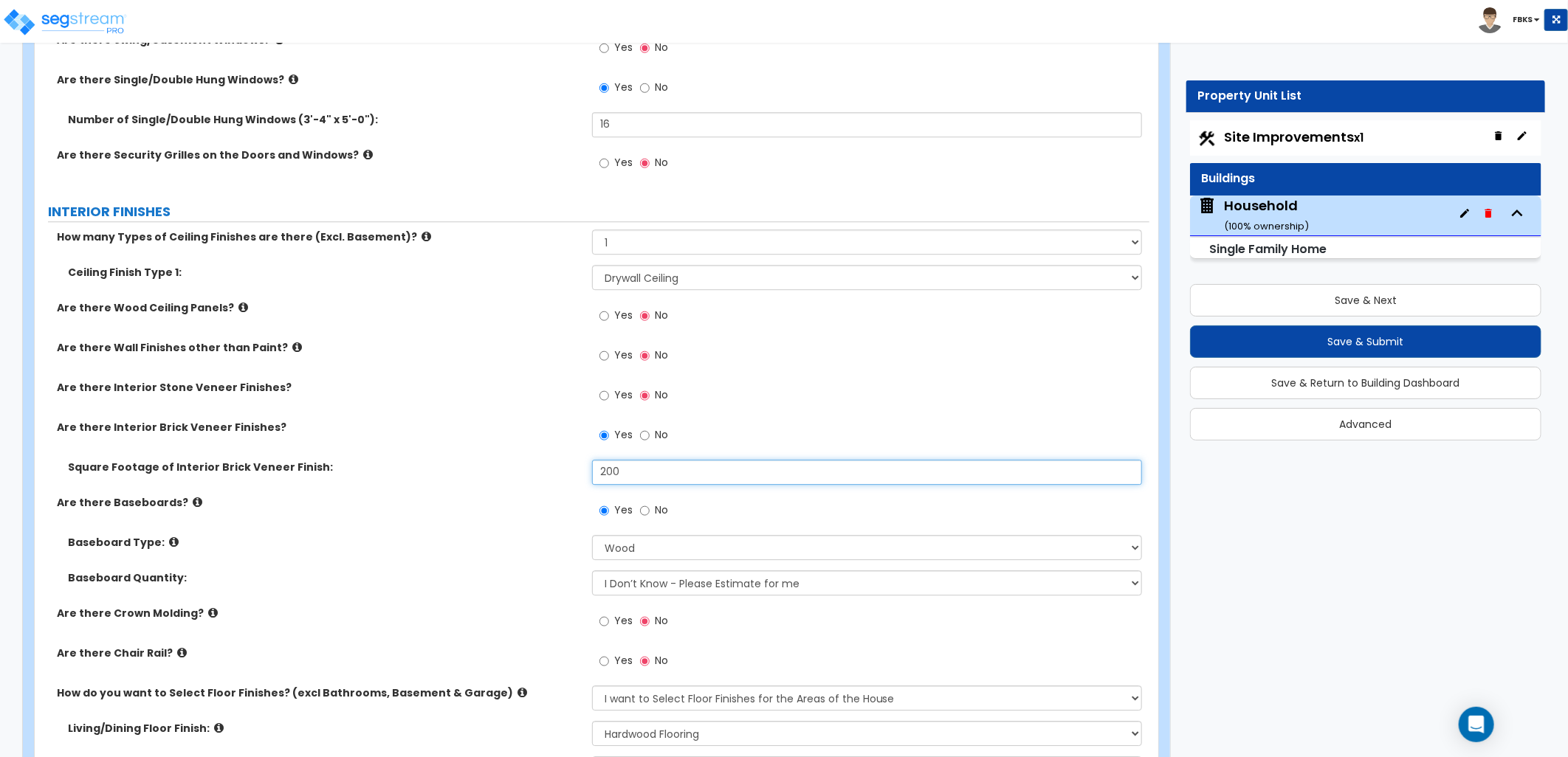
drag, startPoint x: 637, startPoint y: 466, endPoint x: 484, endPoint y: 432, distance: 156.7
click at [484, 432] on div "How many Types of Ceiling Finishes are there (Excl. Basement)? Please Choose On…" at bounding box center [592, 528] width 1092 height 598
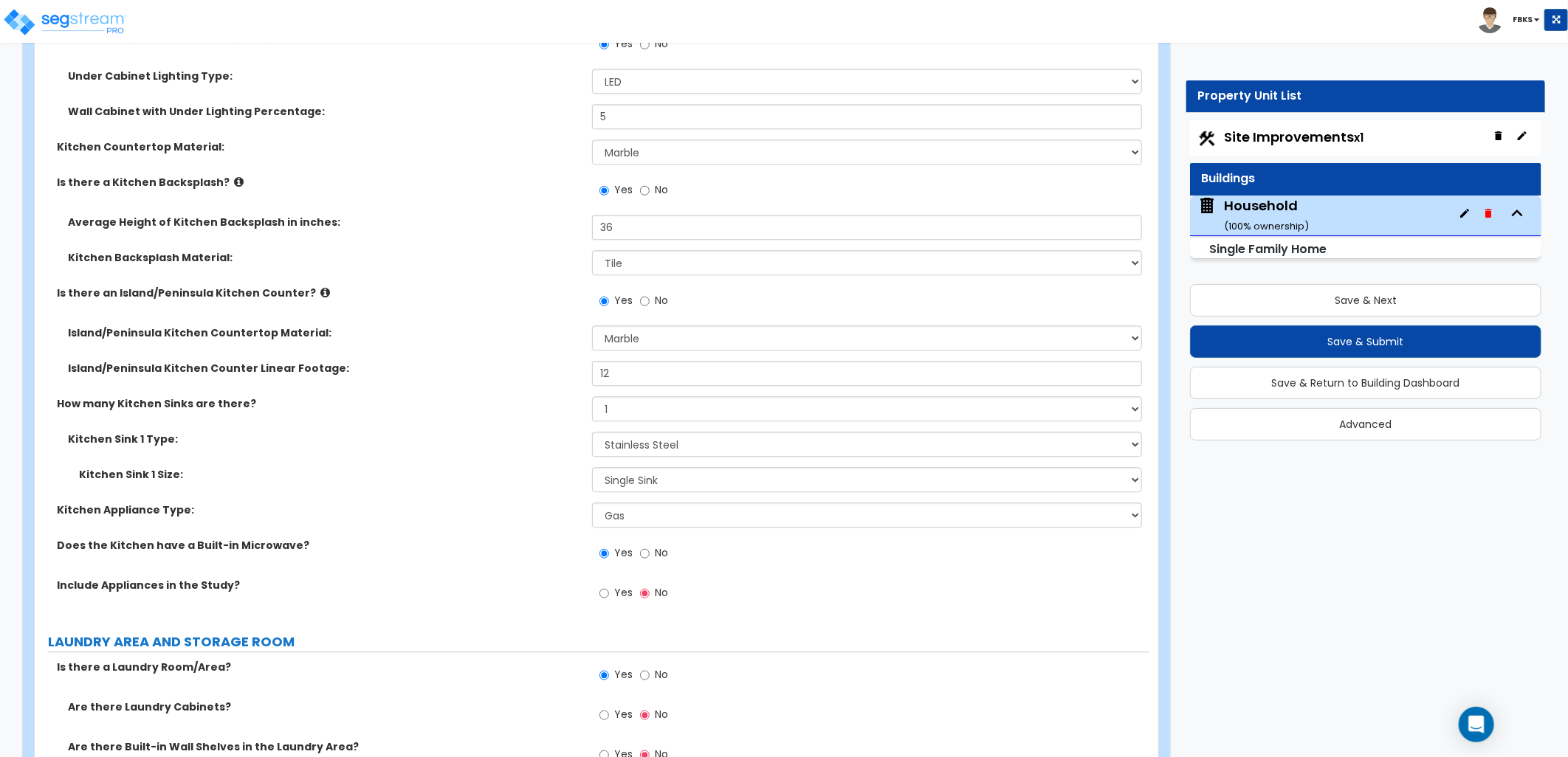
scroll to position [5822, 0]
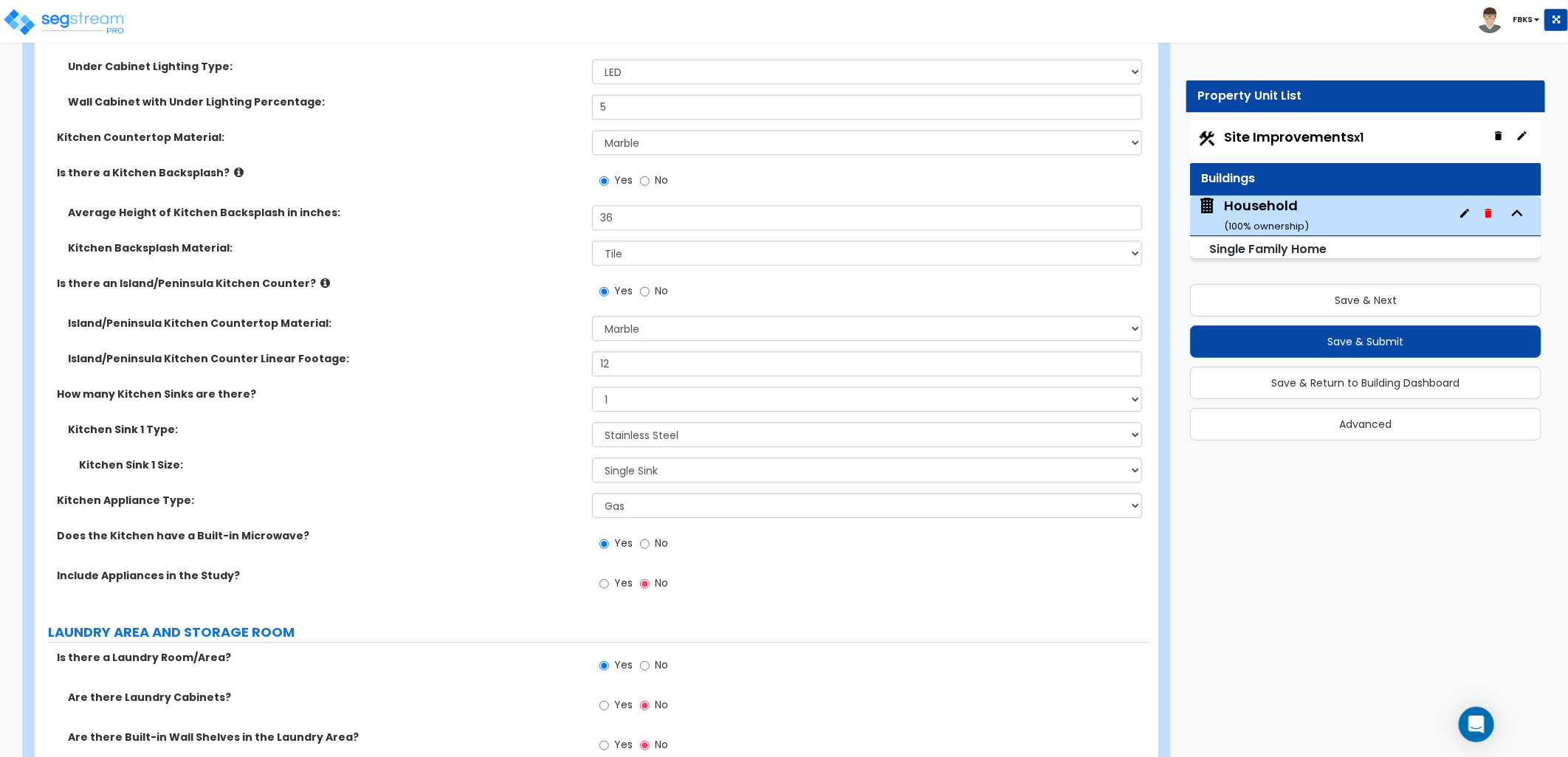
type input "240"
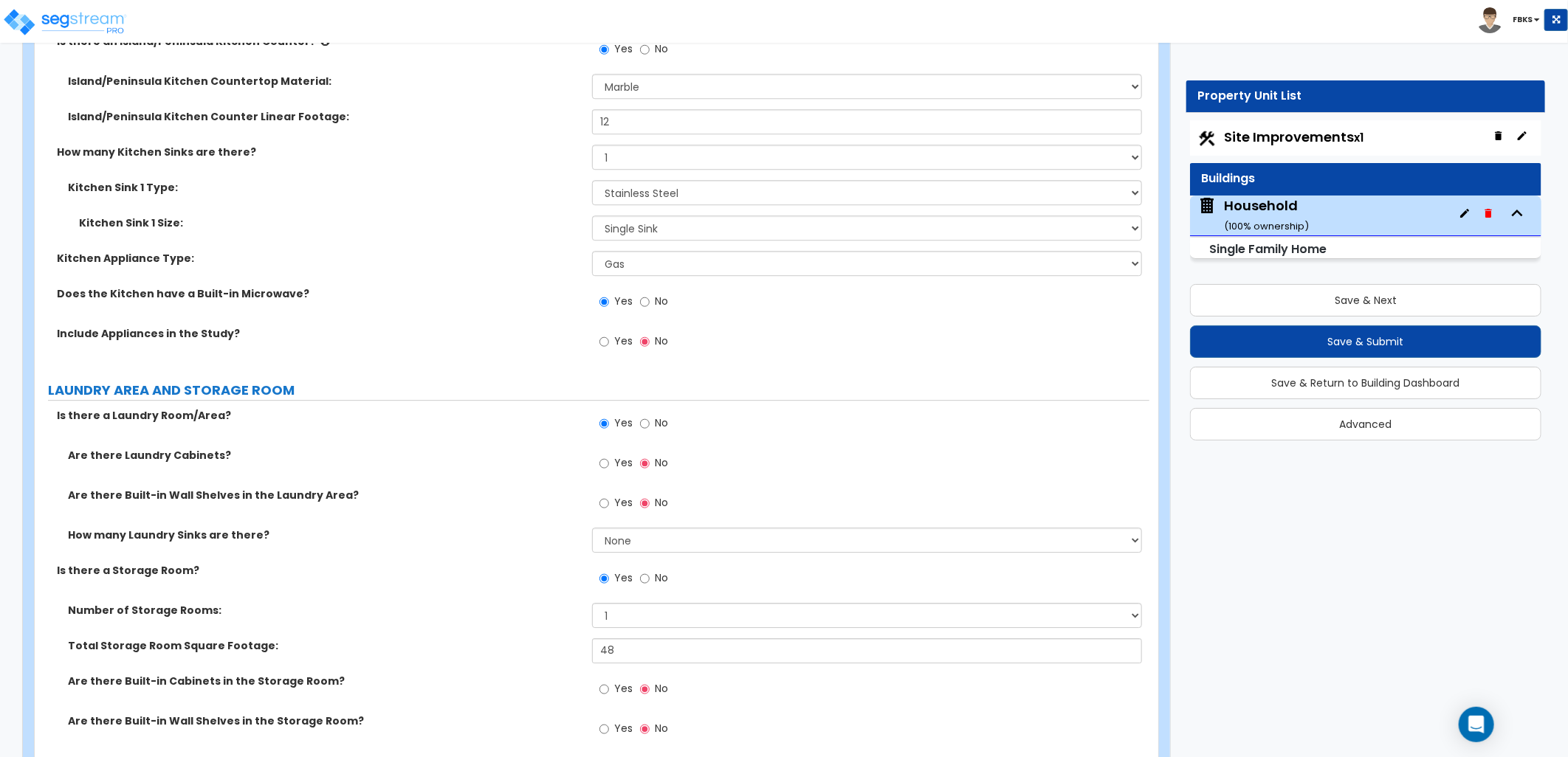
scroll to position [6069, 0]
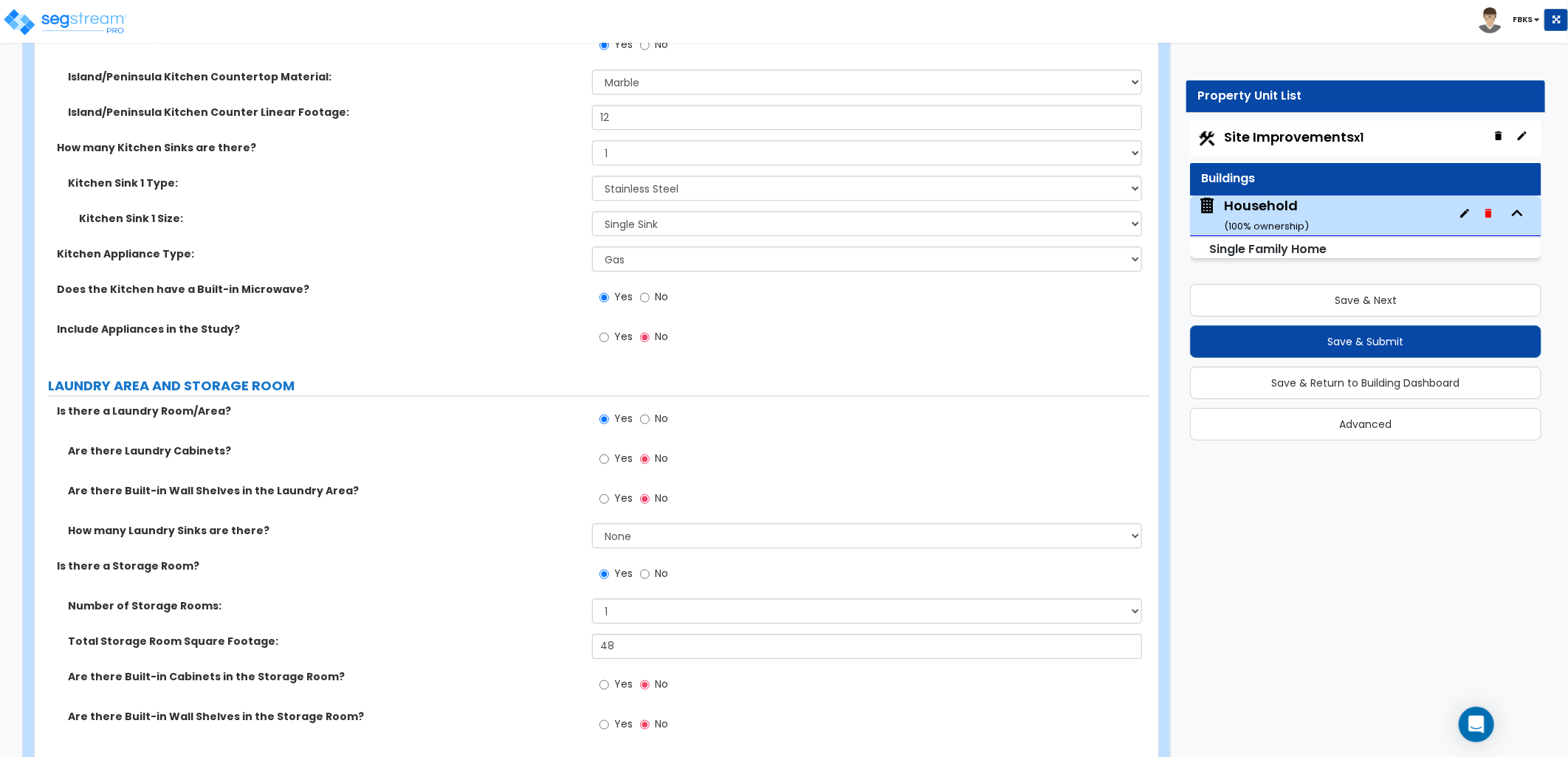
click at [610, 336] on label "Yes" at bounding box center [616, 339] width 33 height 26
click at [609, 336] on input "Yes" at bounding box center [605, 337] width 10 height 17
radio input "true"
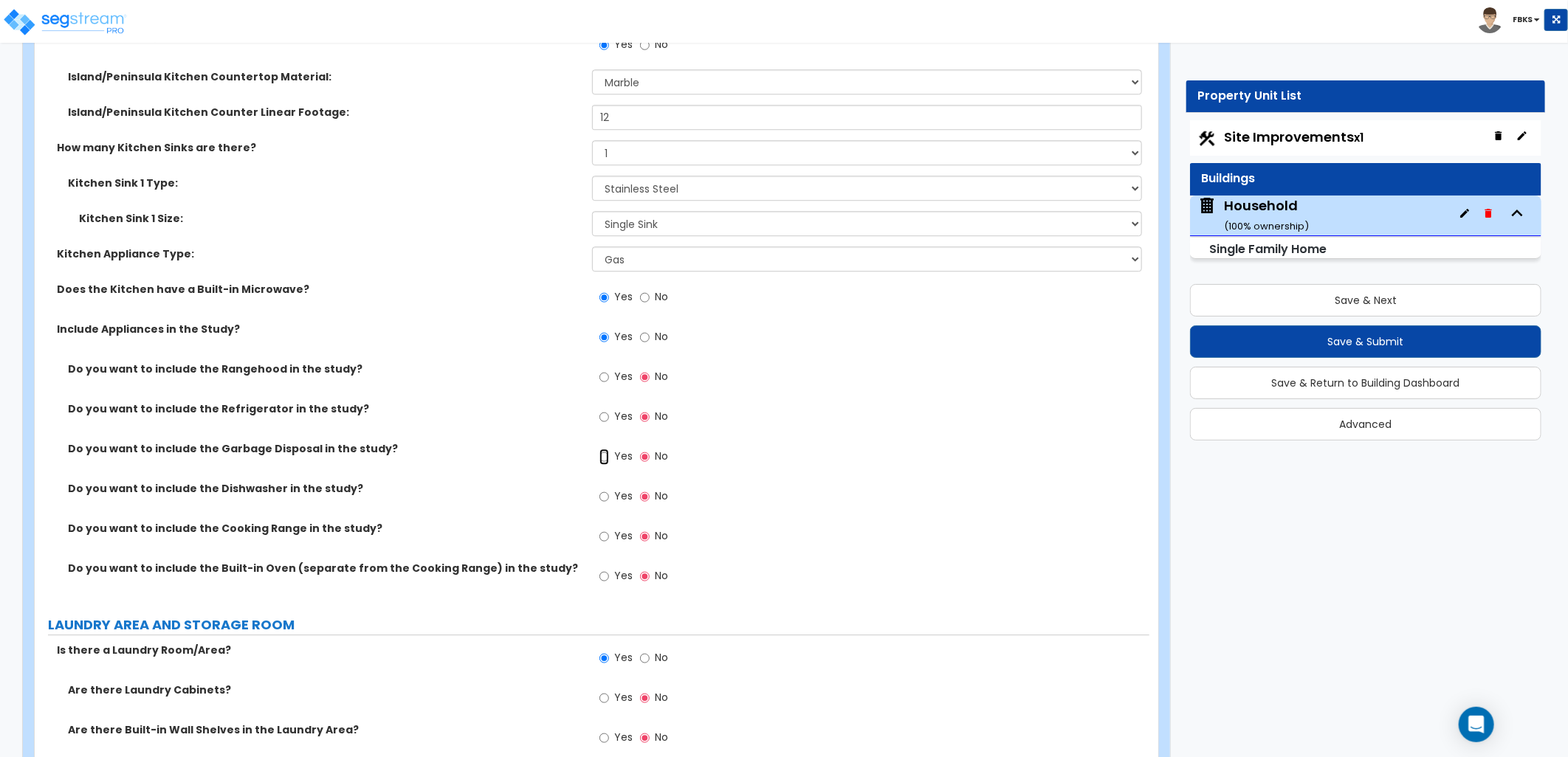
click at [606, 450] on input "Yes" at bounding box center [605, 456] width 10 height 17
radio input "true"
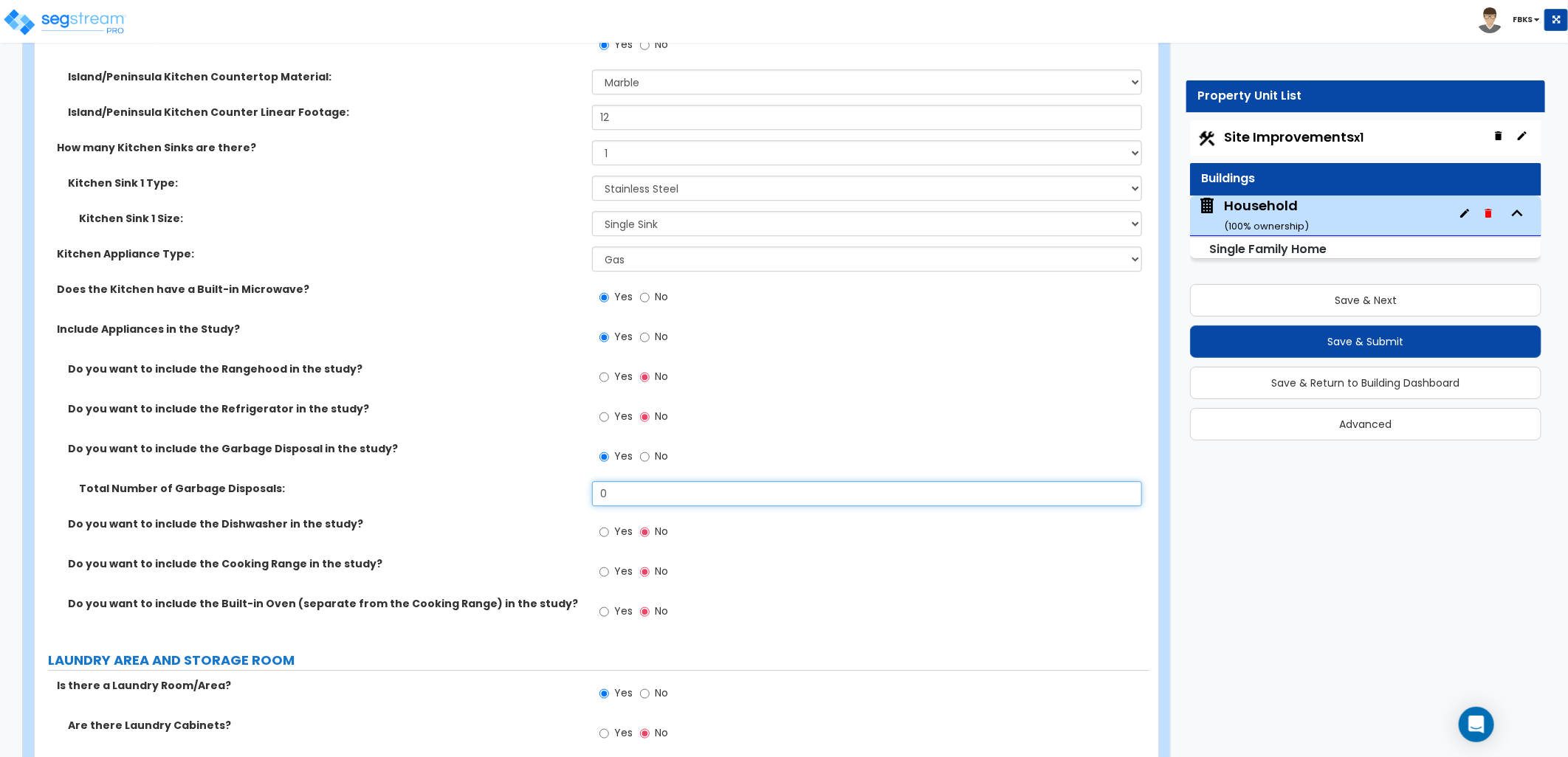
drag, startPoint x: 629, startPoint y: 490, endPoint x: 576, endPoint y: 475, distance: 55.1
click at [576, 475] on div "Do you want to include the Rangehood in the study? Yes No Do you want to includ…" at bounding box center [592, 498] width 1092 height 274
type input "1"
click at [611, 527] on label "Yes" at bounding box center [616, 534] width 33 height 26
click at [609, 527] on input "Yes" at bounding box center [605, 532] width 10 height 17
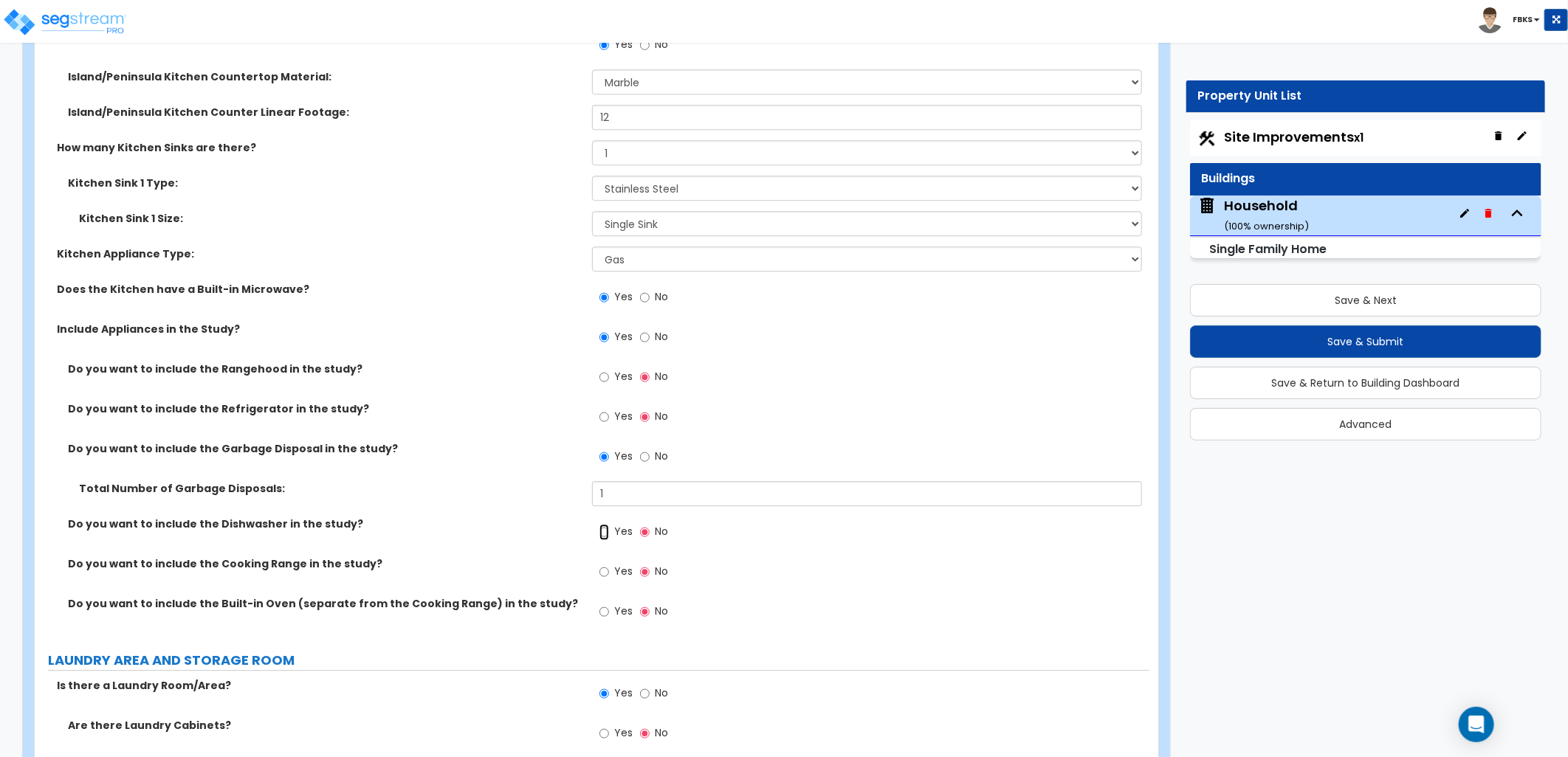
radio input "true"
click at [603, 369] on input "Yes" at bounding box center [605, 377] width 10 height 17
radio input "true"
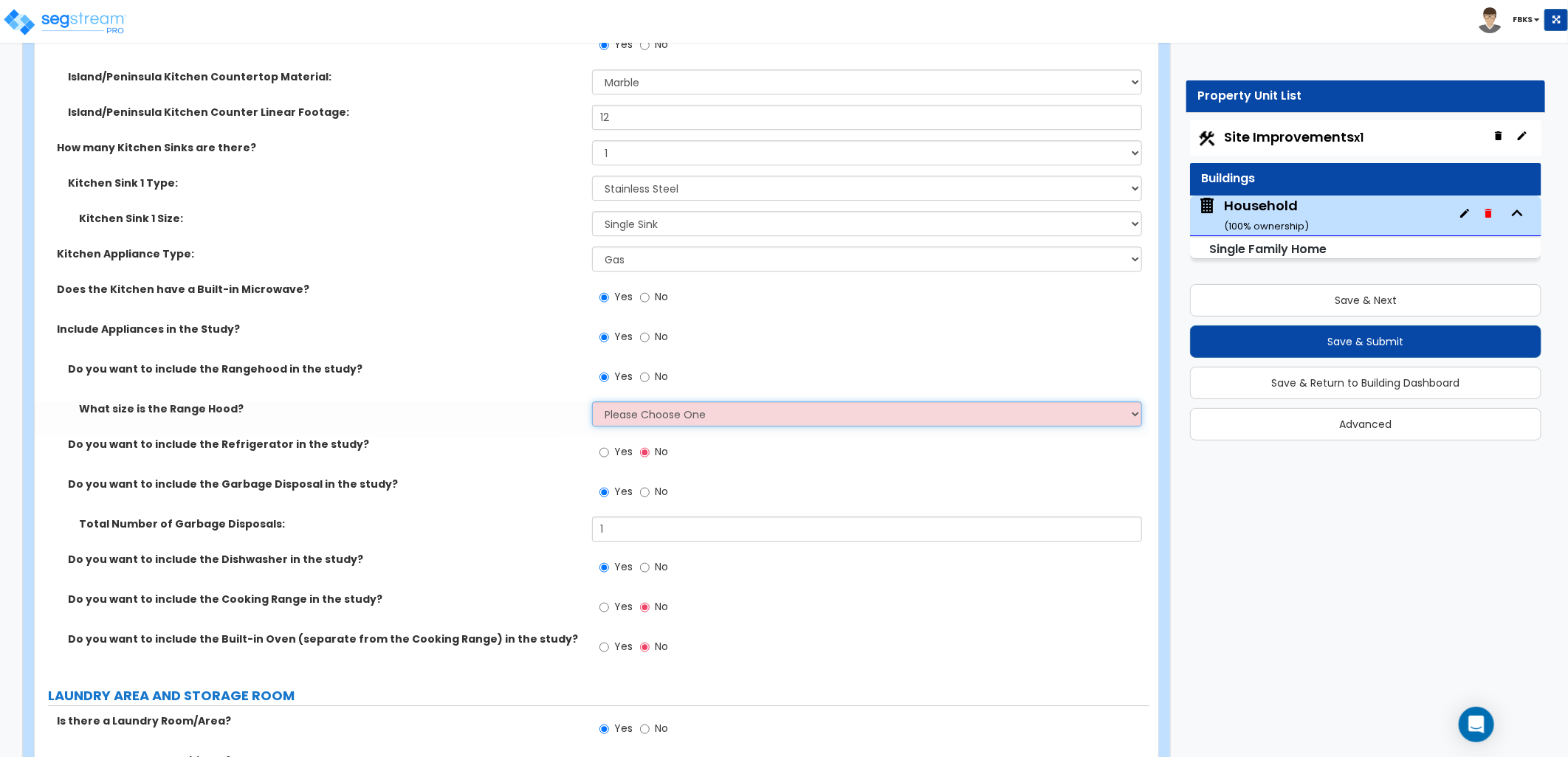
click at [691, 409] on select "Please Choose One Normal - 30" Wide - 42"" at bounding box center [866, 414] width 550 height 26
click at [592, 401] on select "Please Choose One Normal - 30" Wide - 42"" at bounding box center [866, 414] width 550 height 26
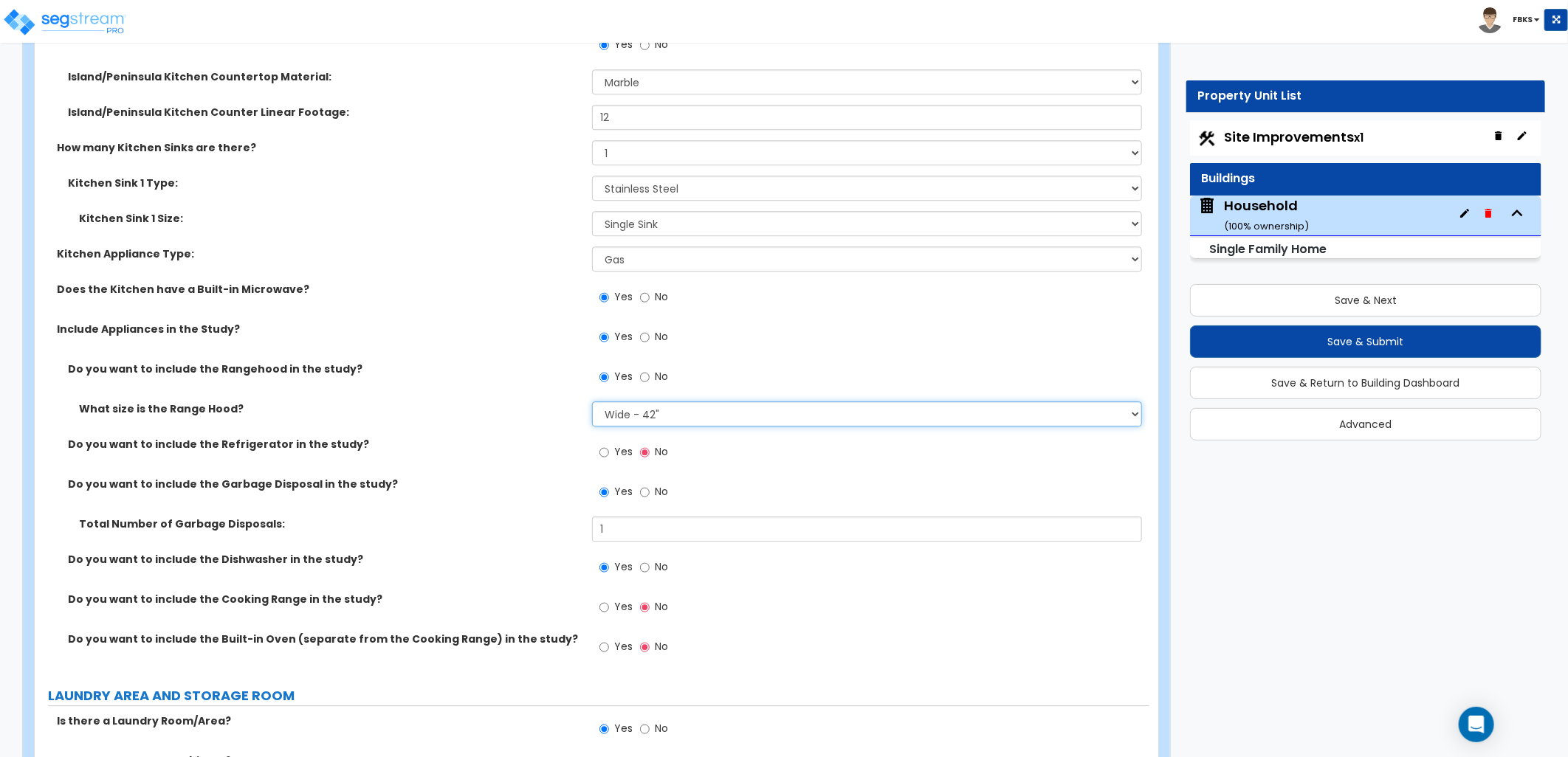
click at [665, 408] on select "Please Choose One Normal - 30" Wide - 42"" at bounding box center [866, 414] width 550 height 26
select select "1"
click at [592, 401] on select "Please Choose One Normal - 30" Wide - 42"" at bounding box center [866, 414] width 550 height 26
click at [606, 644] on input "Yes" at bounding box center [605, 647] width 10 height 17
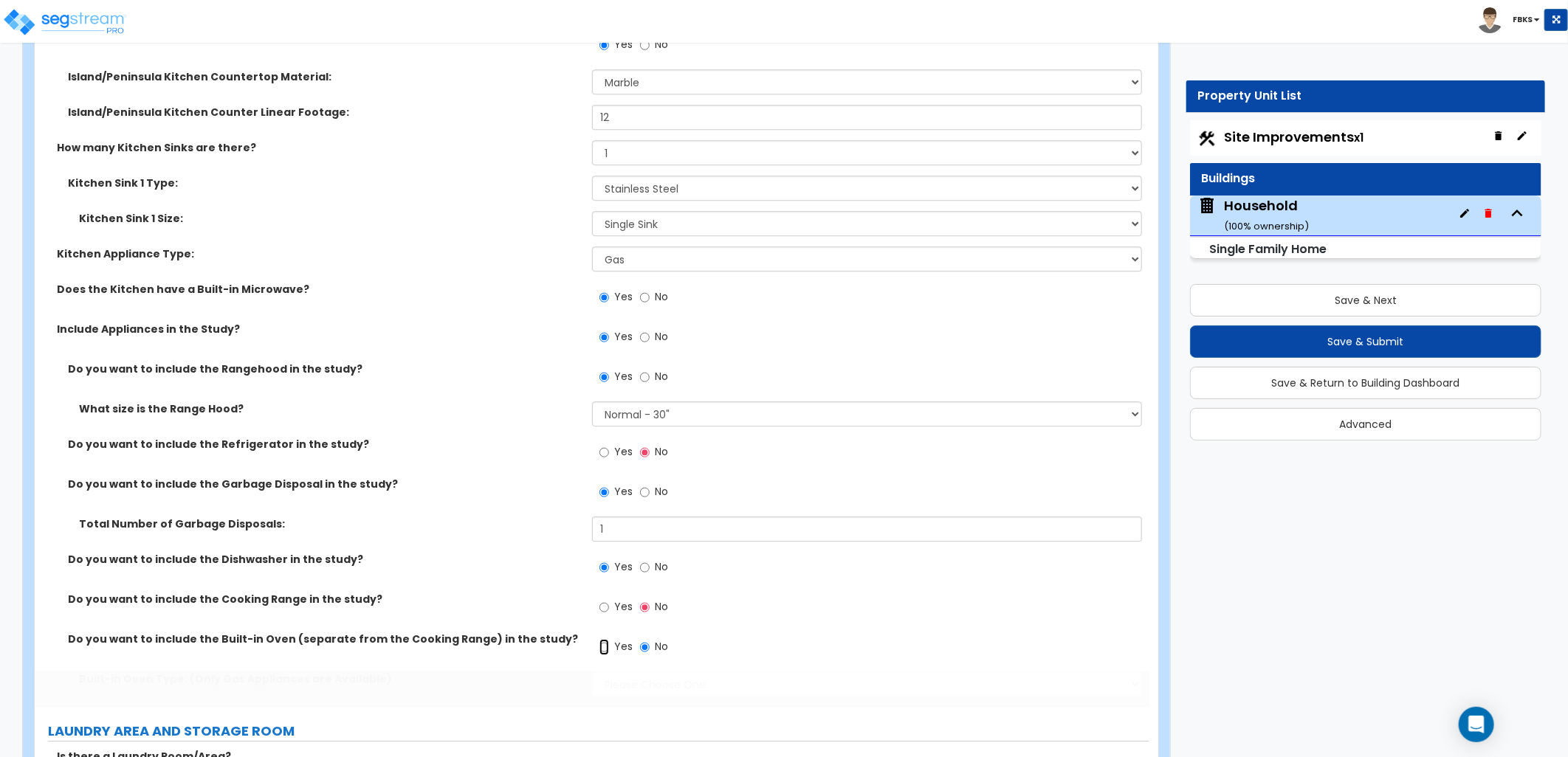
radio input "true"
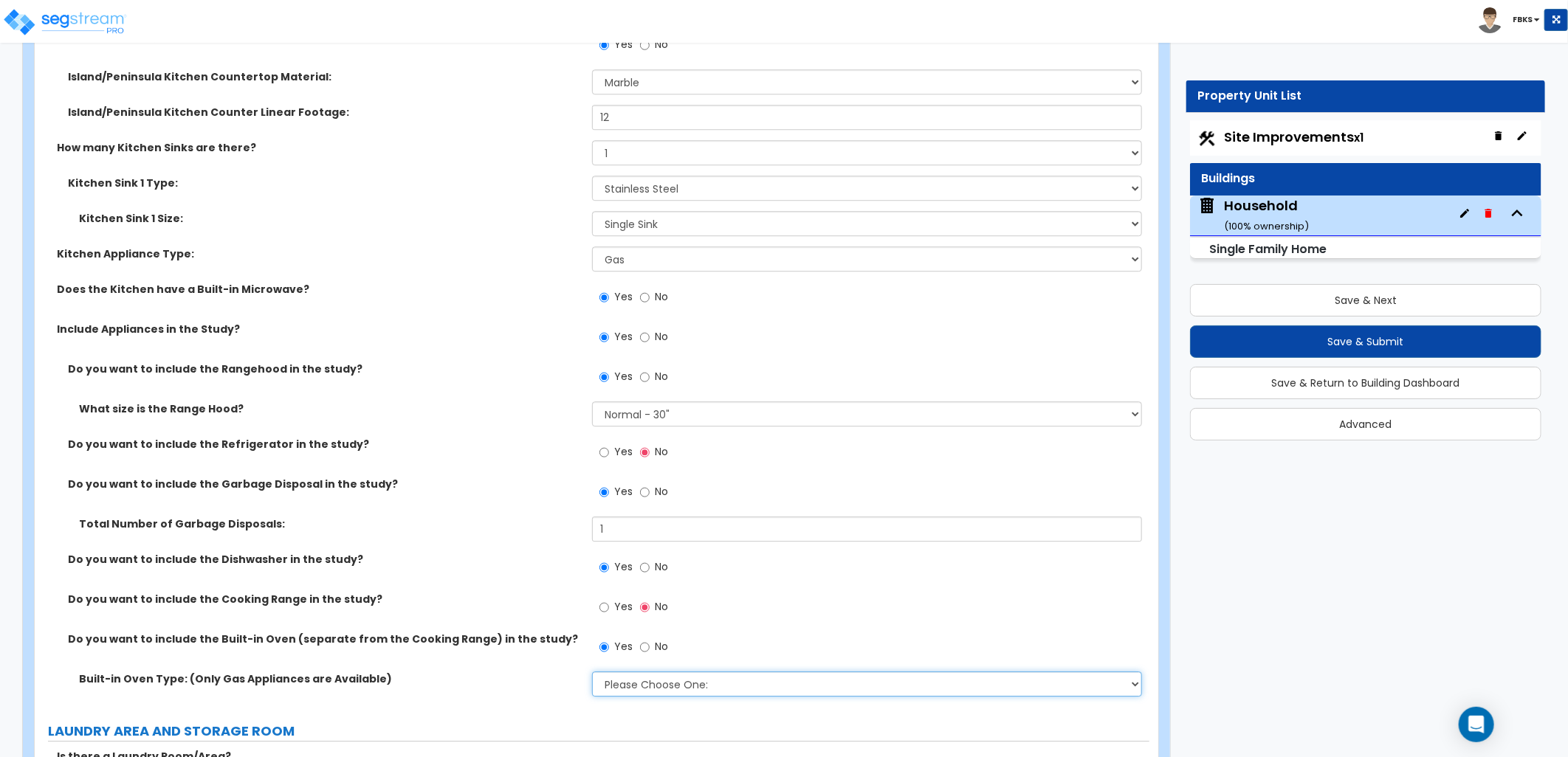
click at [609, 682] on select "Please Choose One: Single Double" at bounding box center [866, 684] width 550 height 26
select select "1"
click at [592, 671] on select "Please Choose One: Single Double" at bounding box center [866, 684] width 550 height 26
click at [641, 645] on input "No" at bounding box center [645, 647] width 10 height 17
radio input "false"
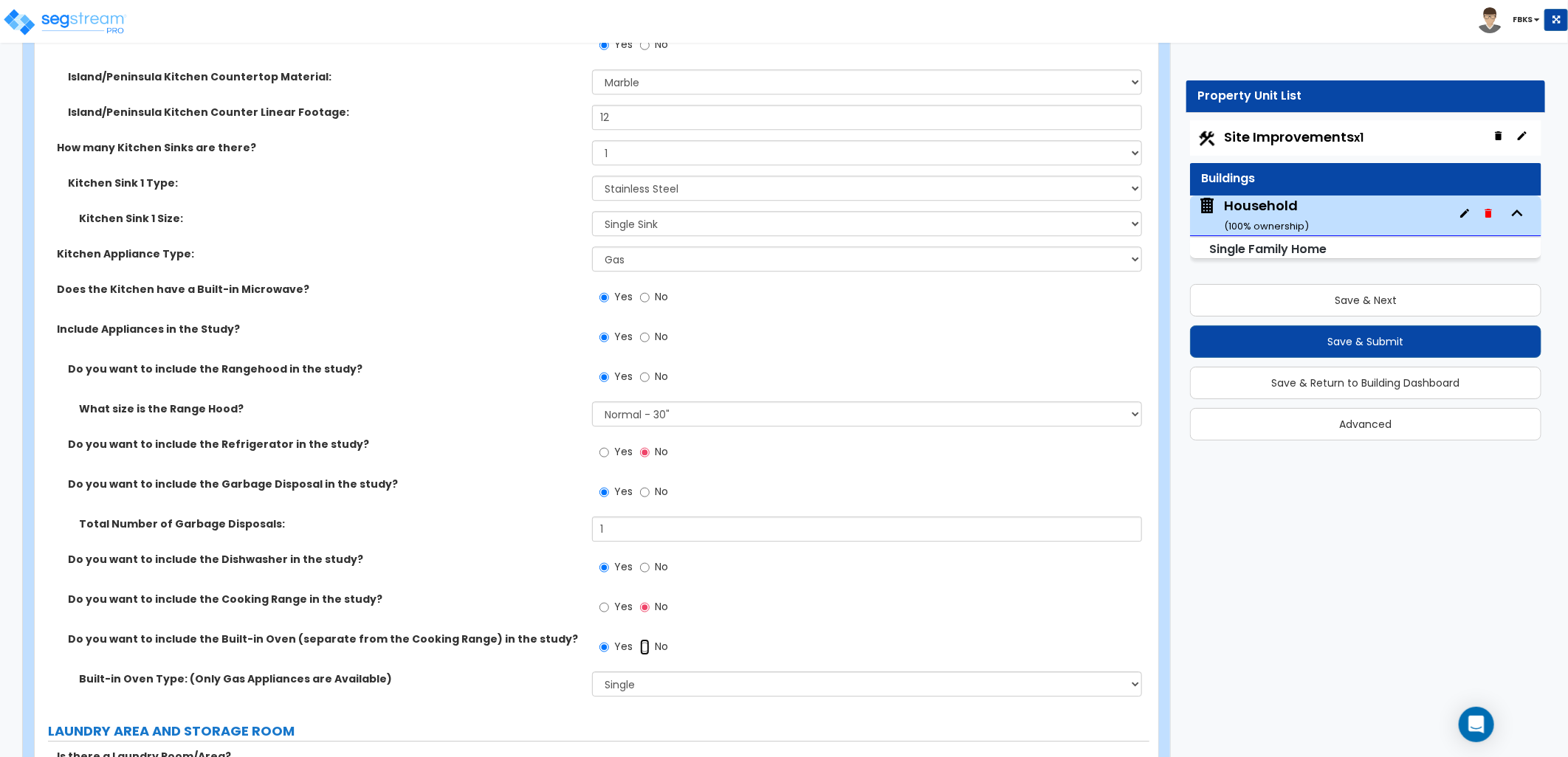
radio input "true"
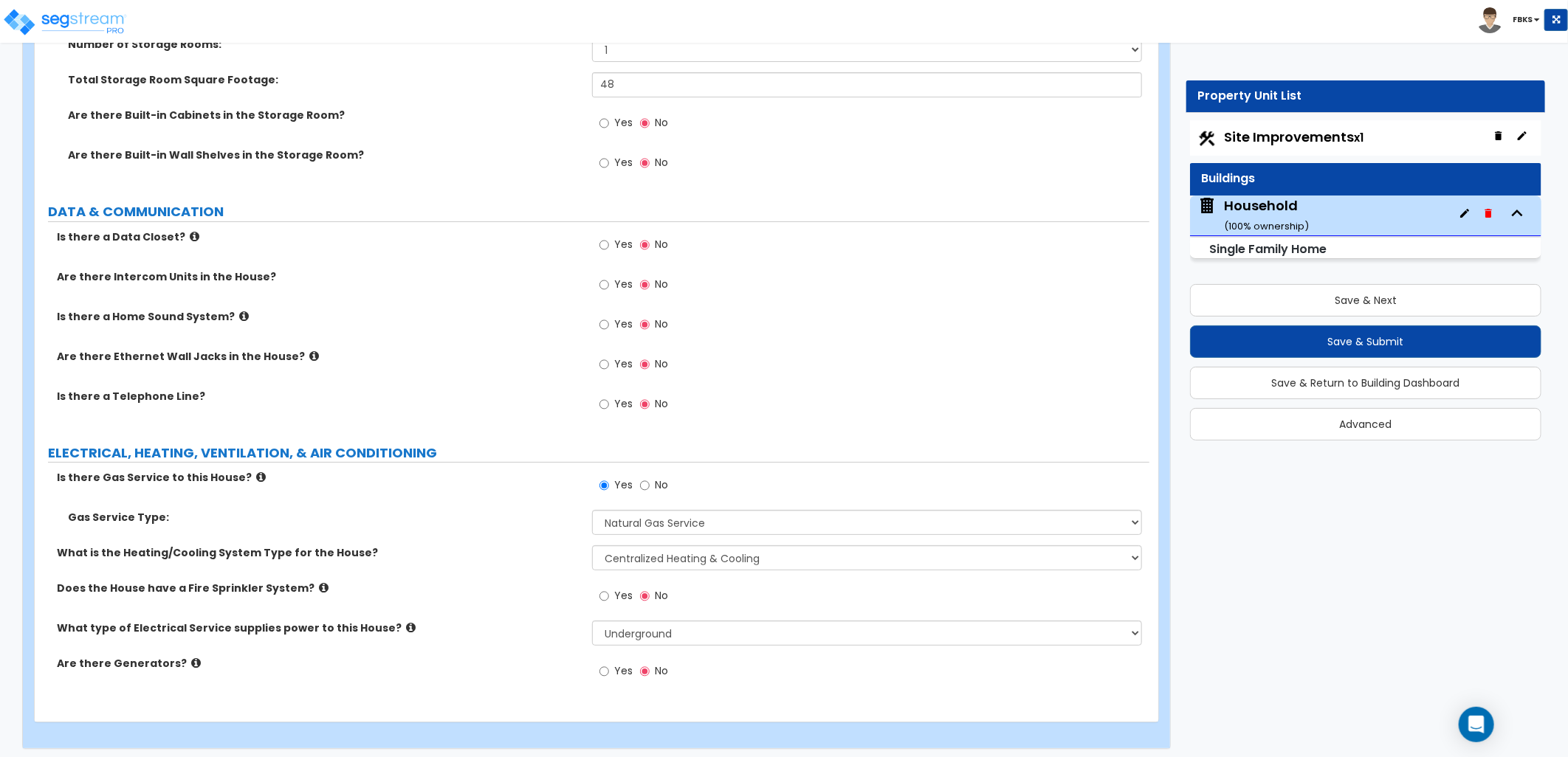
scroll to position [6984, 0]
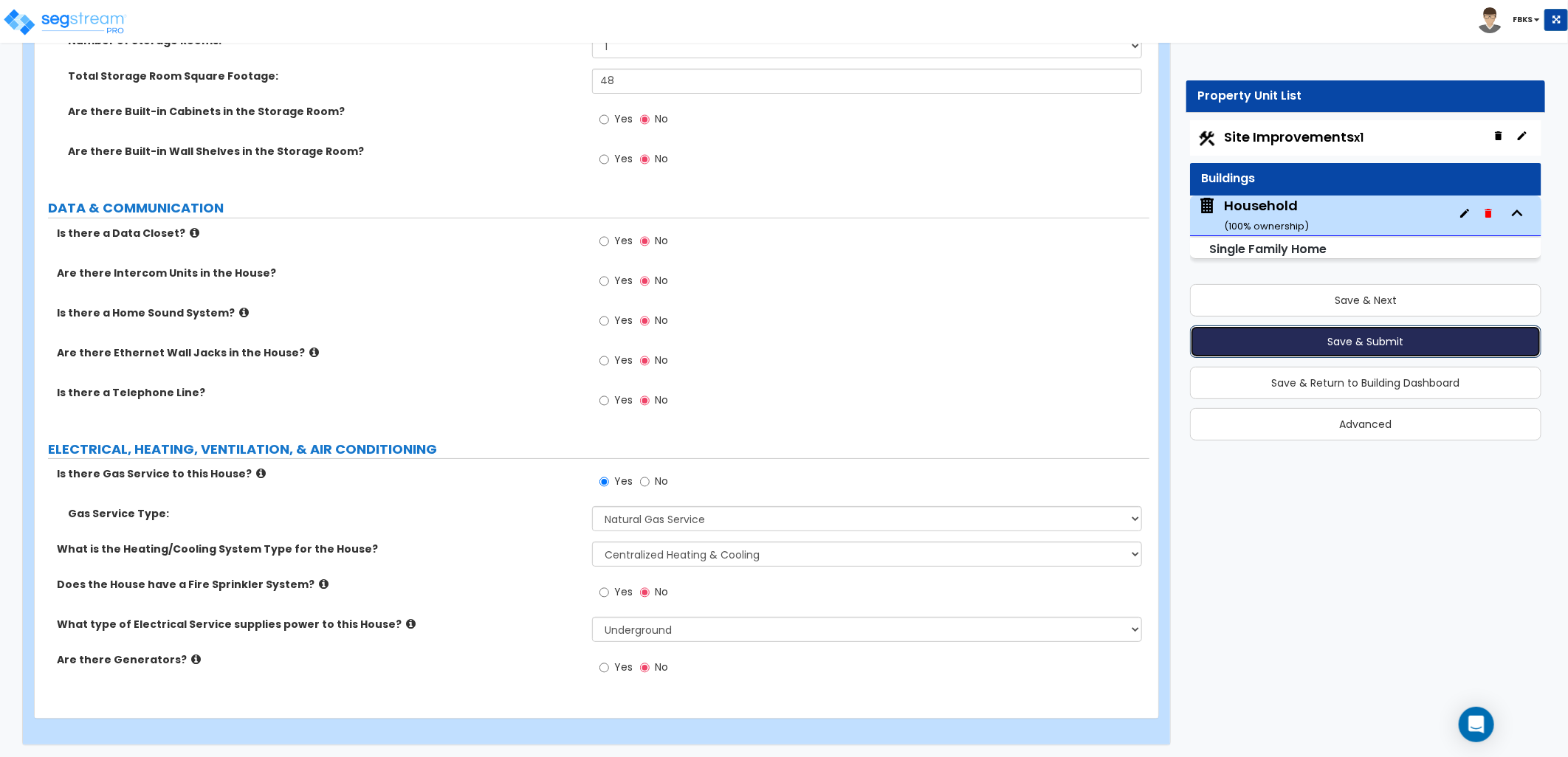
click at [1378, 342] on button "Save & Submit" at bounding box center [1365, 341] width 351 height 32
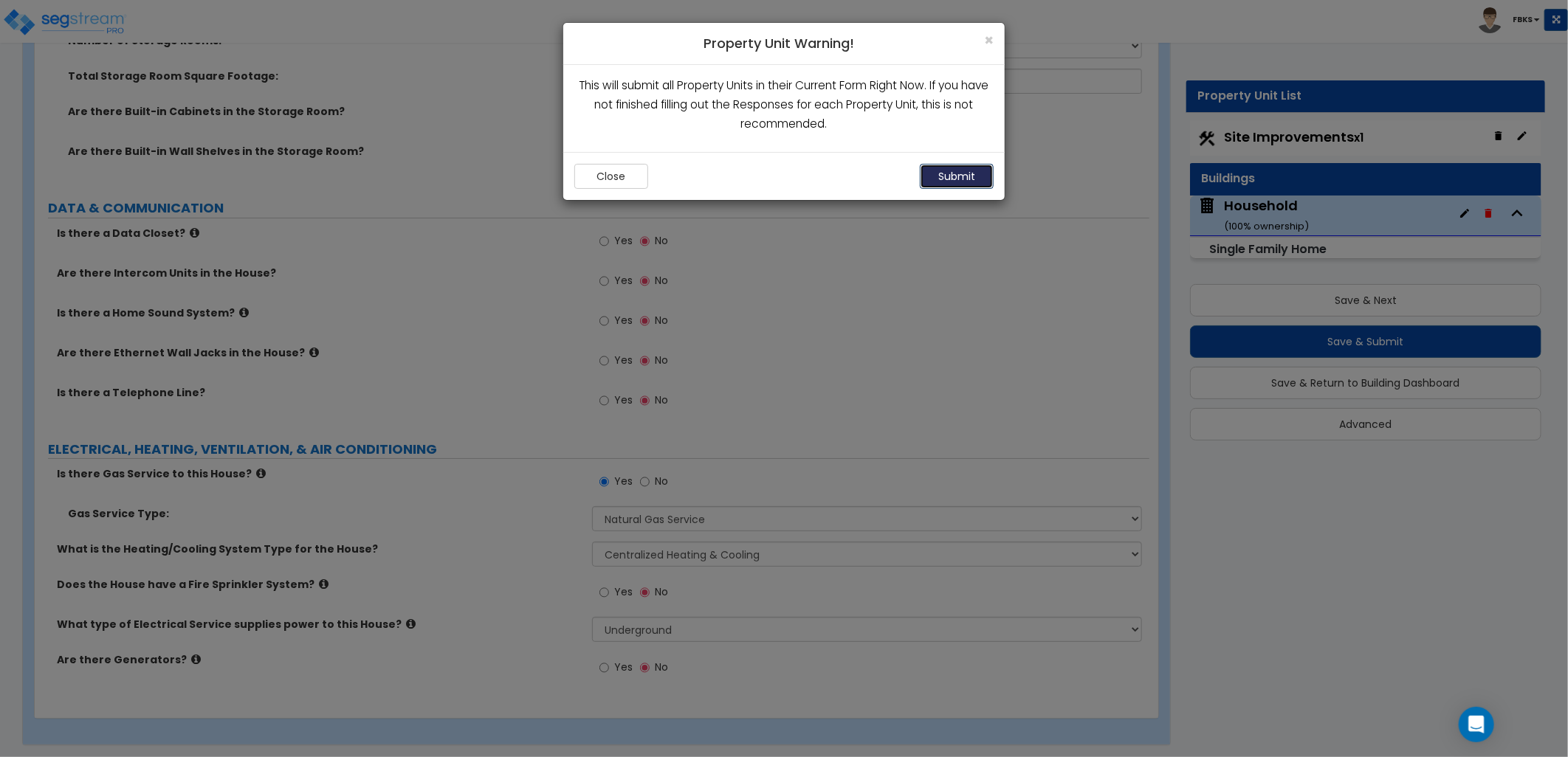
click at [958, 167] on button "Submit" at bounding box center [956, 177] width 74 height 26
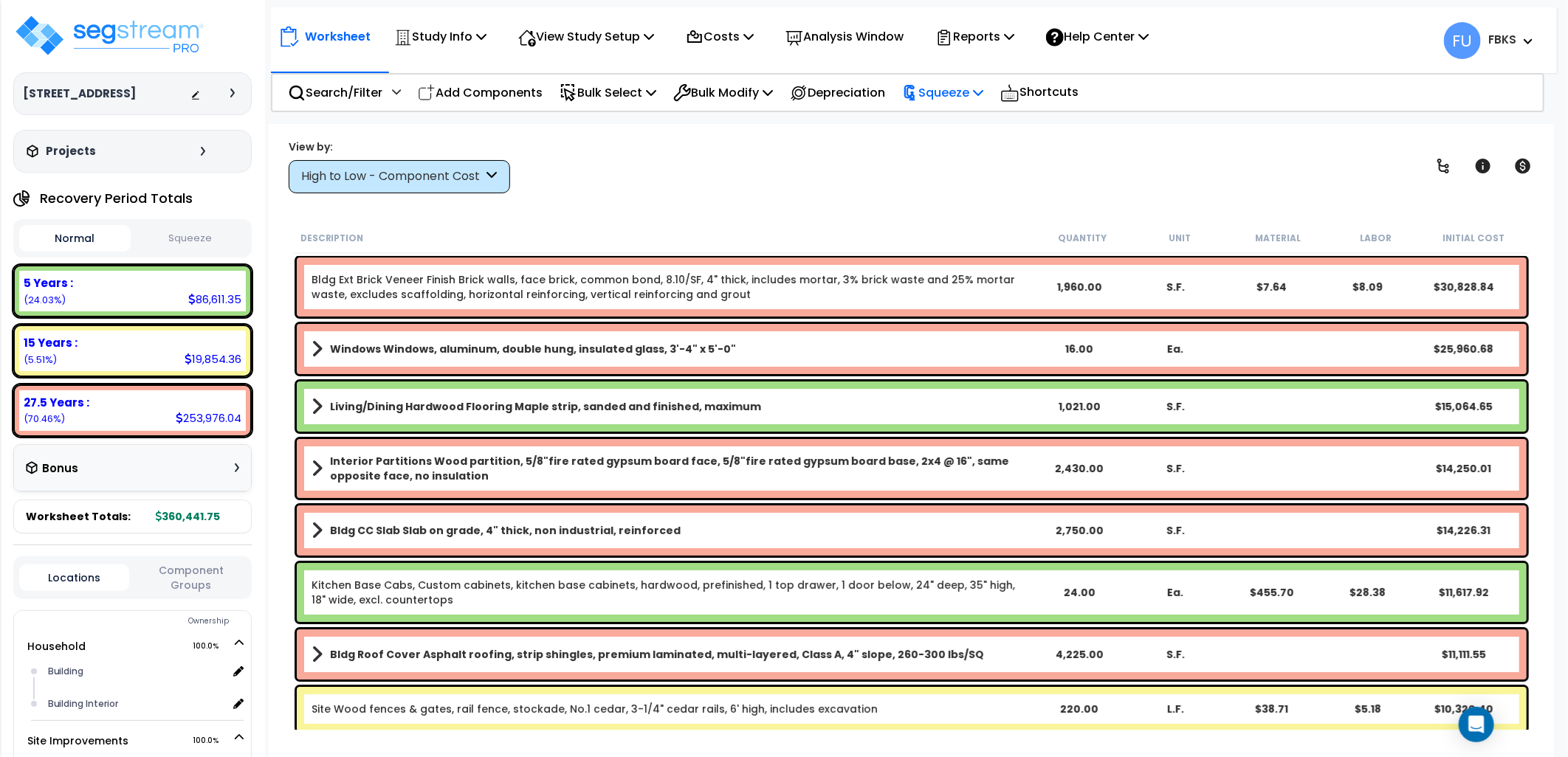
click at [967, 89] on p "Squeeze" at bounding box center [942, 92] width 82 height 20
click at [949, 118] on link "Squeeze" at bounding box center [967, 126] width 146 height 29
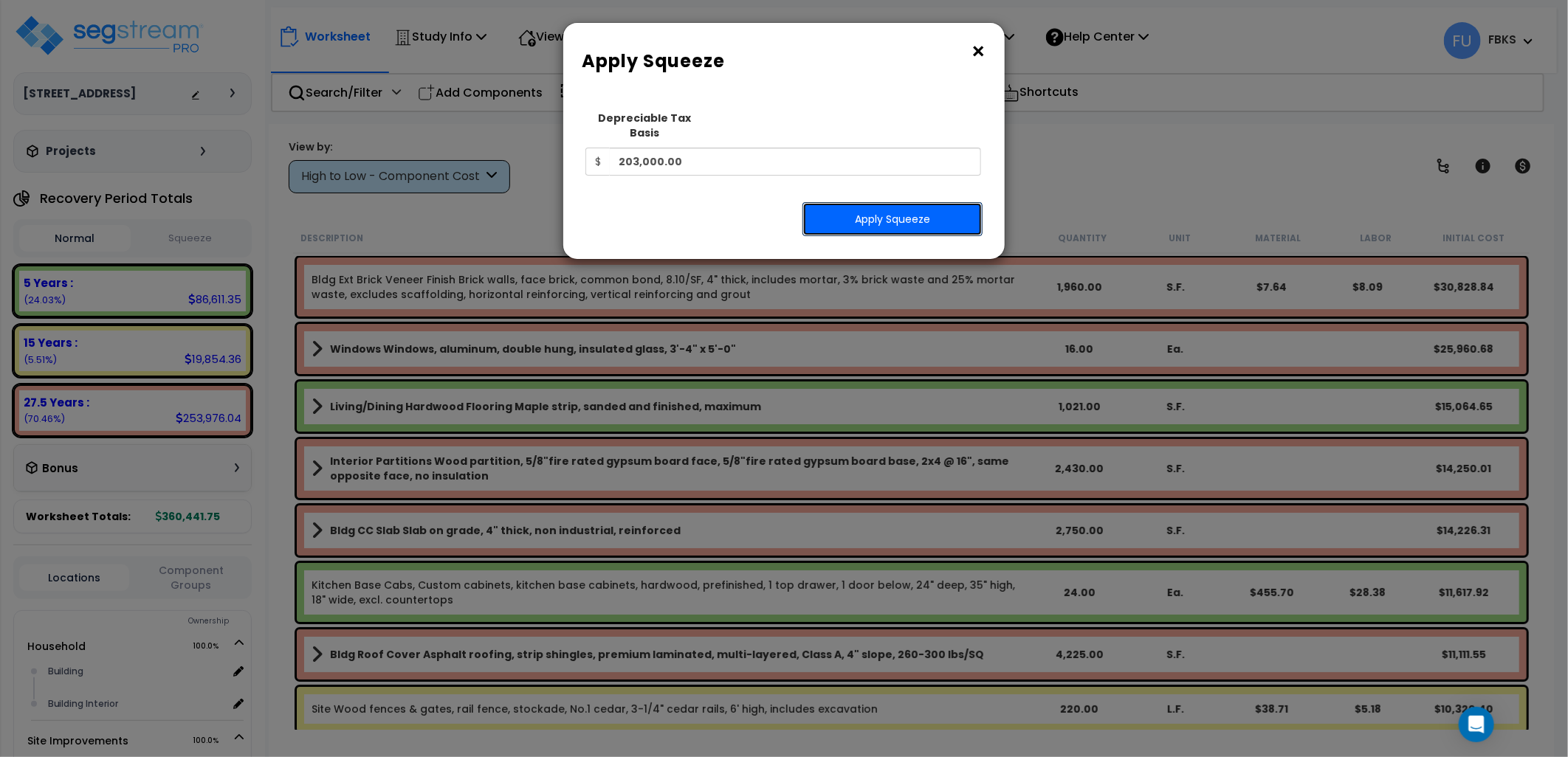
click at [866, 203] on button "Apply Squeeze" at bounding box center [892, 219] width 180 height 34
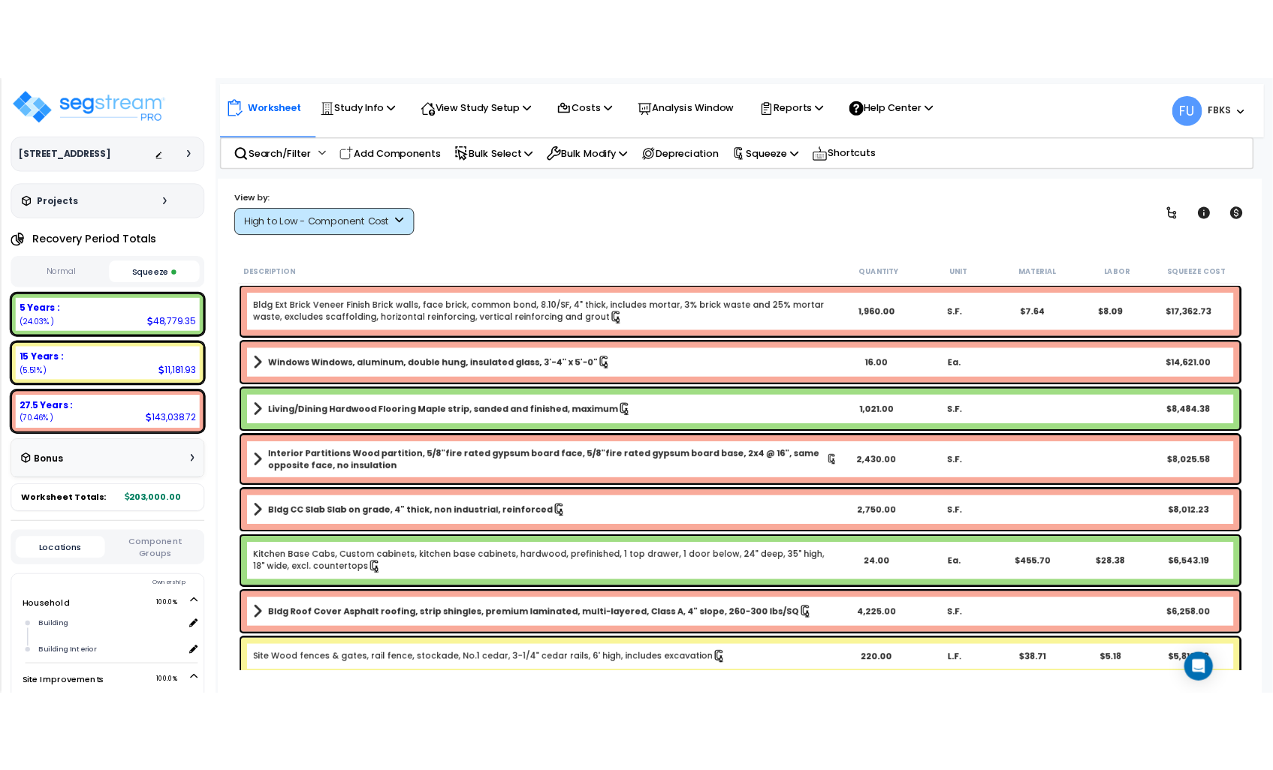
scroll to position [65, 0]
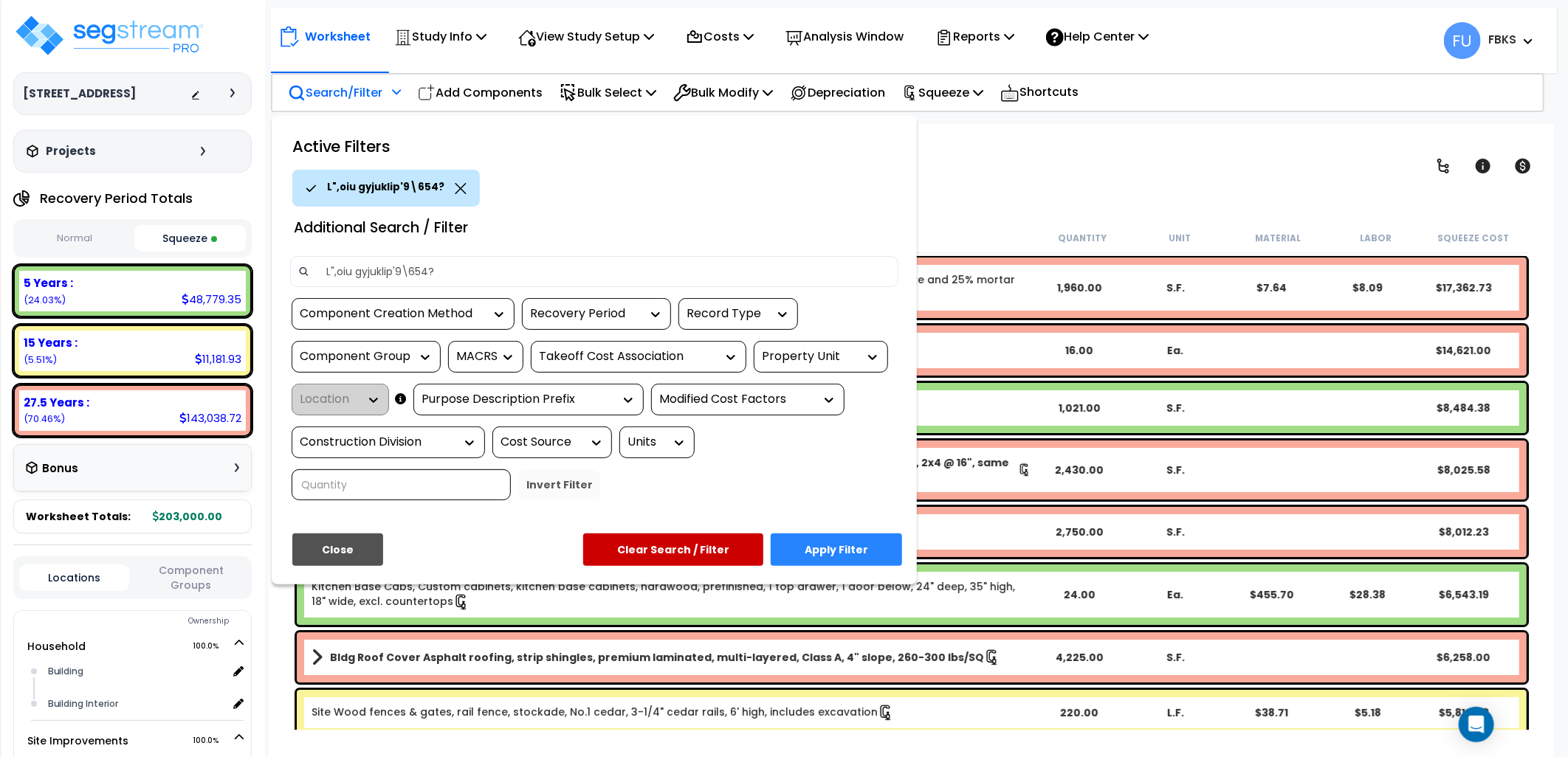
type input "L",oiu gyjuklip'9\654?"
click at [455, 190] on icon at bounding box center [460, 188] width 11 height 11
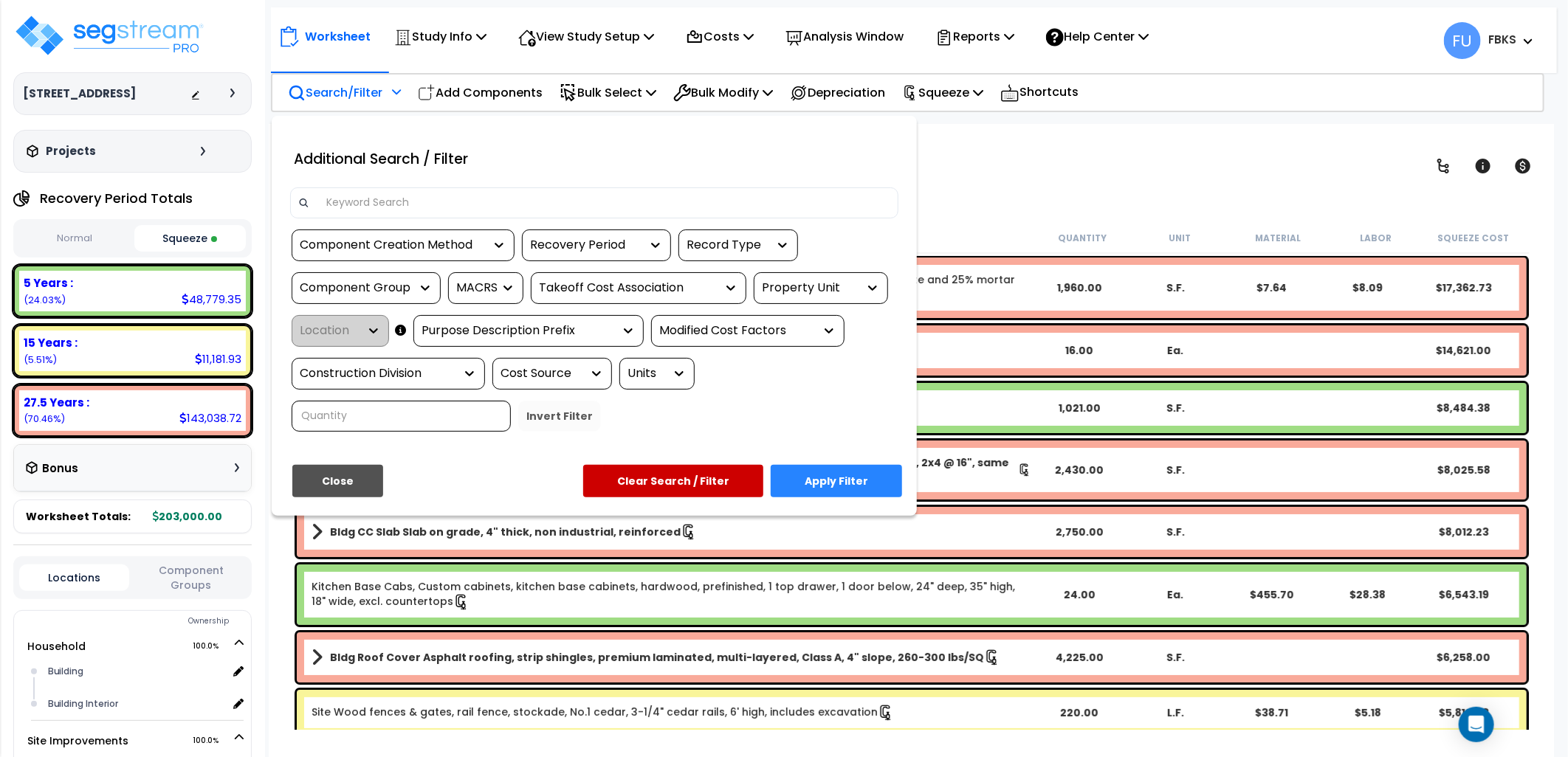
click at [334, 467] on button "Close" at bounding box center [337, 481] width 90 height 32
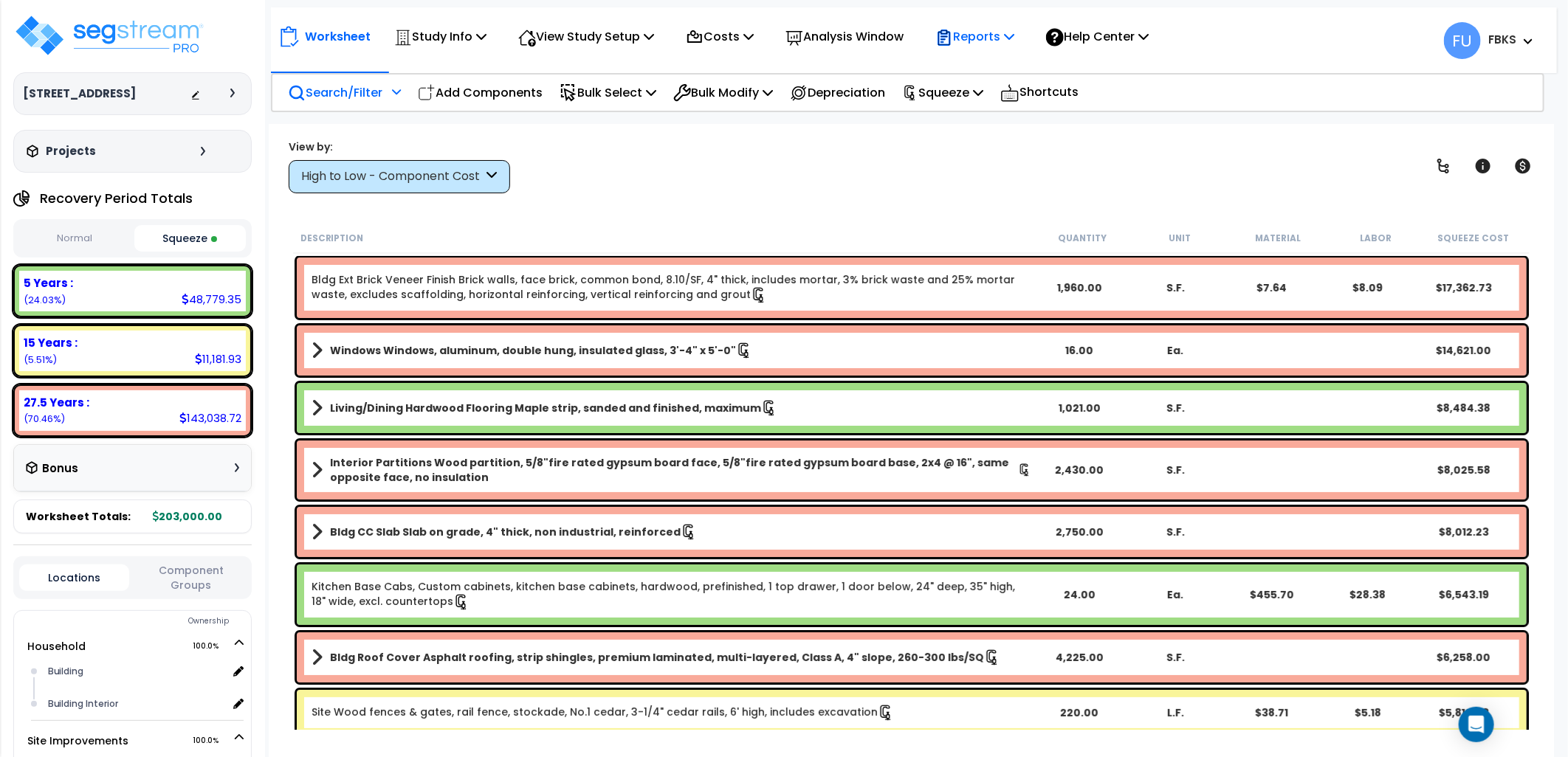
click at [971, 34] on p "Reports" at bounding box center [974, 36] width 79 height 20
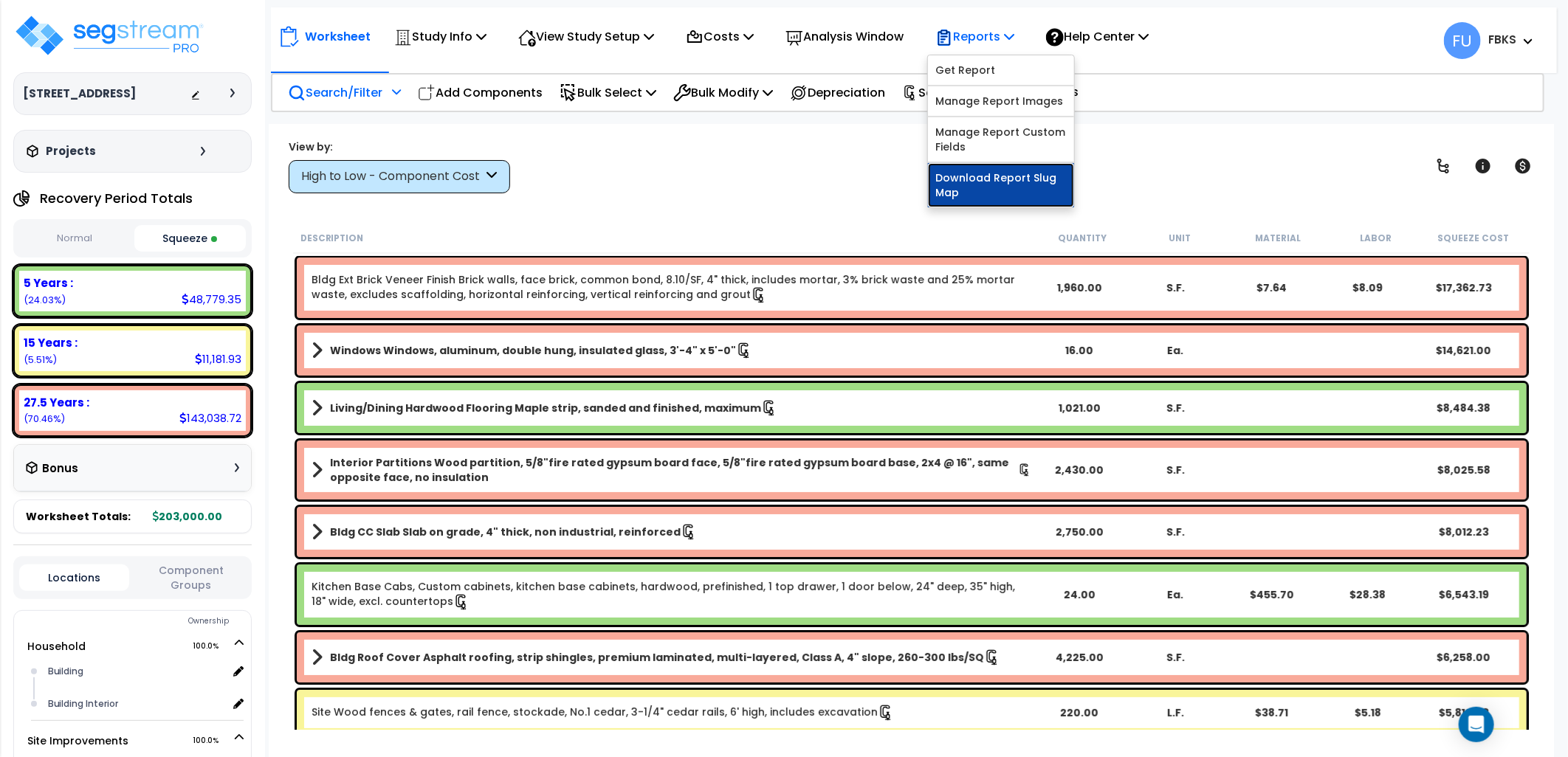
click at [1016, 176] on link "Download Report Slug Map" at bounding box center [1001, 185] width 146 height 44
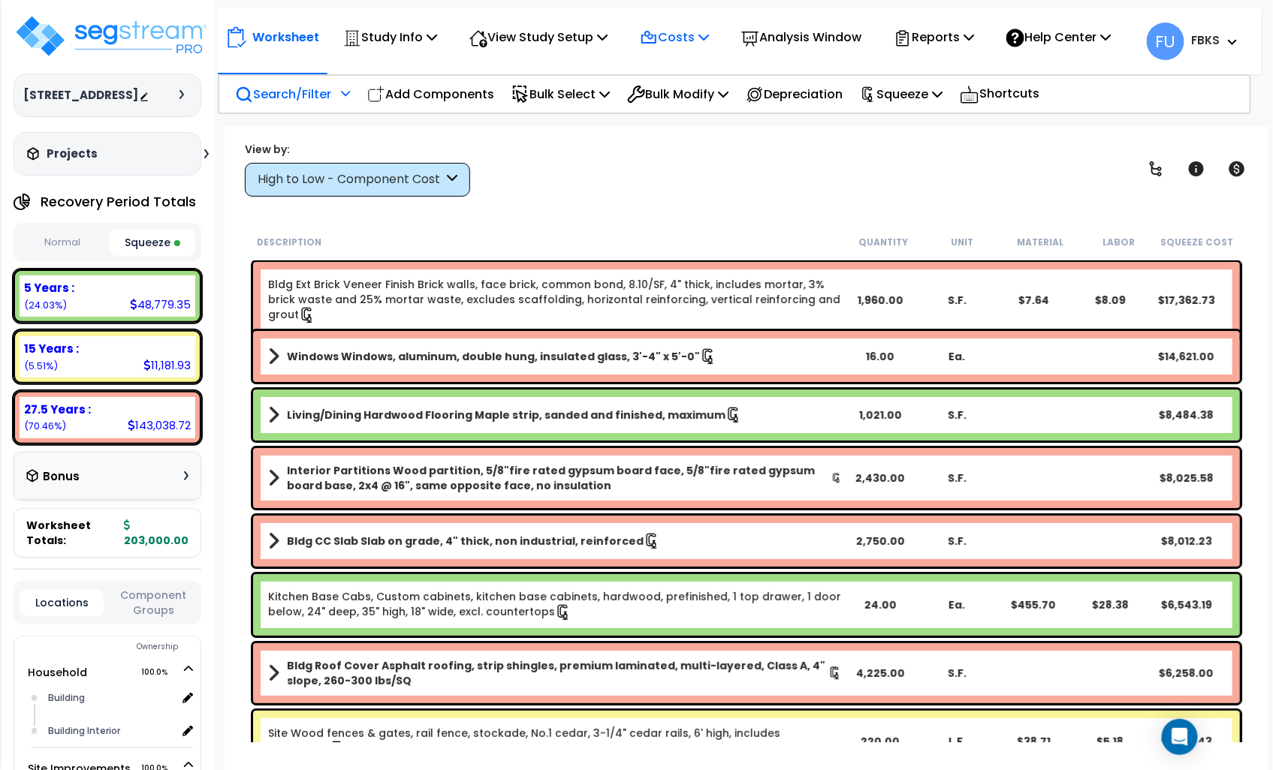
click at [685, 29] on p "Costs" at bounding box center [674, 37] width 69 height 20
click at [603, 195] on div "View by: High to Low - Component Cost High to Low - Component Cost" at bounding box center [746, 169] width 1014 height 56
click at [607, 42] on icon at bounding box center [602, 37] width 11 height 12
click at [595, 197] on div "Worksheet Study Info Study Setup Add Property Unit Template study Clone study FU" at bounding box center [746, 511] width 1044 height 770
click at [823, 40] on p "Analysis Window" at bounding box center [801, 37] width 120 height 20
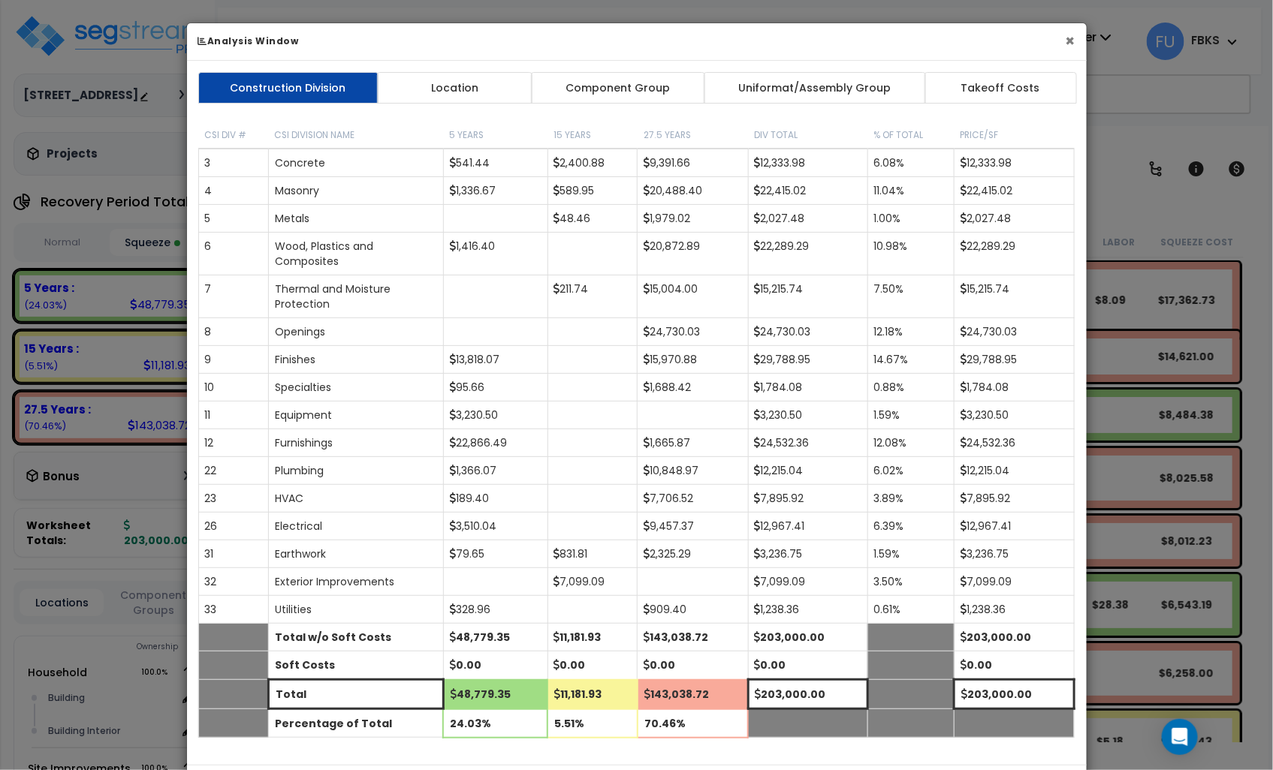
click at [1071, 38] on button "×" at bounding box center [1070, 41] width 10 height 16
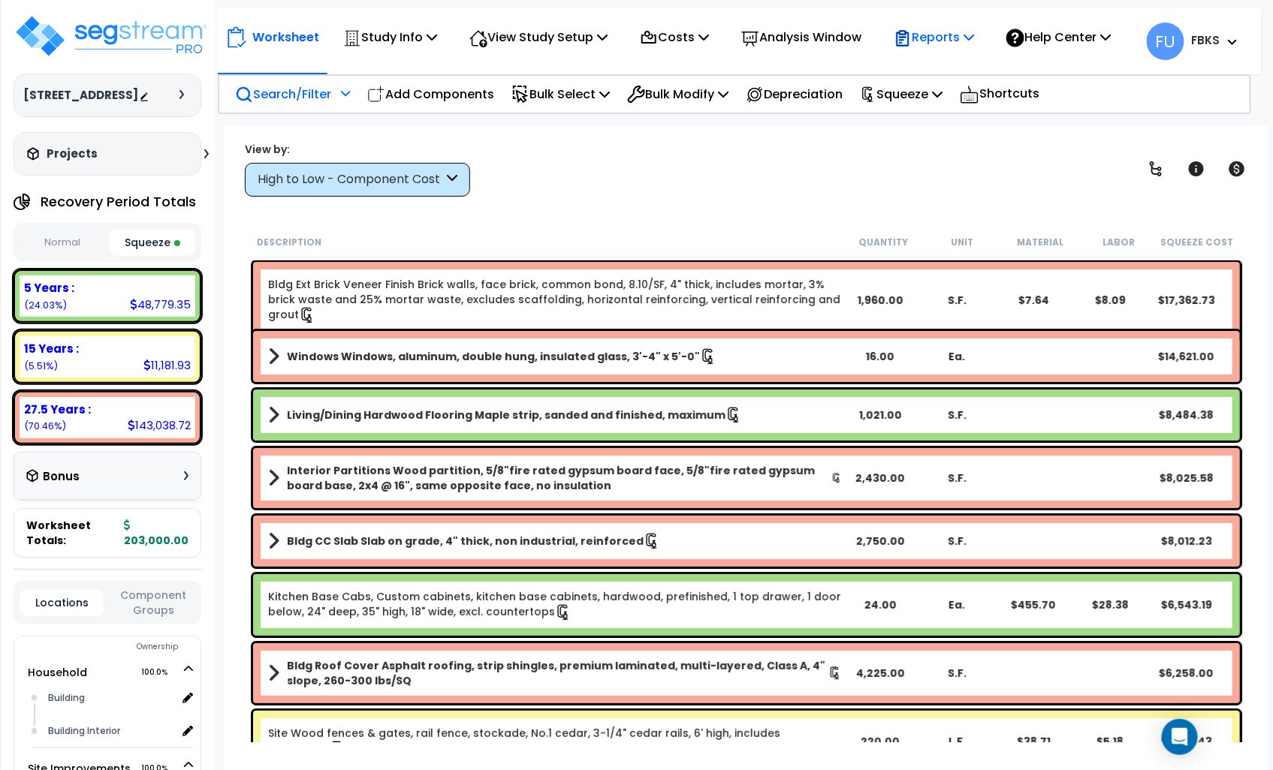
click at [929, 33] on p "Reports" at bounding box center [933, 37] width 80 height 20
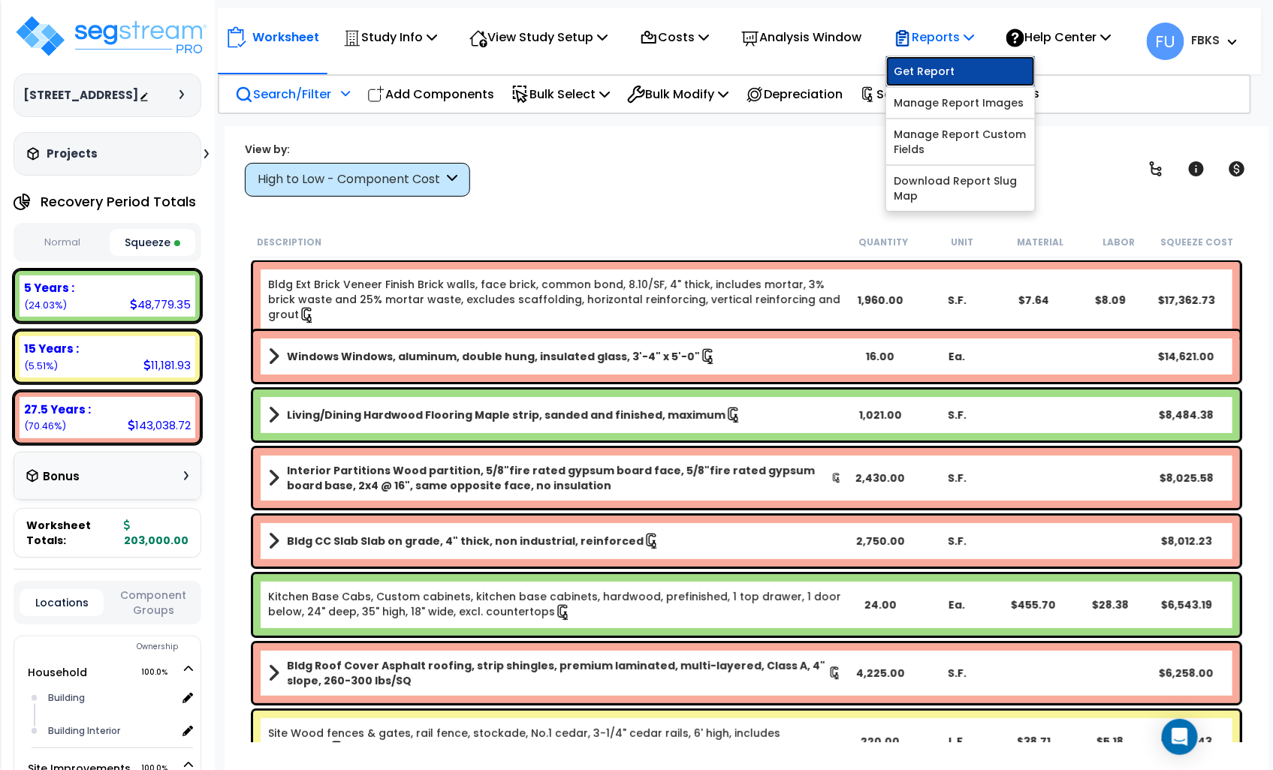
click at [935, 70] on link "Get Report" at bounding box center [960, 71] width 149 height 30
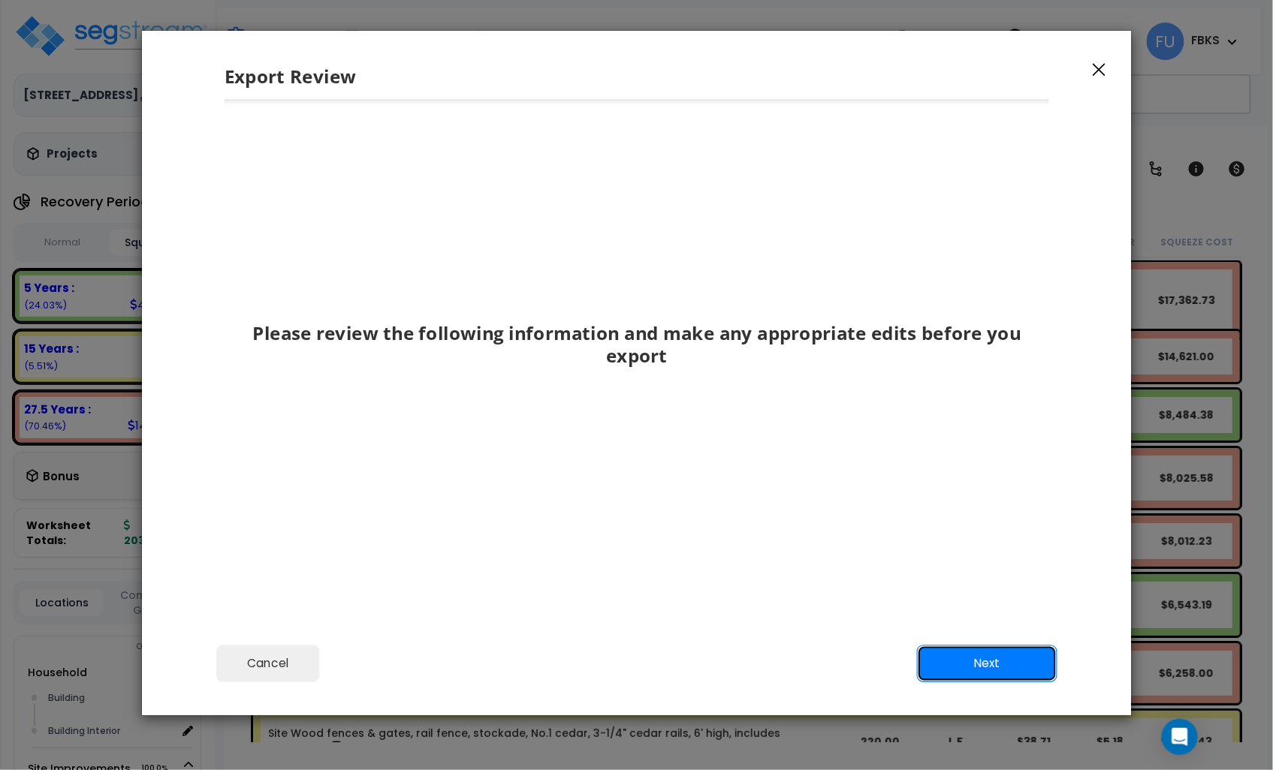
click at [1008, 646] on button "Next" at bounding box center [986, 664] width 140 height 38
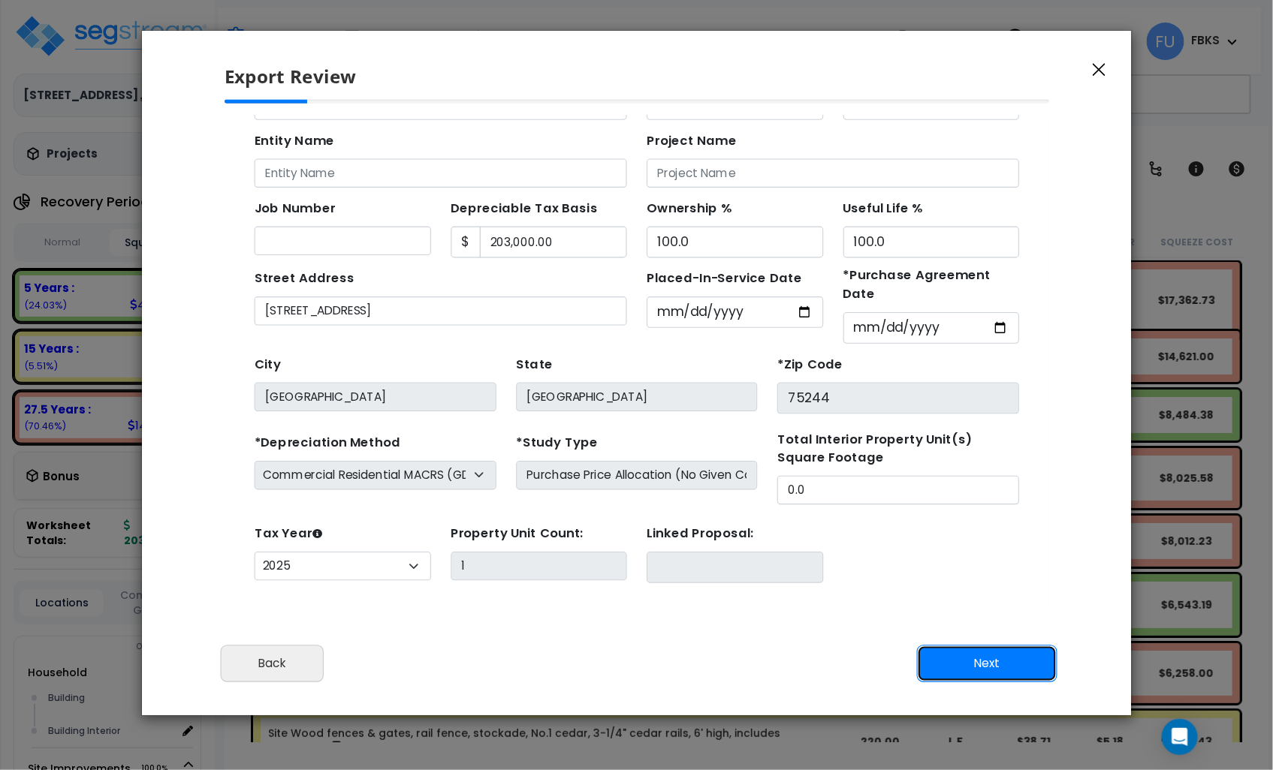
scroll to position [3, 0]
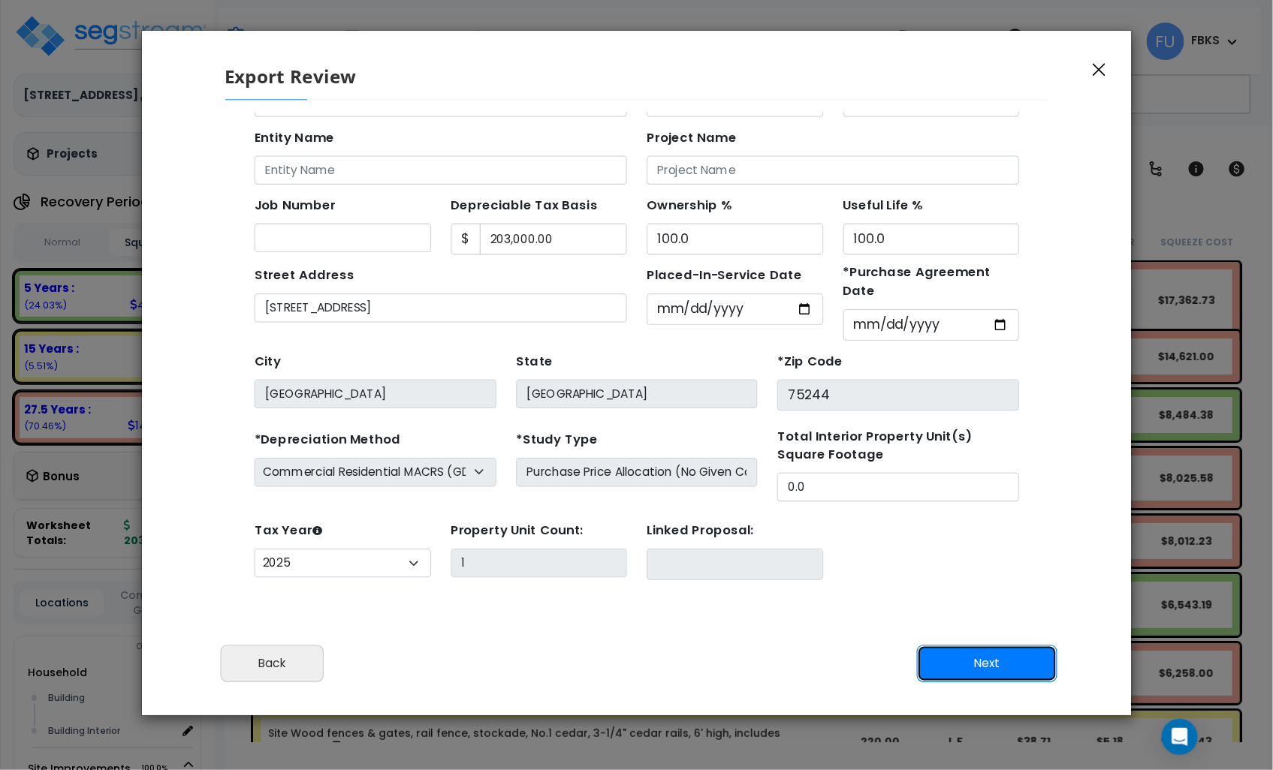
click at [999, 667] on button "Next" at bounding box center [986, 664] width 140 height 38
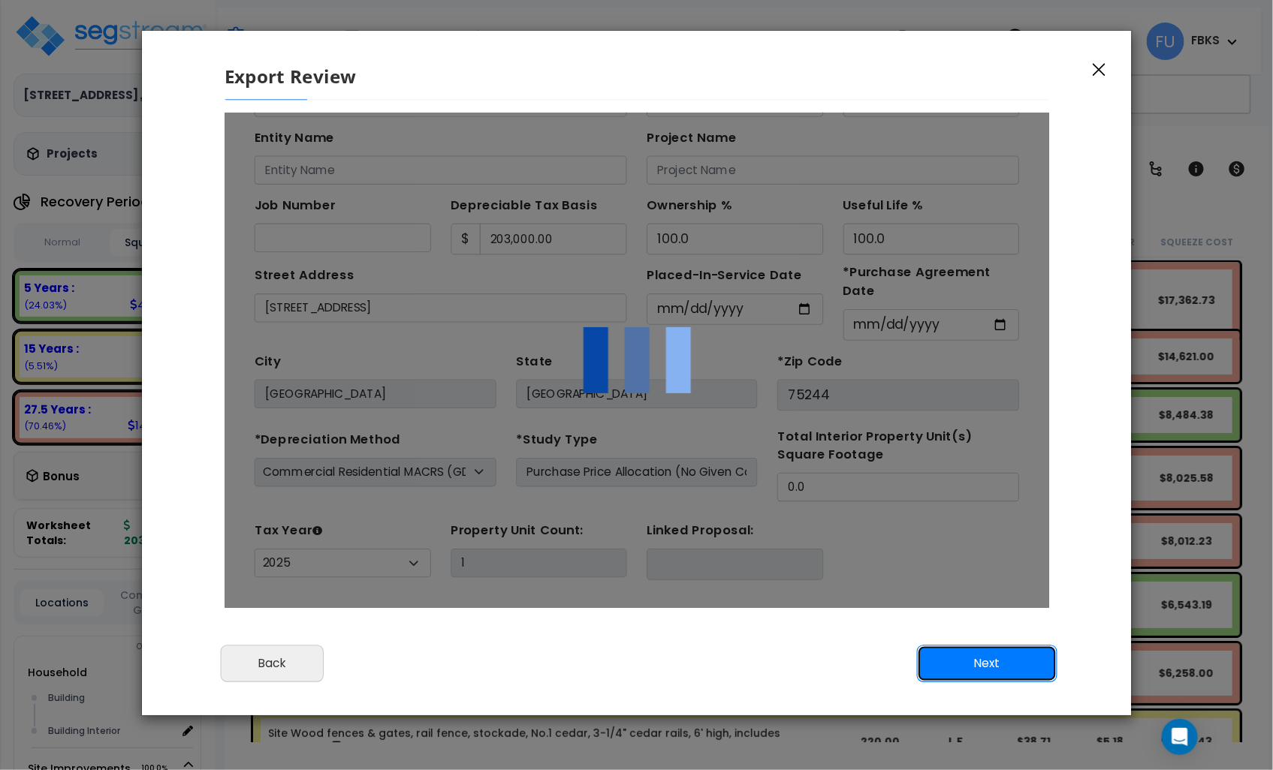
scroll to position [0, 0]
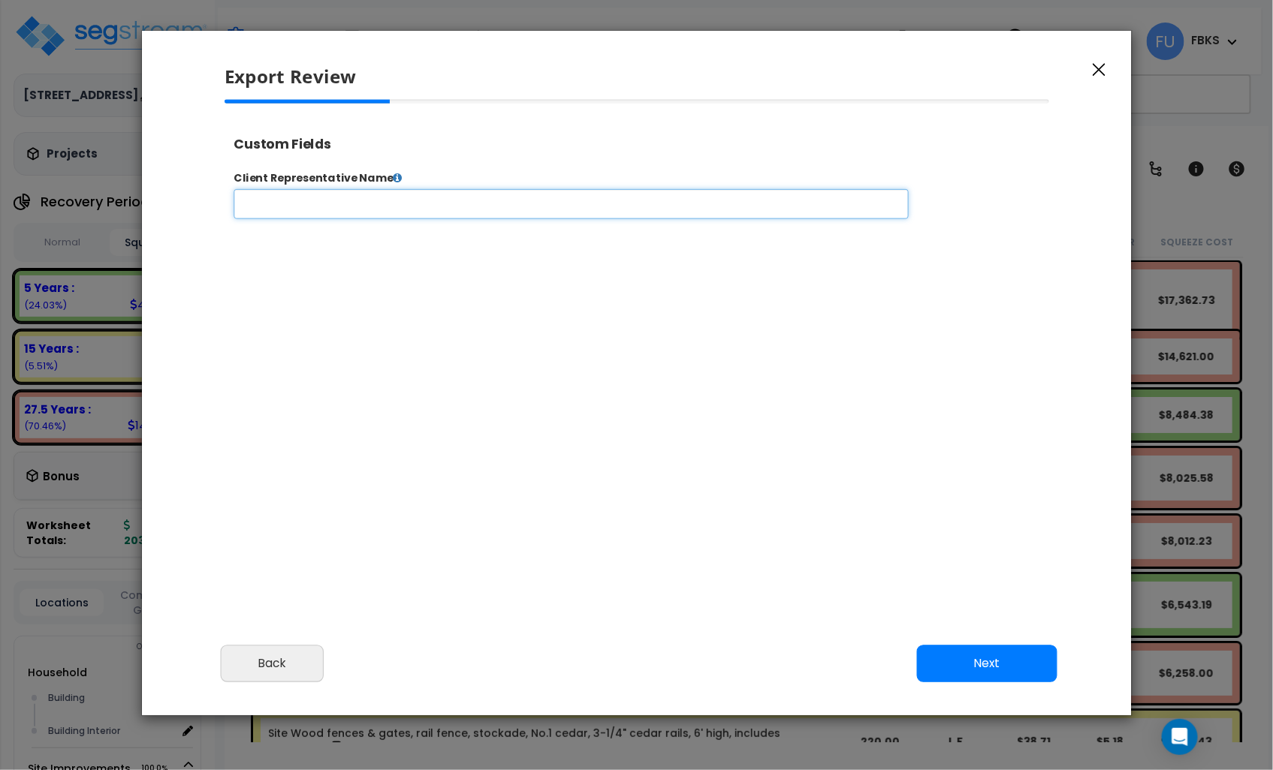
click at [471, 216] on input "text" at bounding box center [617, 214] width 767 height 34
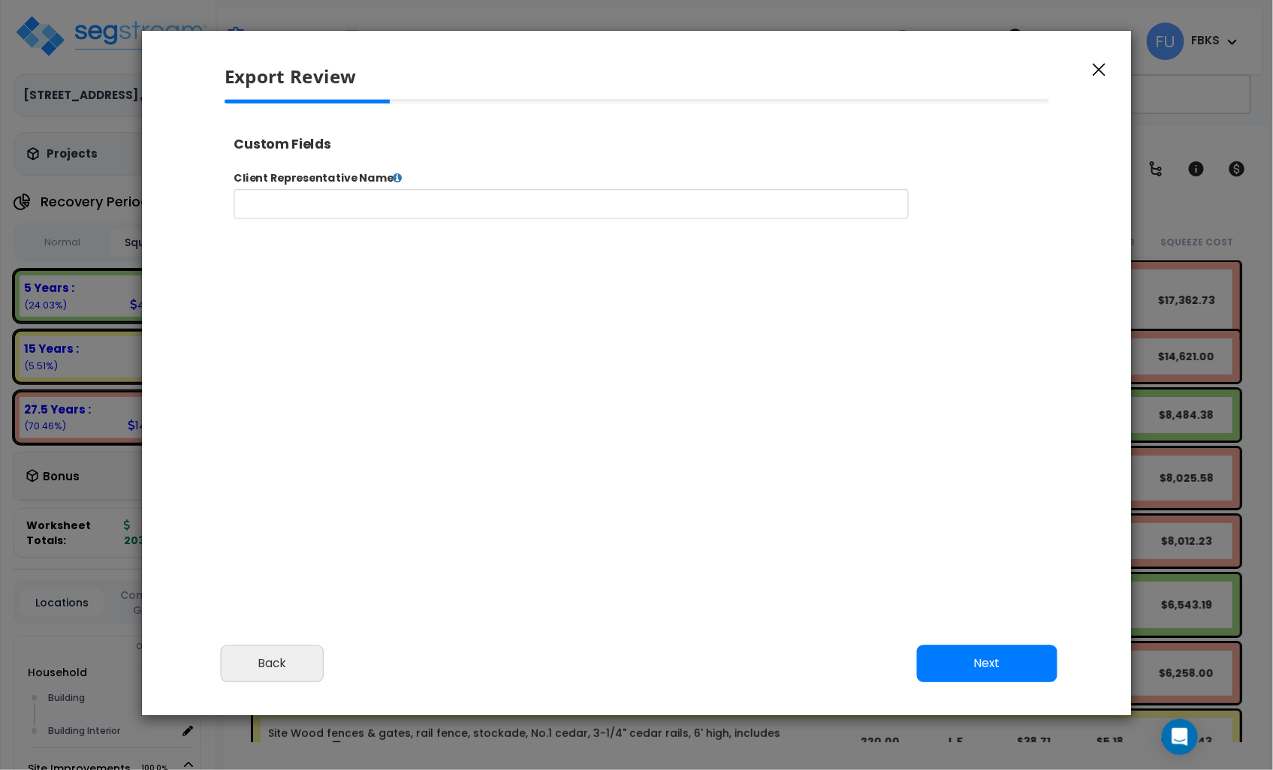
select select "2025"
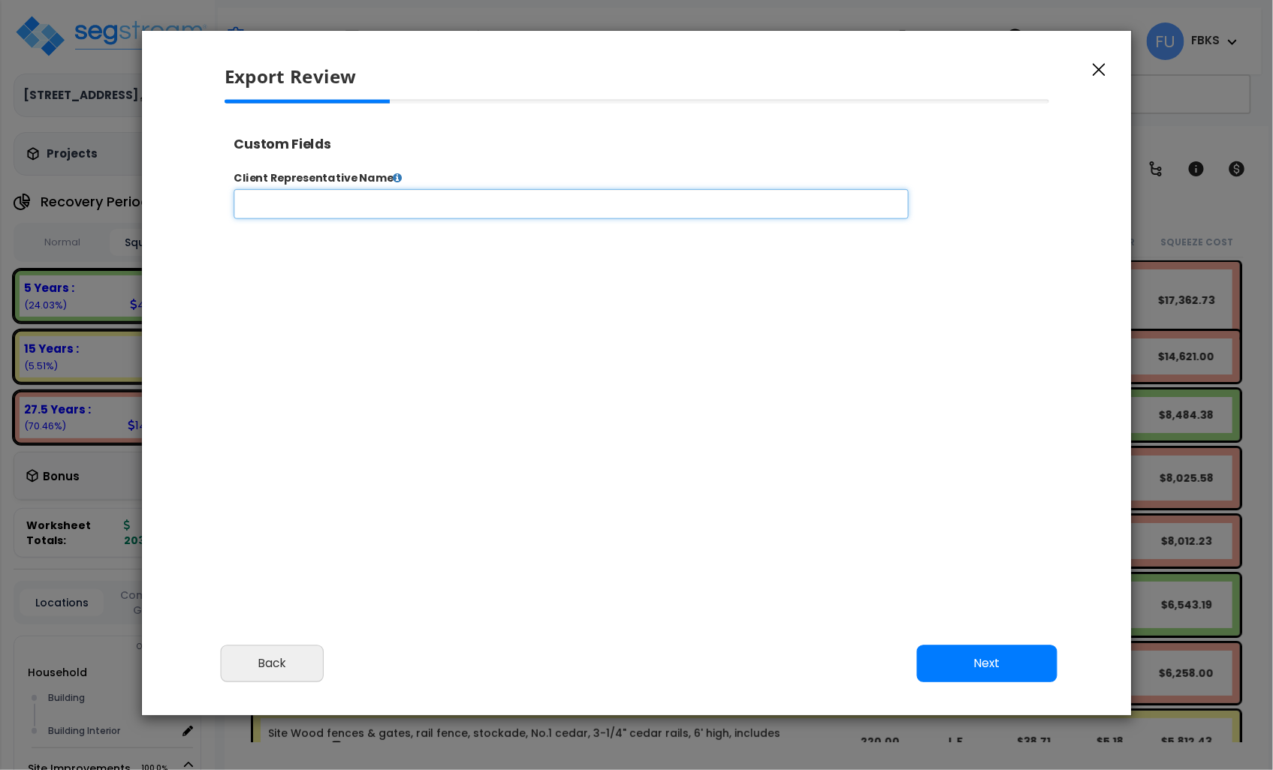
click at [466, 218] on input "text" at bounding box center [617, 214] width 767 height 34
type input "[PERSON_NAME]"
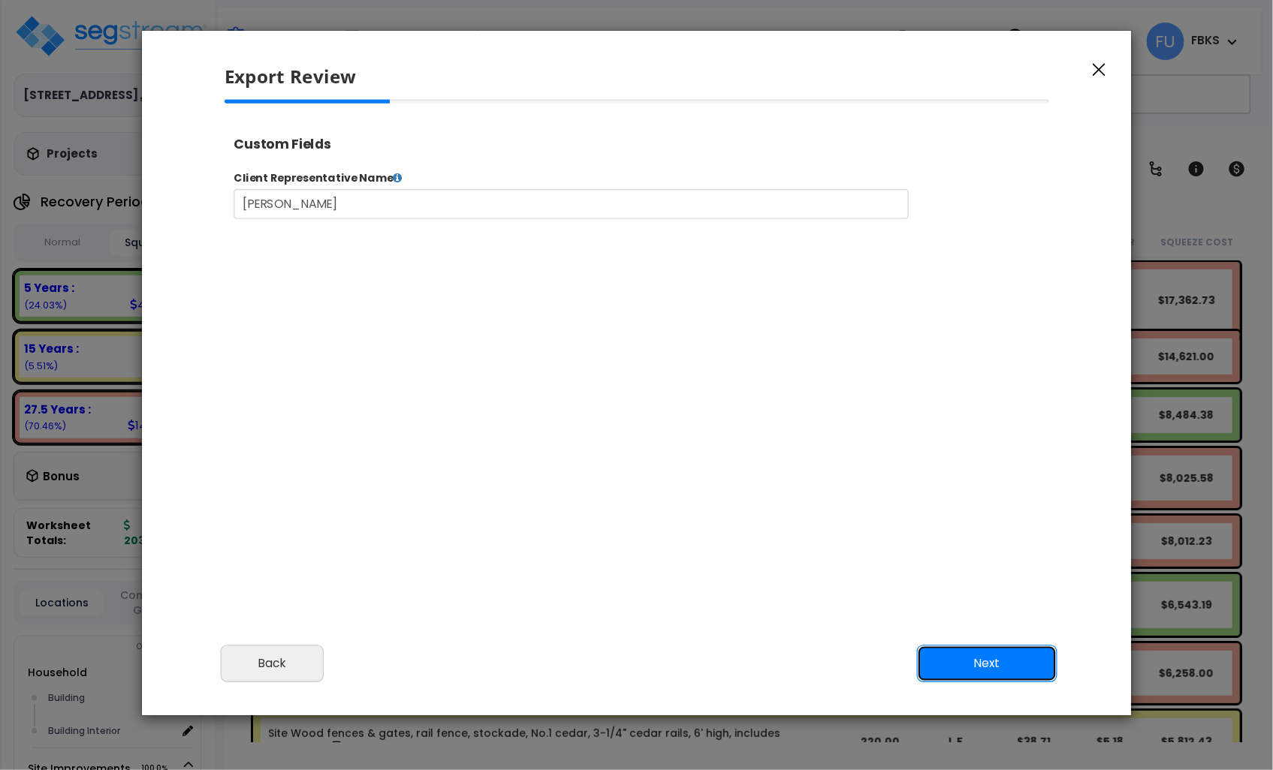
click at [993, 665] on button "Next" at bounding box center [986, 664] width 140 height 38
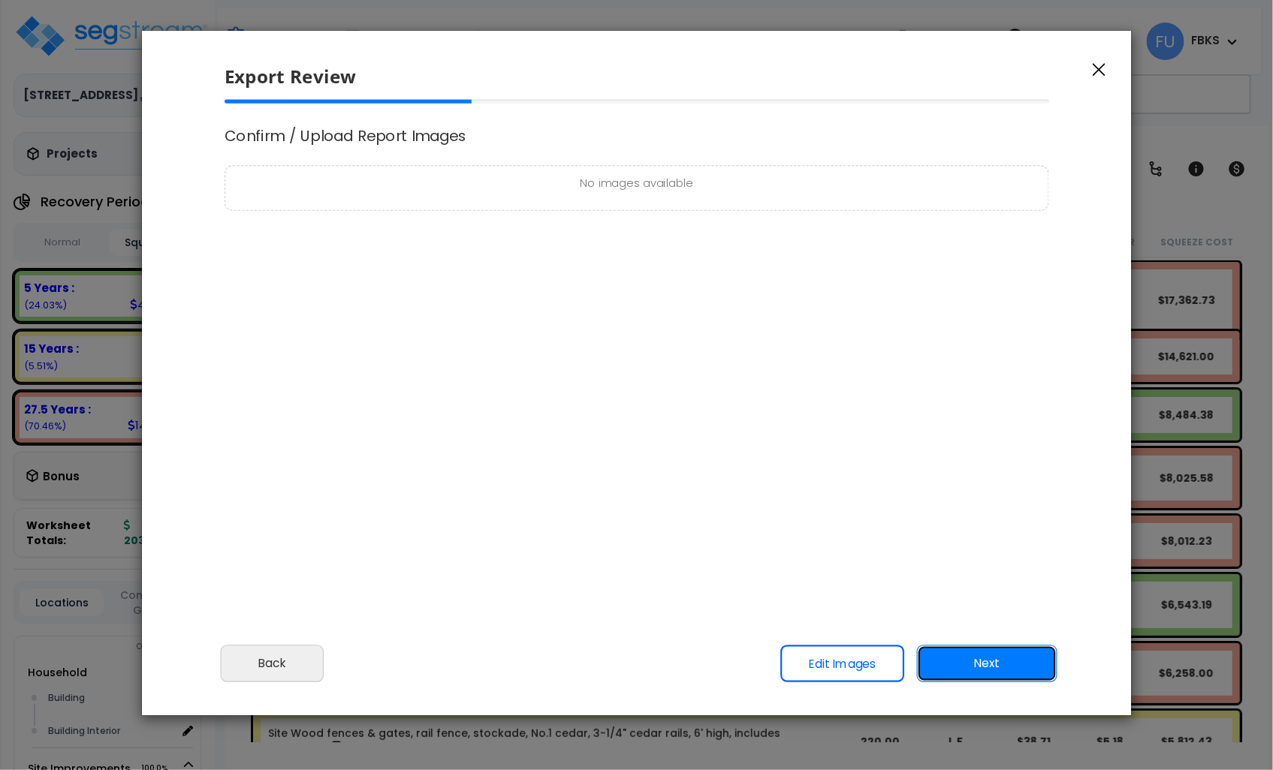
scroll to position [0, 0]
click at [654, 186] on p "No images available" at bounding box center [636, 184] width 806 height 19
click at [811, 668] on link "Edit Images" at bounding box center [842, 664] width 124 height 38
click at [839, 661] on link "Edit Images" at bounding box center [843, 665] width 124 height 38
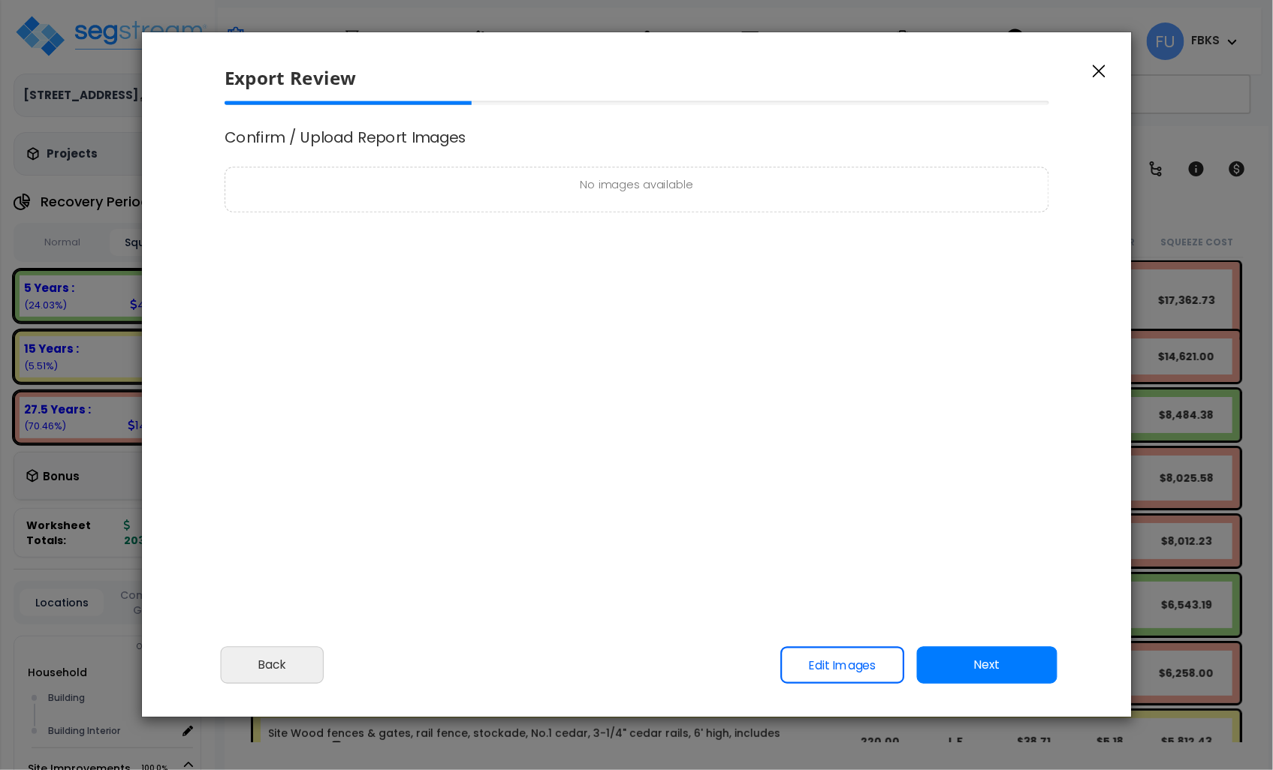
click at [839, 661] on link "Edit Images" at bounding box center [843, 665] width 124 height 38
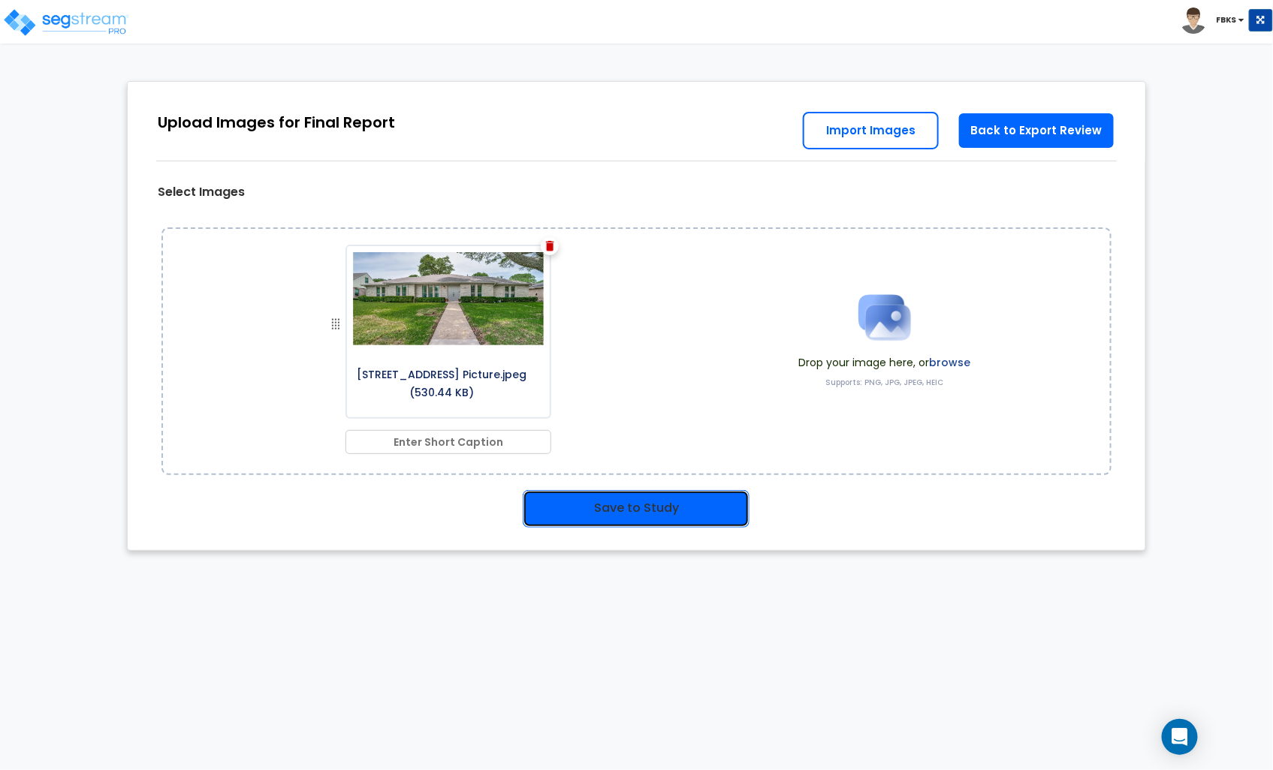
click at [646, 520] on button "Save to Study" at bounding box center [636, 509] width 227 height 38
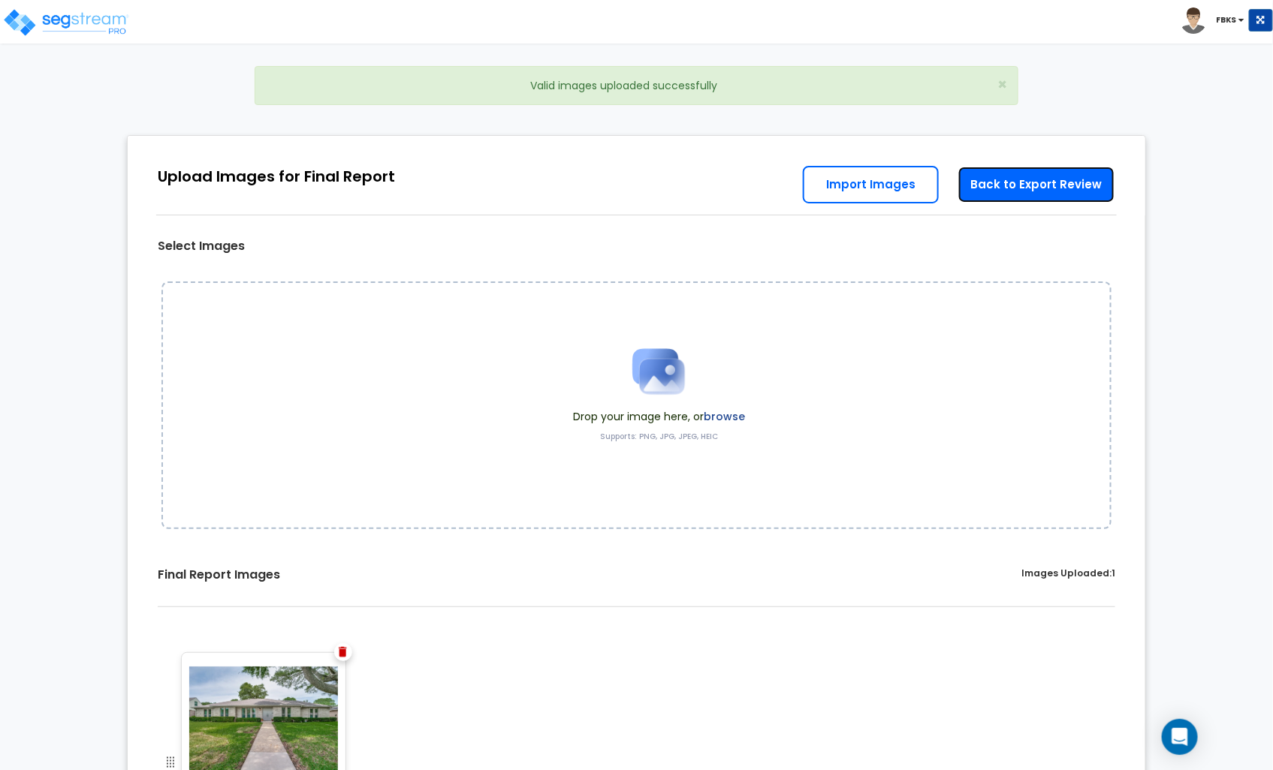
click at [1059, 185] on link "Back to Export Review" at bounding box center [1036, 185] width 158 height 38
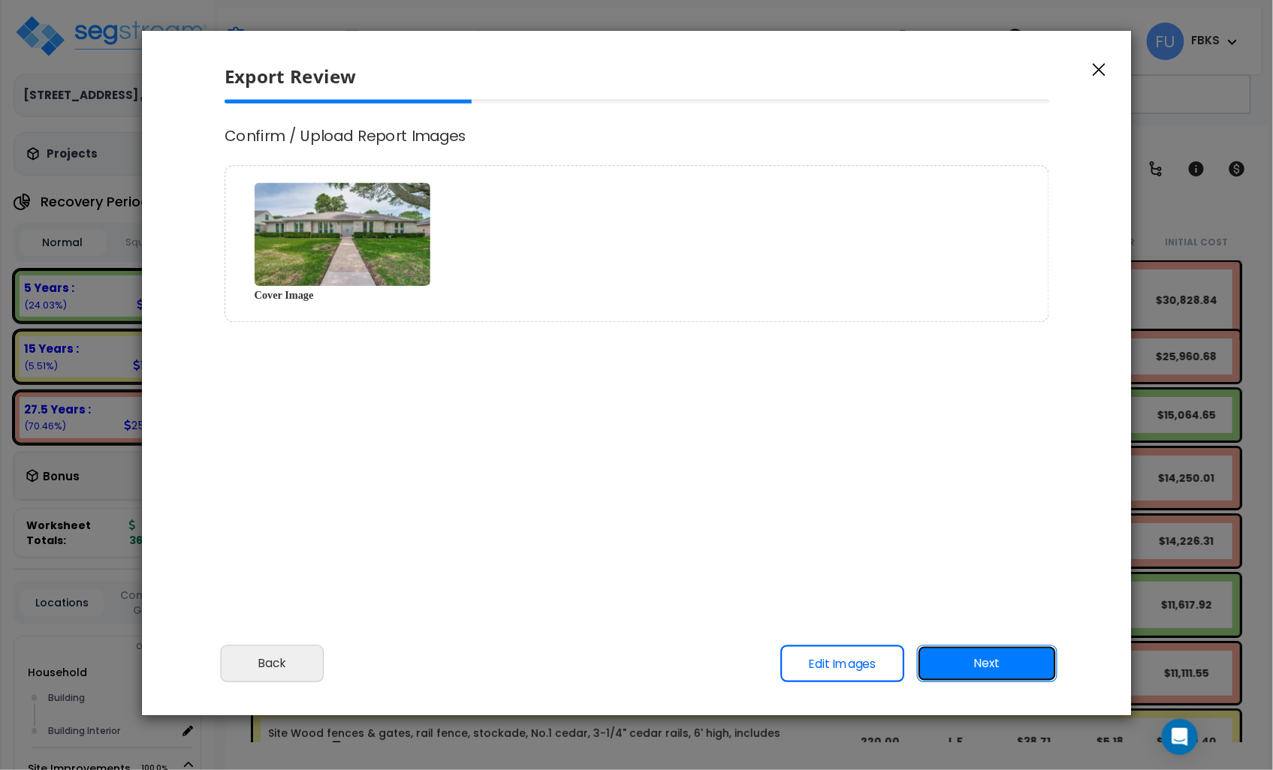
click at [980, 664] on button "Next" at bounding box center [986, 664] width 140 height 38
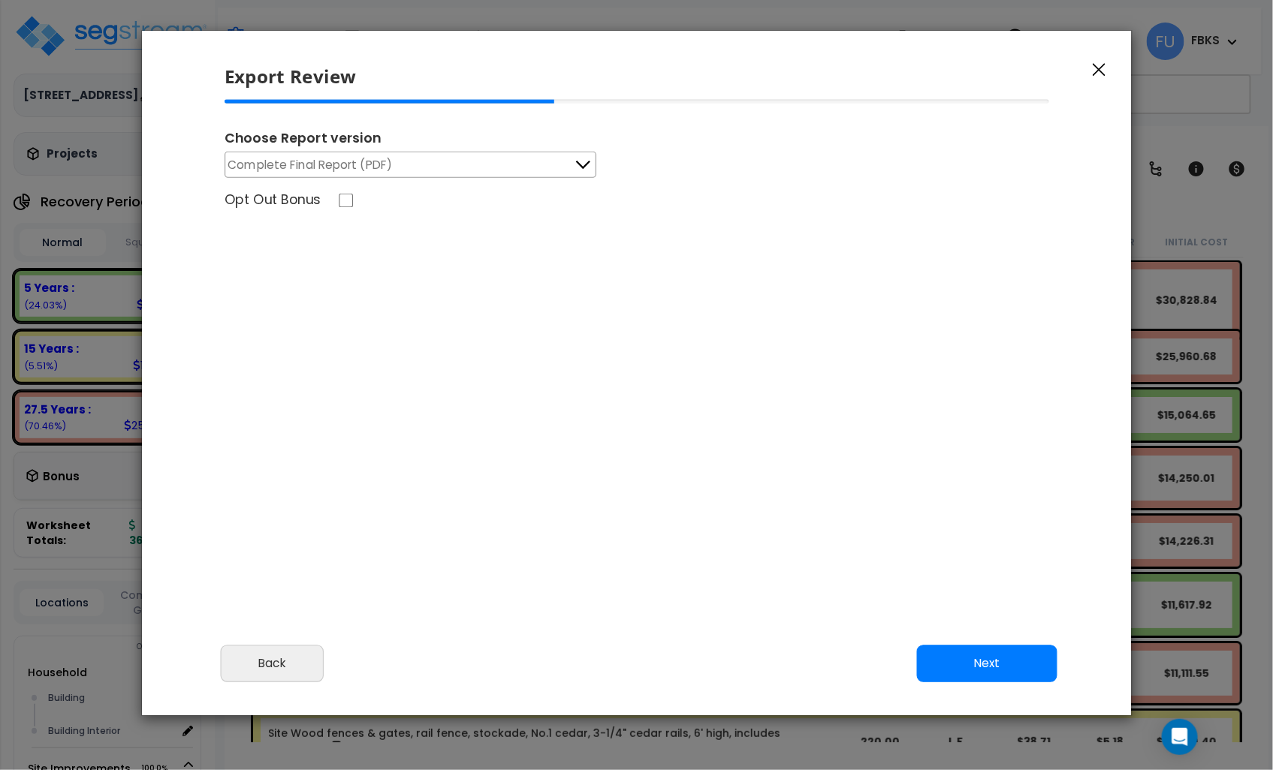
click at [415, 165] on button "Complete Final Report (PDF)" at bounding box center [410, 165] width 372 height 26
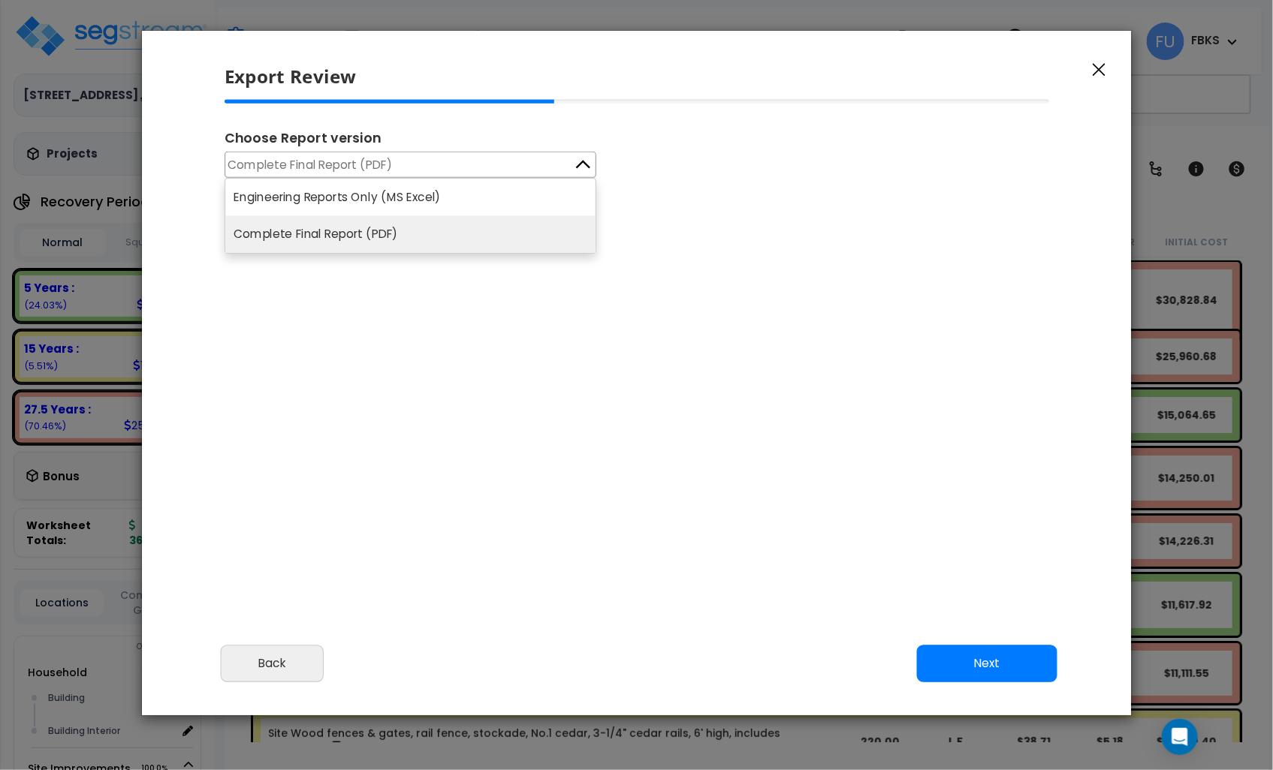
click at [384, 230] on li "Complete Final Report (PDF)" at bounding box center [410, 235] width 370 height 38
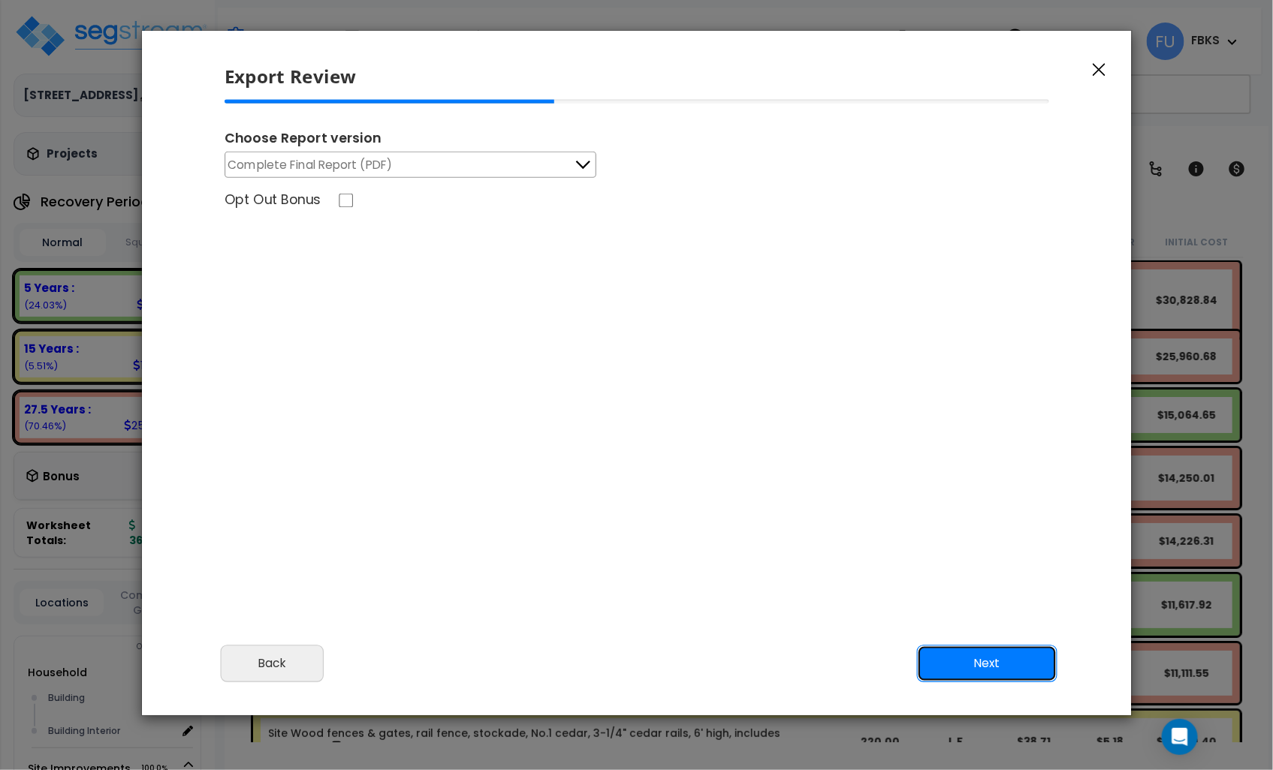
click at [965, 665] on button "Next" at bounding box center [986, 664] width 140 height 38
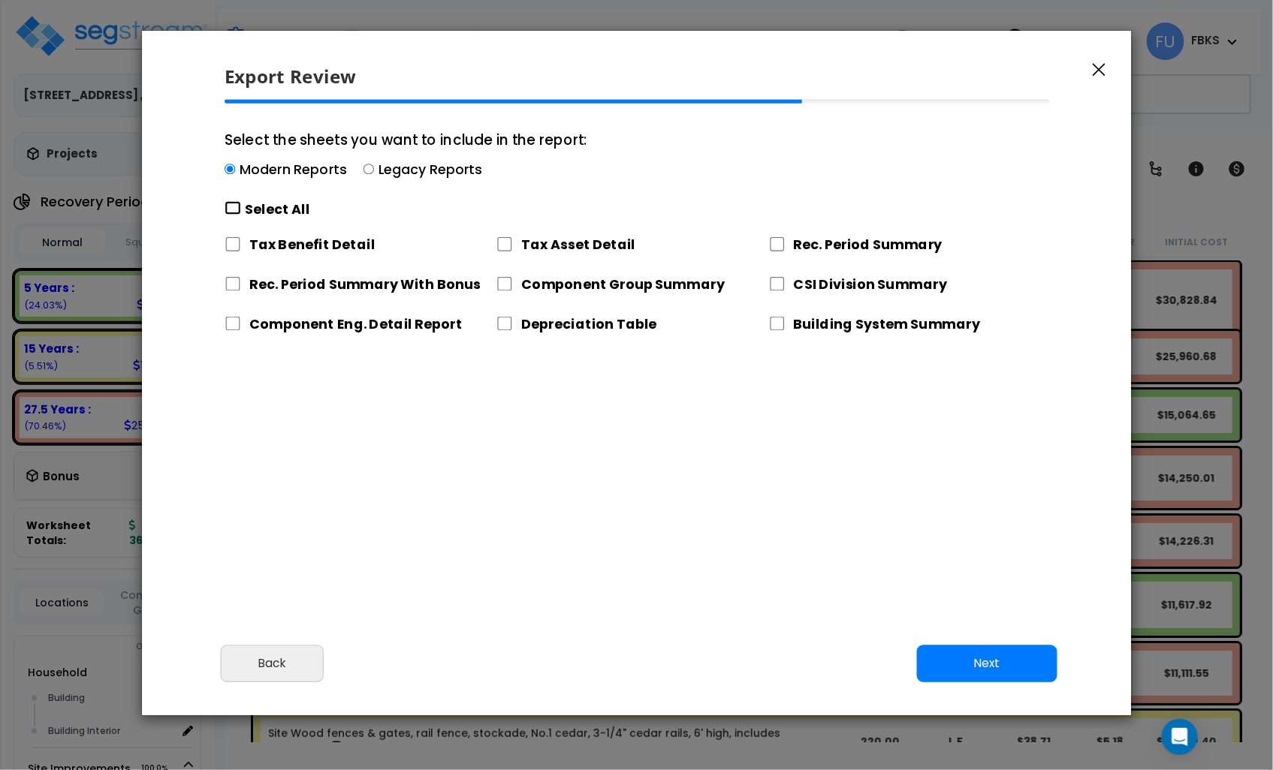
click at [233, 214] on input "Select the sheets you want to include in the report: Modern Reports Legacy Repo…" at bounding box center [232, 208] width 17 height 14
checkbox input "true"
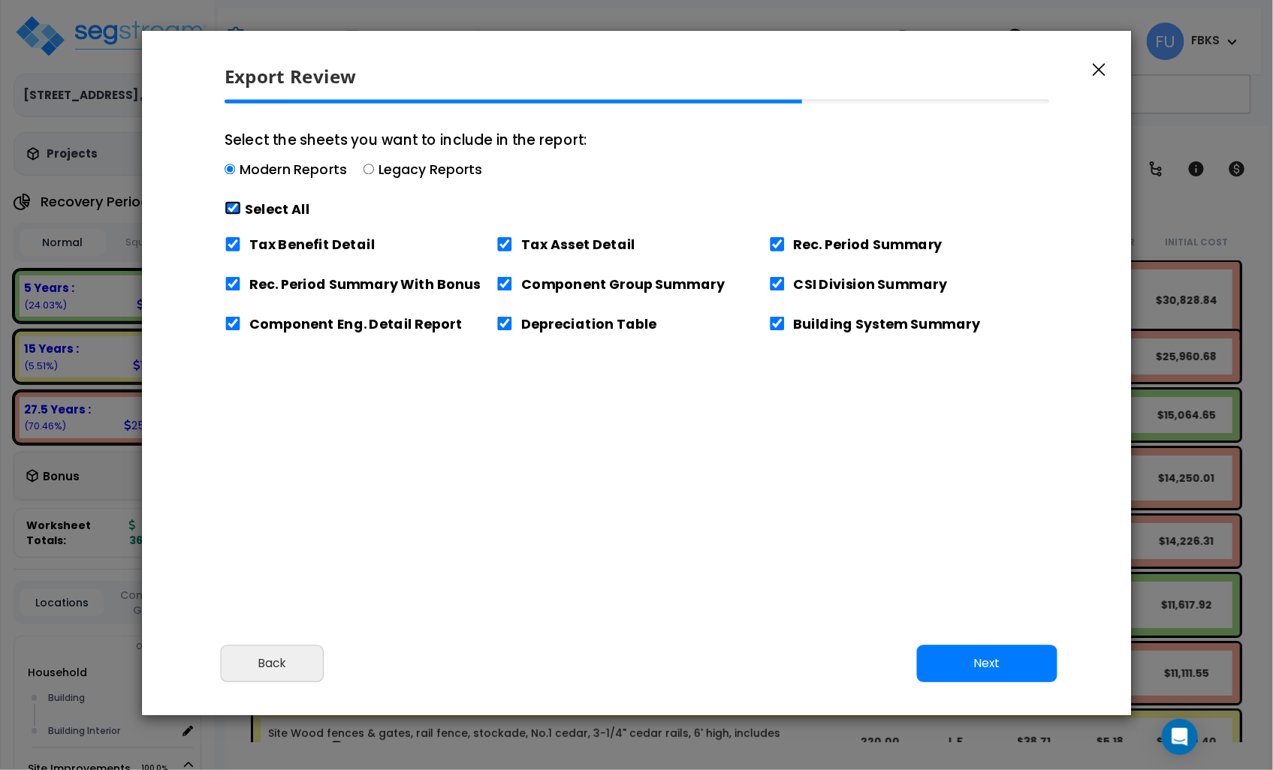
checkbox input "true"
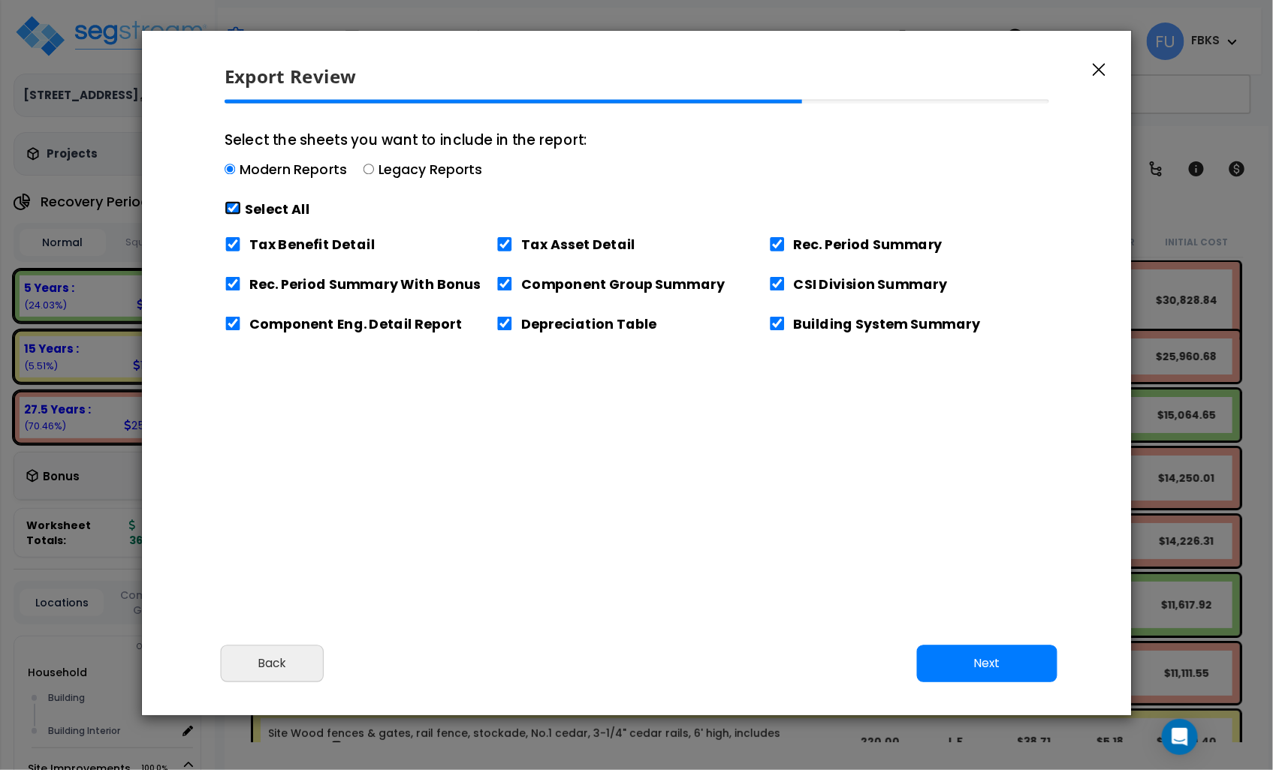
checkbox input "true"
click at [974, 664] on button "Next" at bounding box center [986, 664] width 140 height 38
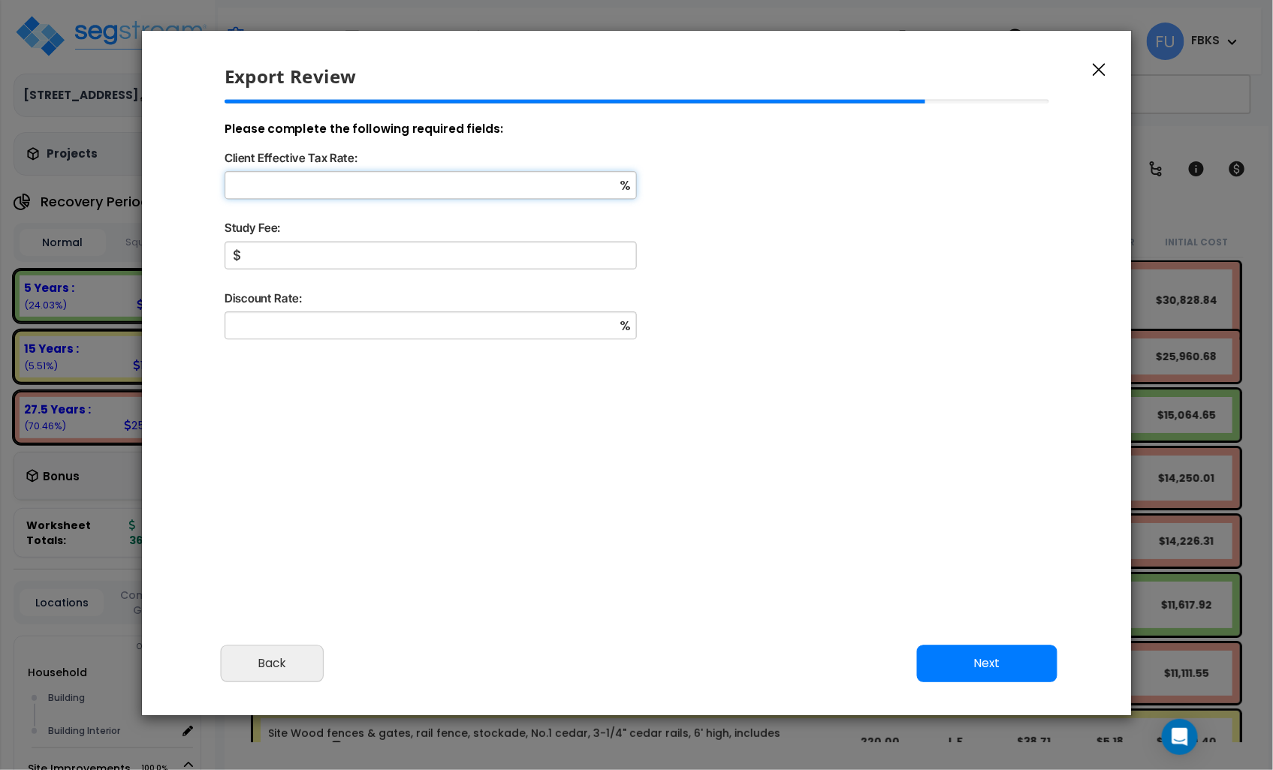
click at [293, 188] on input "Client Effective Tax Rate:" at bounding box center [430, 185] width 412 height 28
click at [977, 667] on button "Next" at bounding box center [986, 664] width 140 height 38
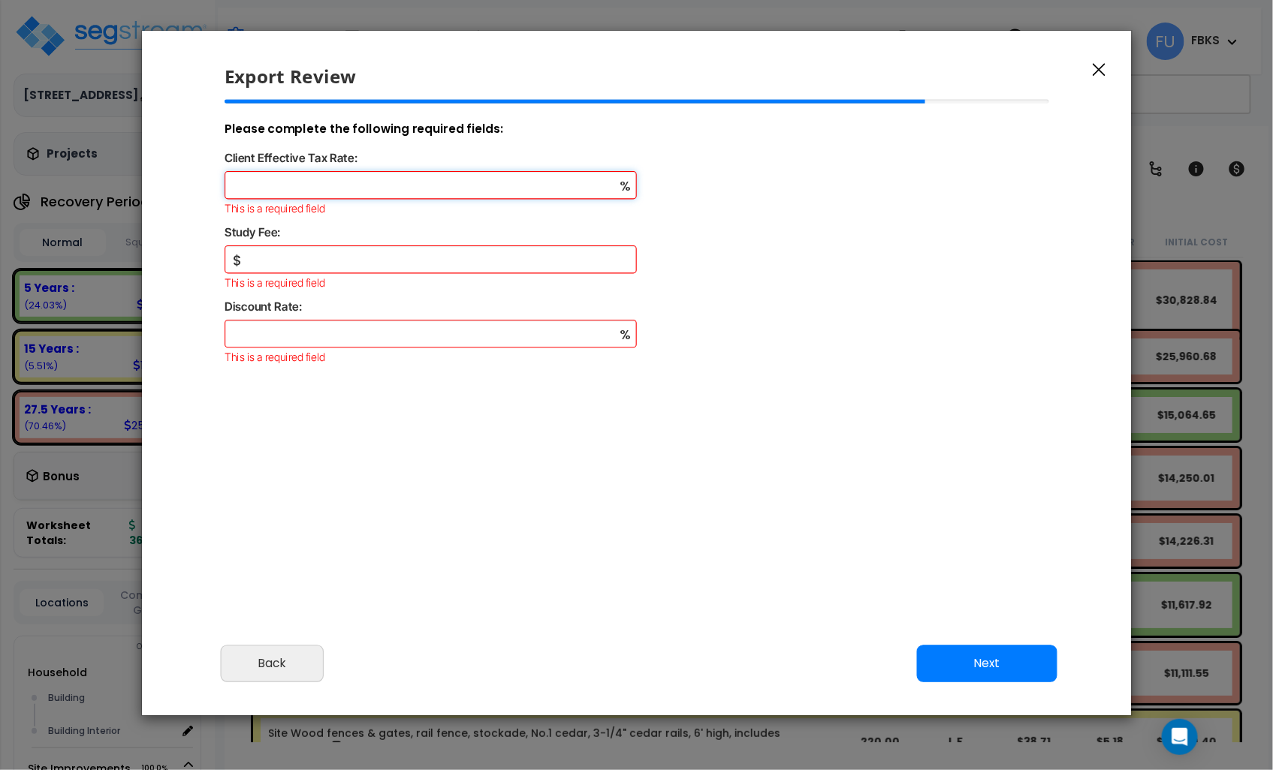
click at [246, 191] on input "Client Effective Tax Rate:" at bounding box center [430, 185] width 412 height 28
click at [264, 253] on input "Study Fee:" at bounding box center [430, 259] width 412 height 28
click at [310, 326] on input "Discount Rate:" at bounding box center [430, 334] width 412 height 28
type input "0"
click at [291, 256] on input "Study Fee:" at bounding box center [430, 259] width 412 height 28
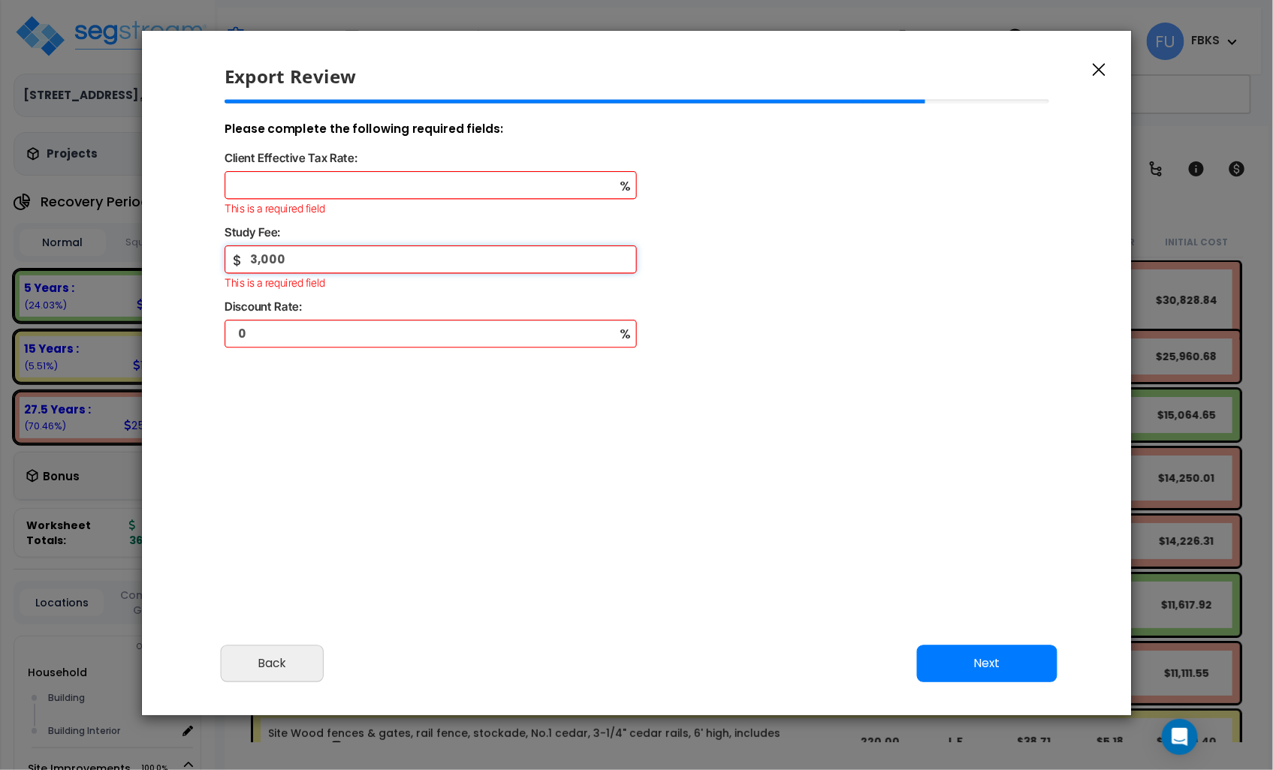
type input "3,000"
click at [314, 188] on input "Client Effective Tax Rate:" at bounding box center [430, 185] width 412 height 28
type input "37"
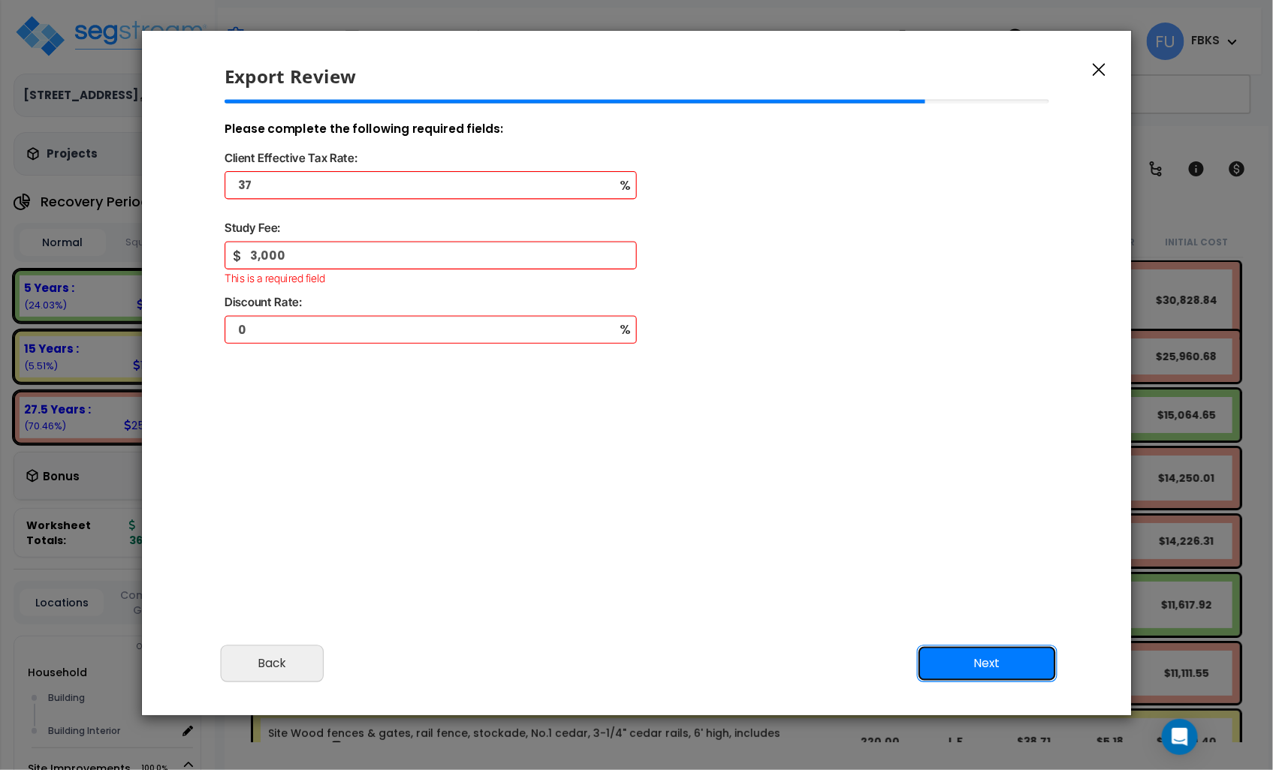
click at [965, 677] on button "Next" at bounding box center [986, 664] width 140 height 38
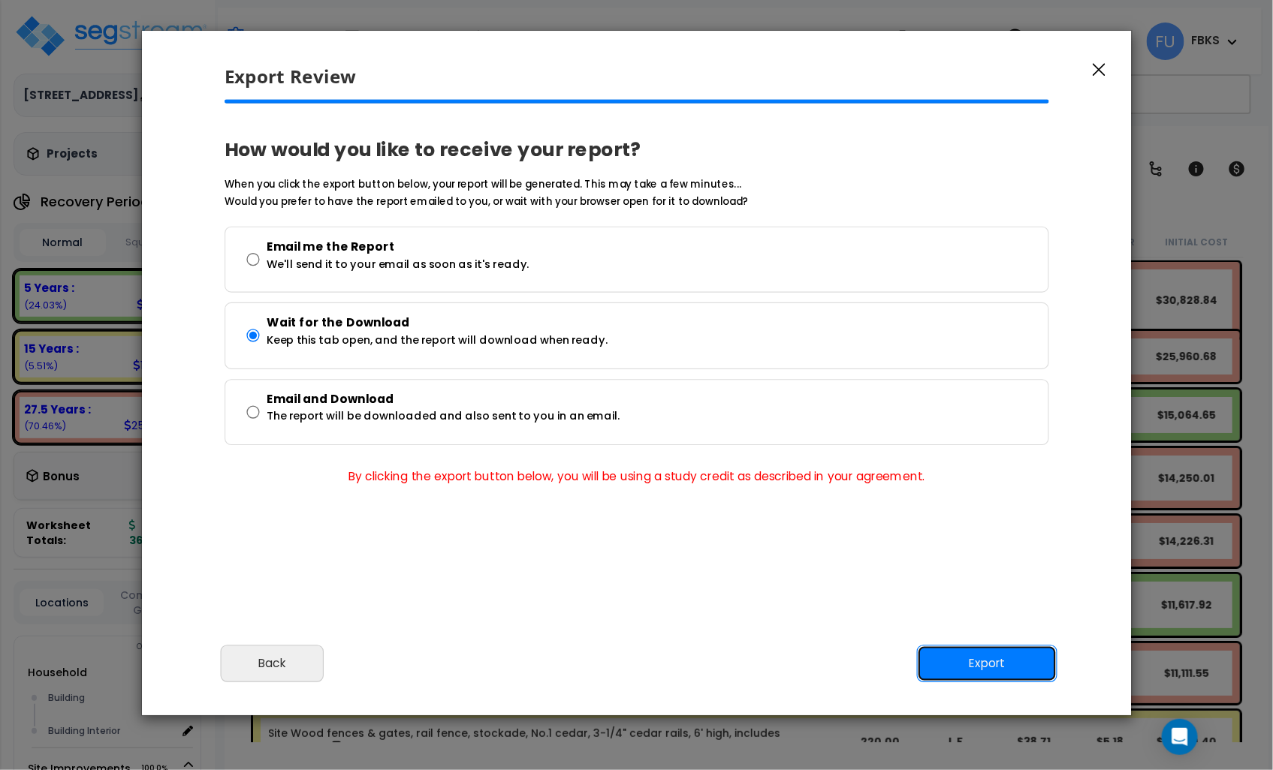
click at [989, 666] on button "Export" at bounding box center [986, 664] width 140 height 38
